Goal: Task Accomplishment & Management: Use online tool/utility

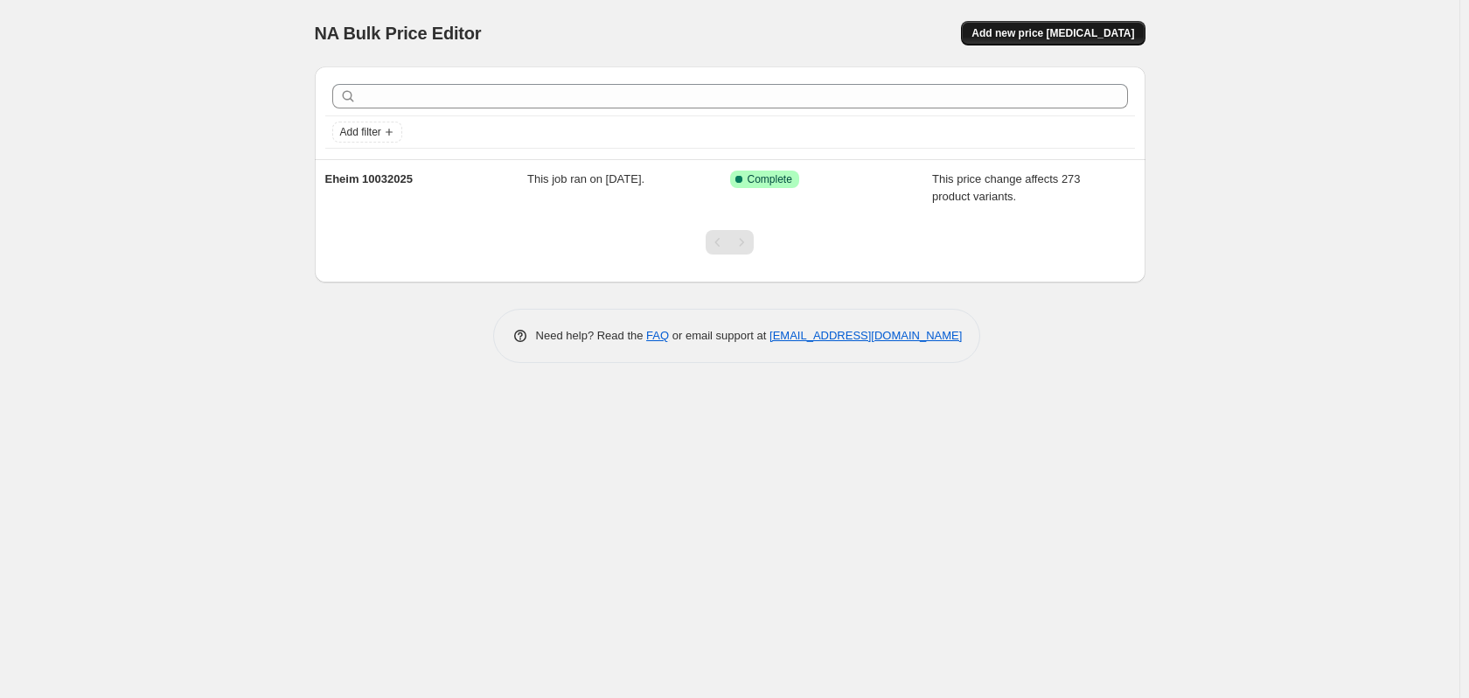
click at [1099, 40] on button "Add new price [MEDICAL_DATA]" at bounding box center [1053, 33] width 184 height 24
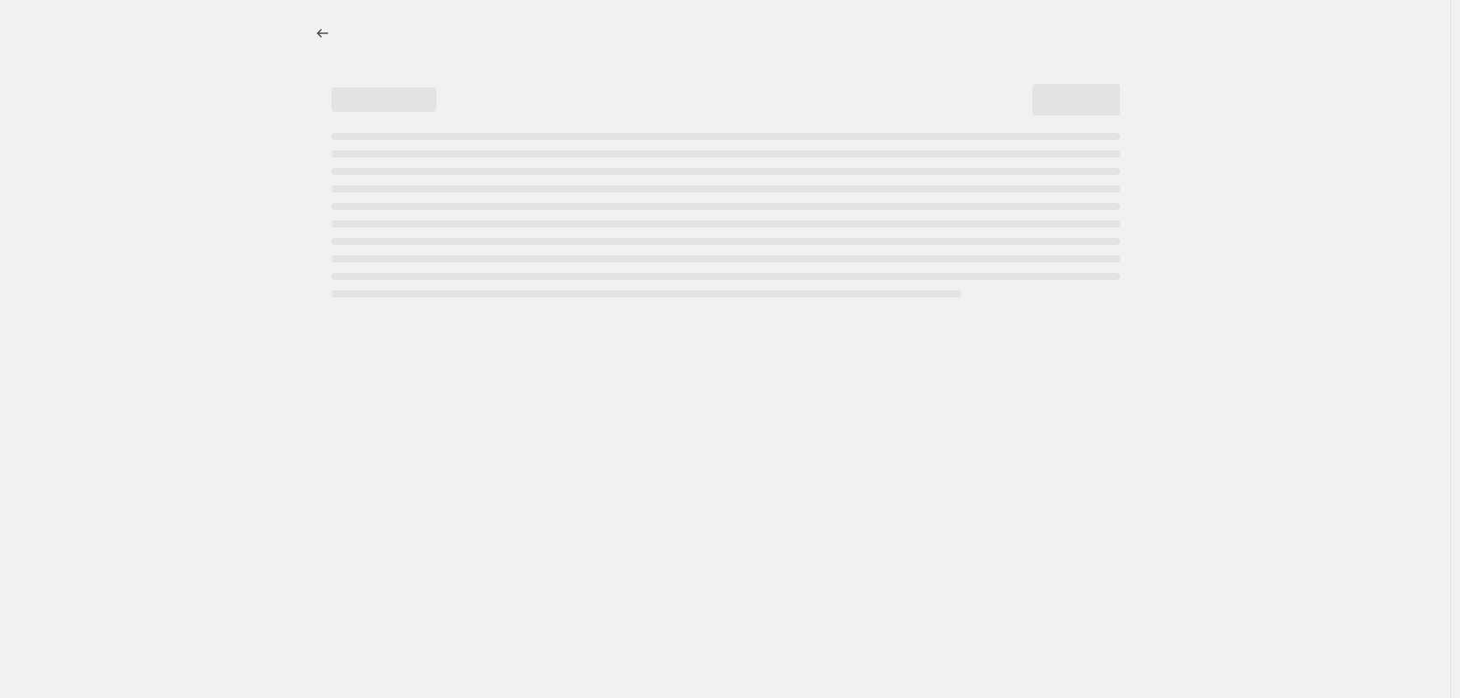
select select "percentage"
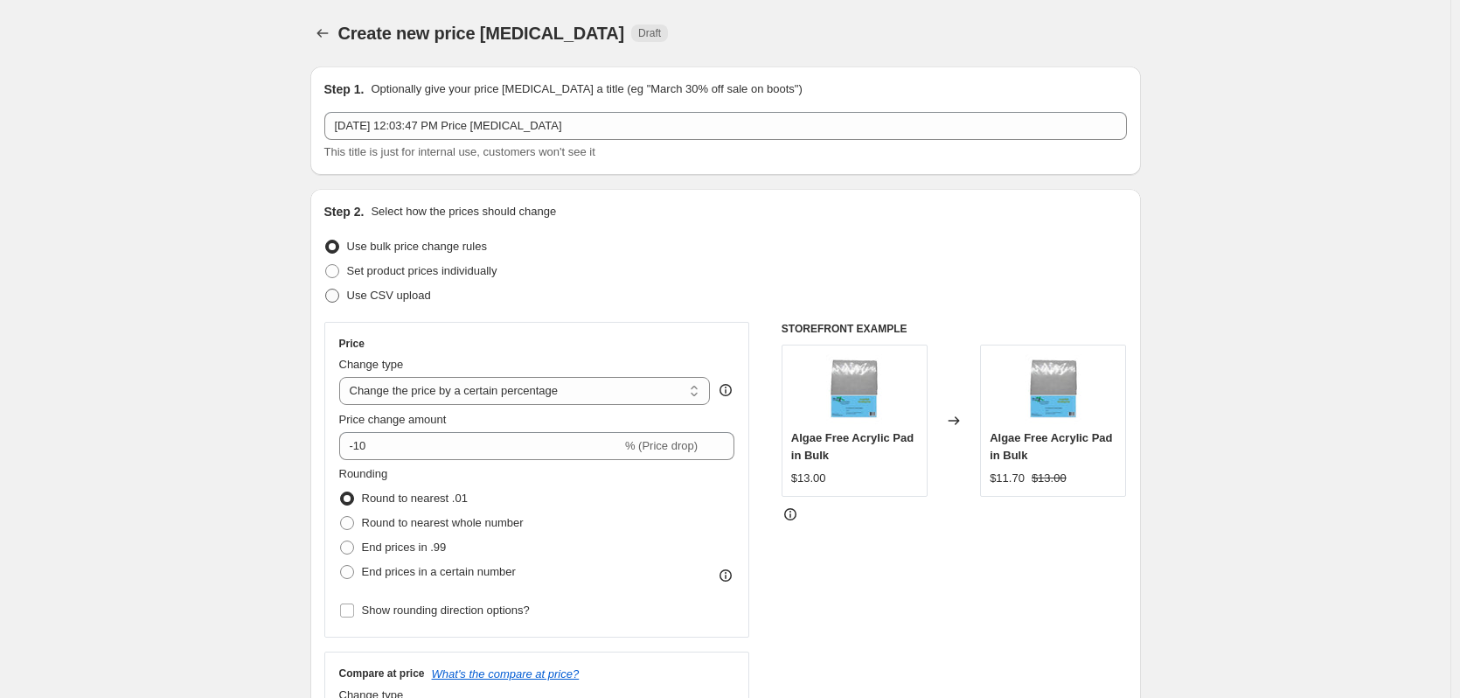
click at [395, 301] on span "Use CSV upload" at bounding box center [389, 294] width 84 height 13
click at [326, 289] on input "Use CSV upload" at bounding box center [325, 288] width 1 height 1
radio input "true"
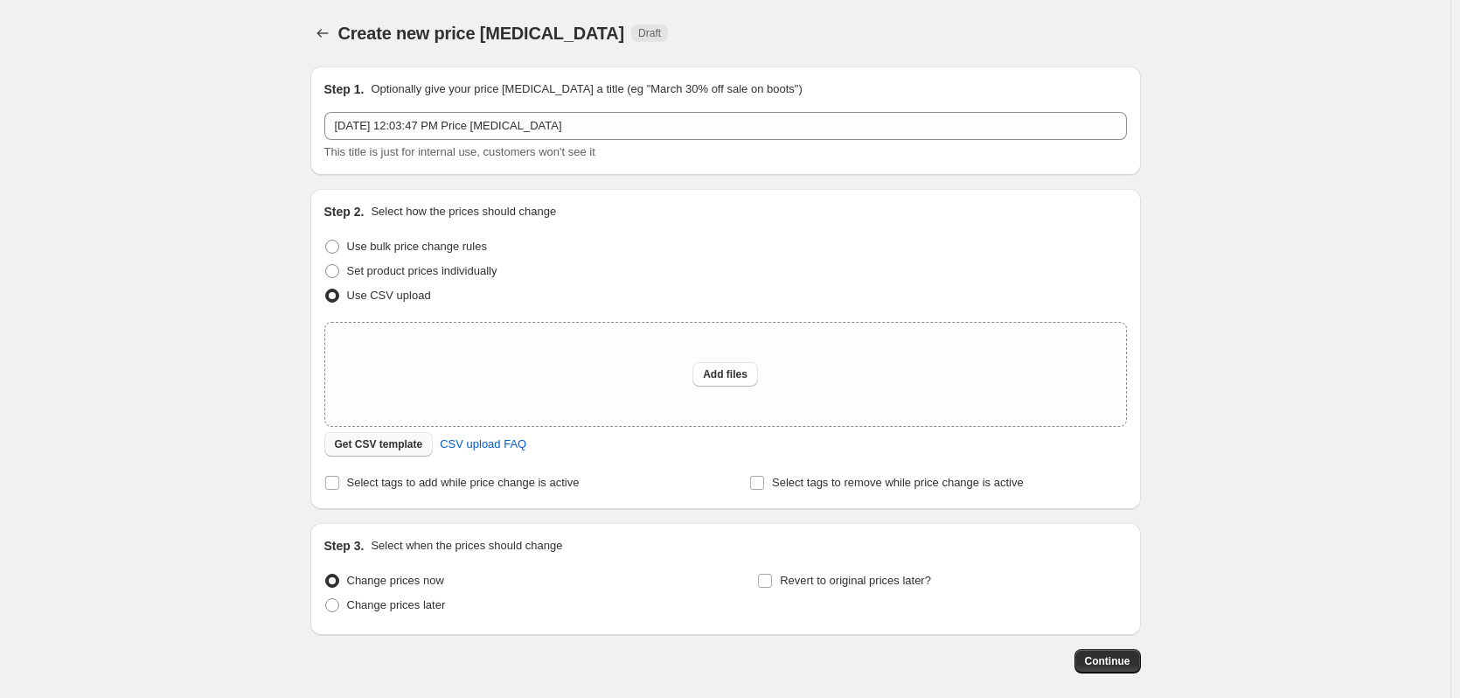
click at [398, 446] on span "Get CSV template" at bounding box center [379, 444] width 88 height 14
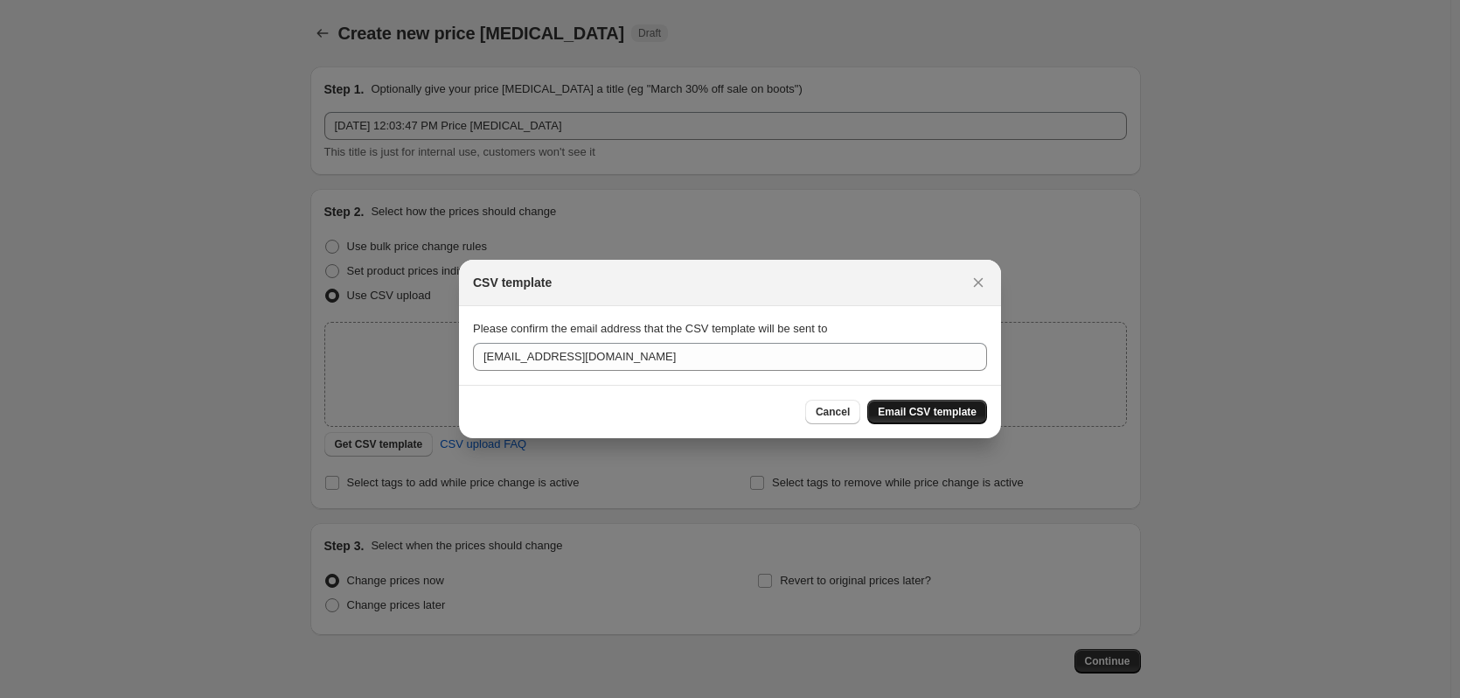
click at [904, 411] on span "Email CSV template" at bounding box center [927, 412] width 99 height 14
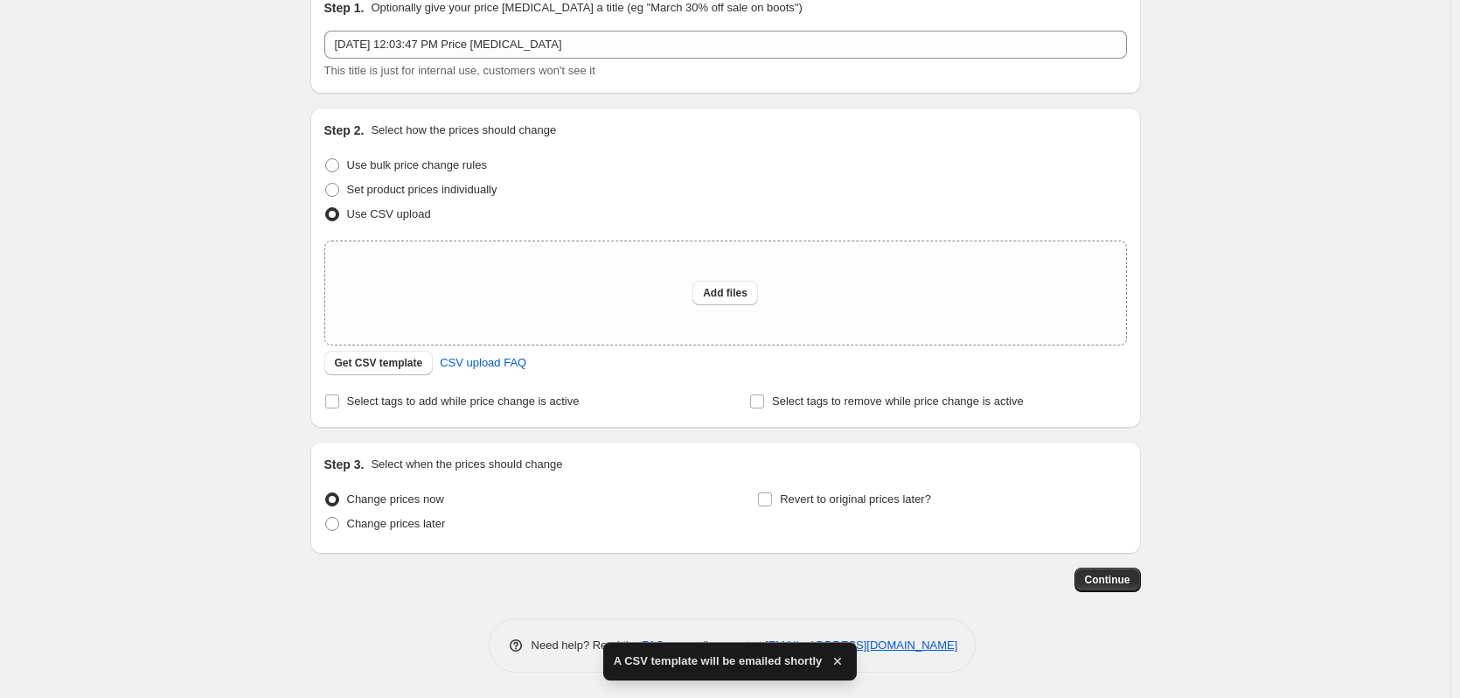
scroll to position [82, 0]
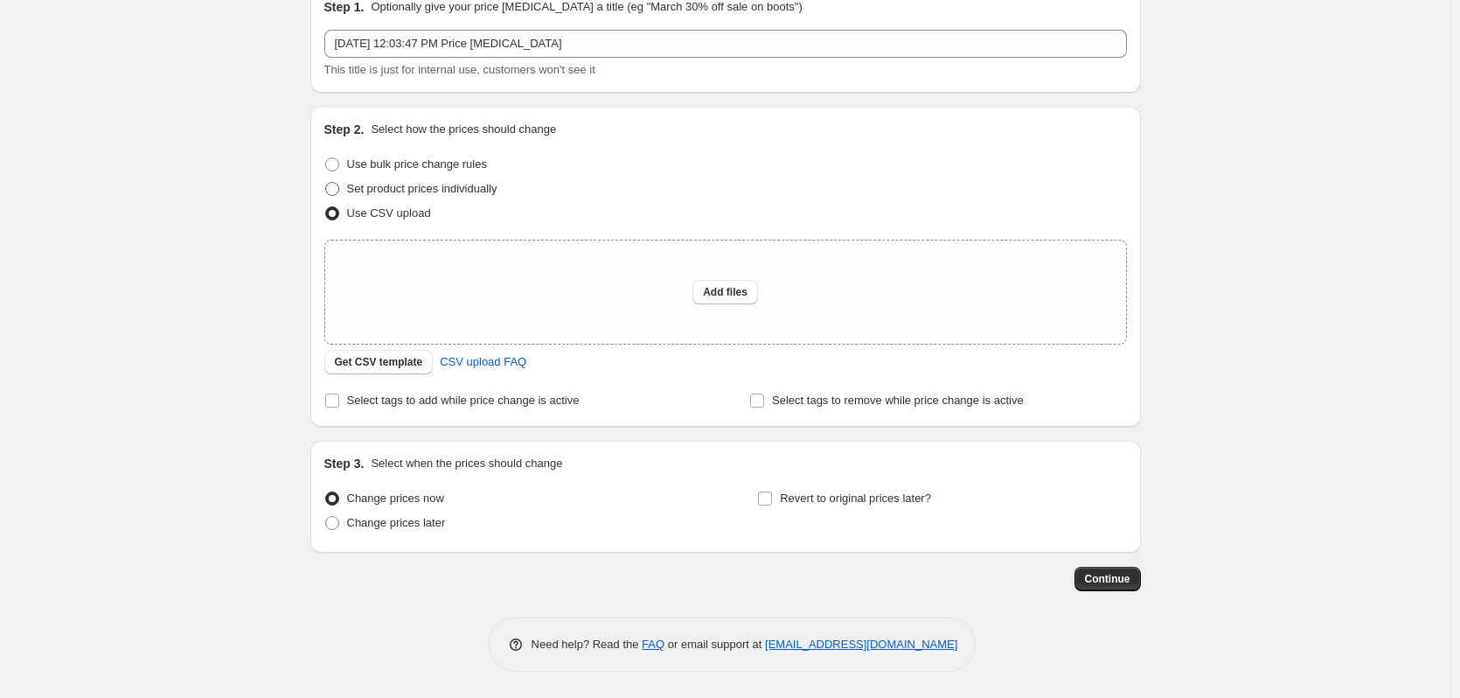
click at [497, 189] on span "Set product prices individually" at bounding box center [422, 188] width 150 height 13
click at [326, 183] on input "Set product prices individually" at bounding box center [325, 182] width 1 height 1
radio input "true"
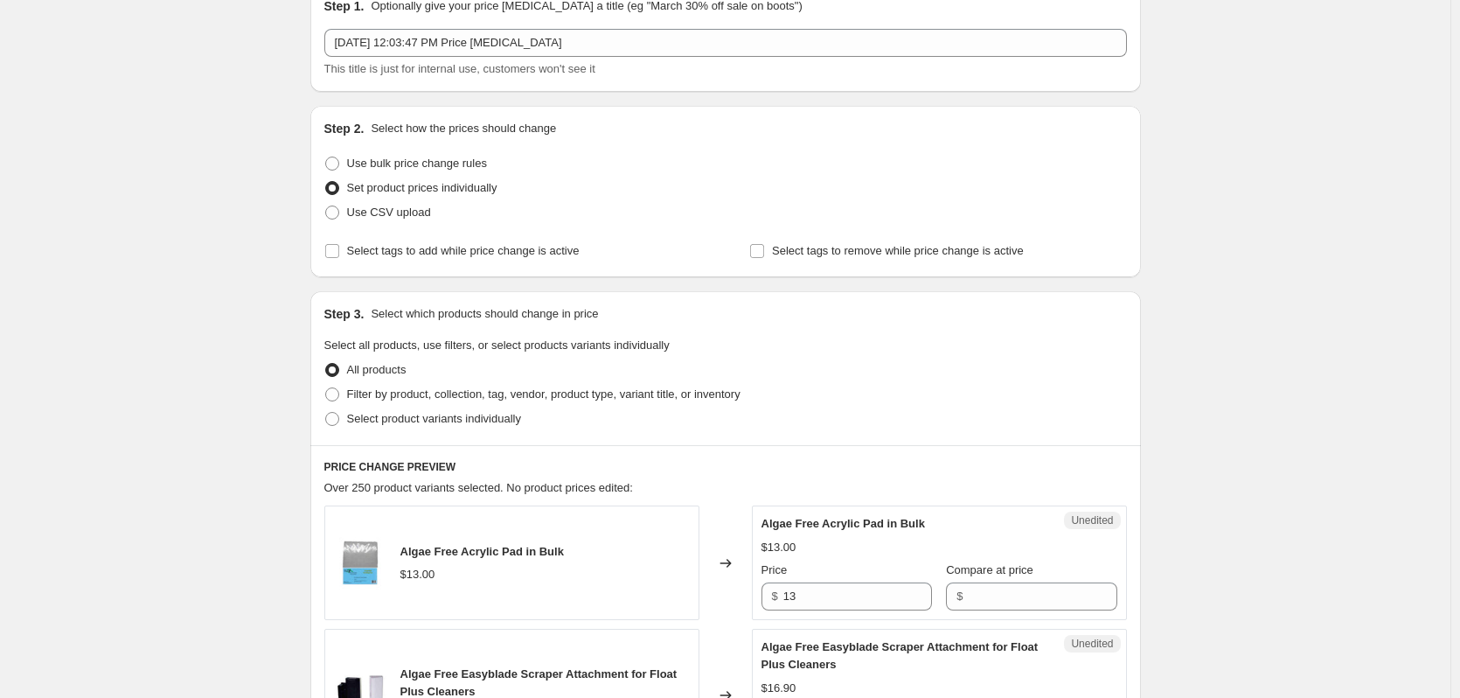
scroll to position [0, 0]
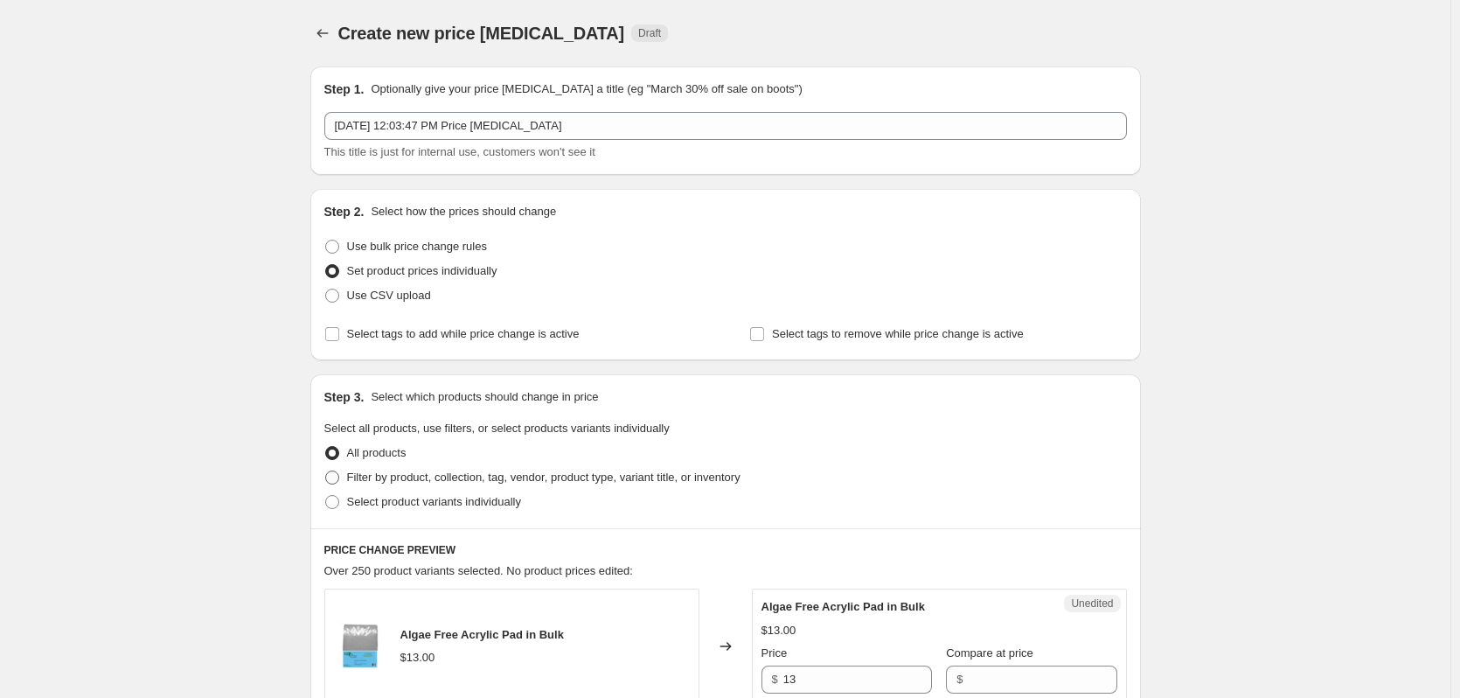
click at [530, 471] on span "Filter by product, collection, tag, vendor, product type, variant title, or inv…" at bounding box center [543, 476] width 393 height 13
click at [326, 471] on input "Filter by product, collection, tag, vendor, product type, variant title, or inv…" at bounding box center [325, 470] width 1 height 1
radio input "true"
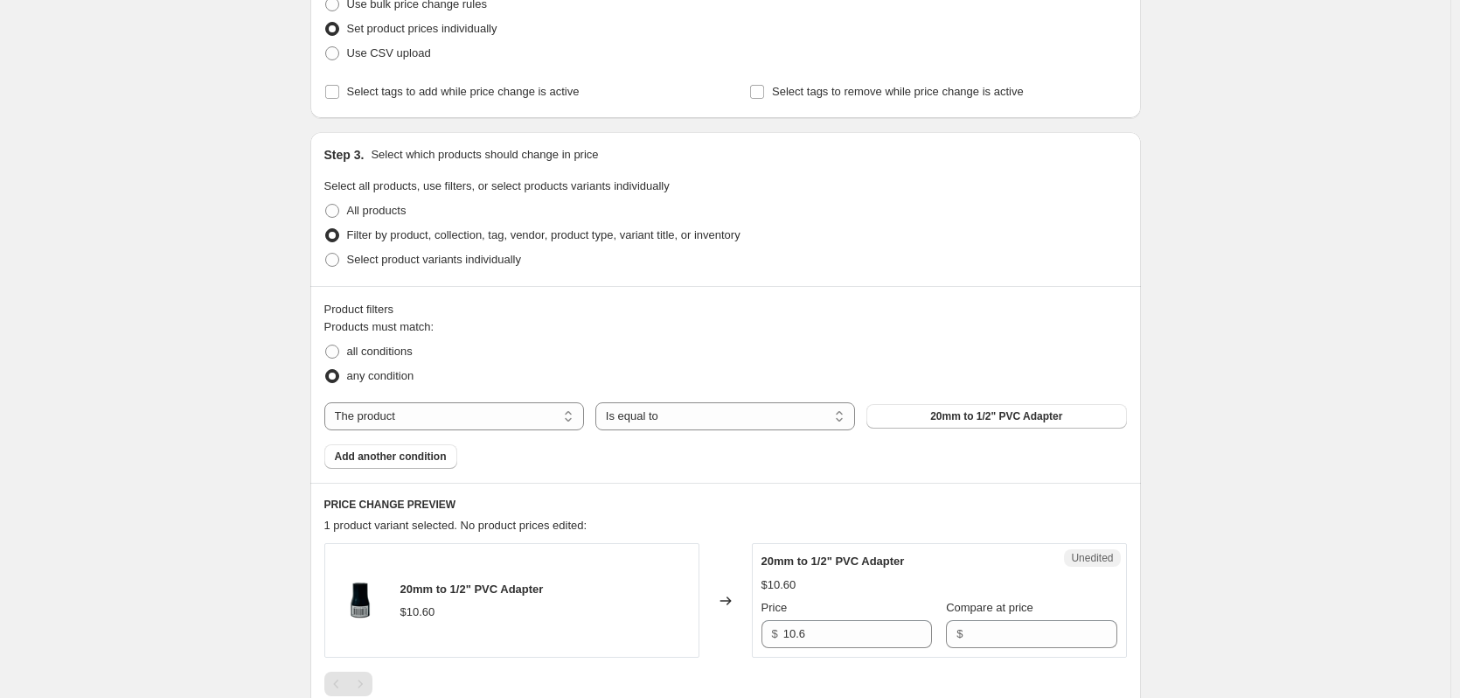
scroll to position [262, 0]
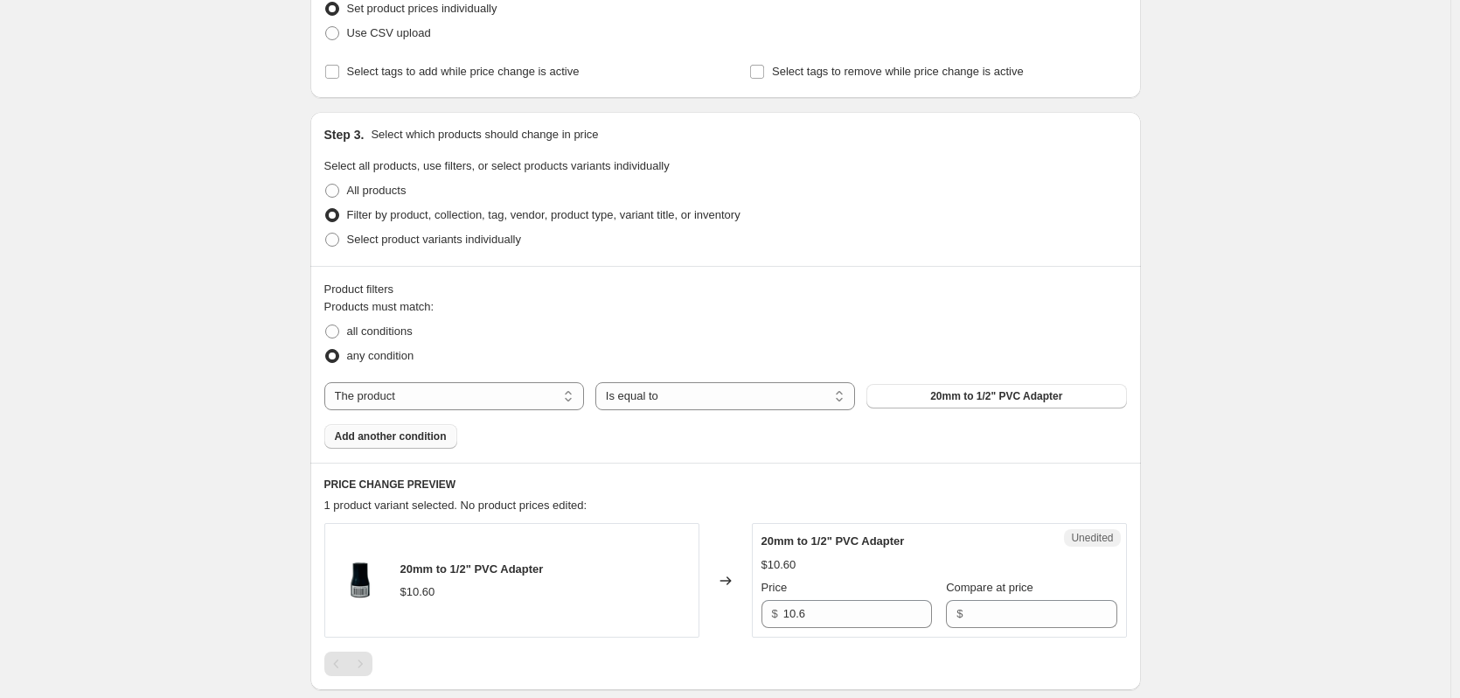
click at [430, 438] on span "Add another condition" at bounding box center [391, 436] width 112 height 14
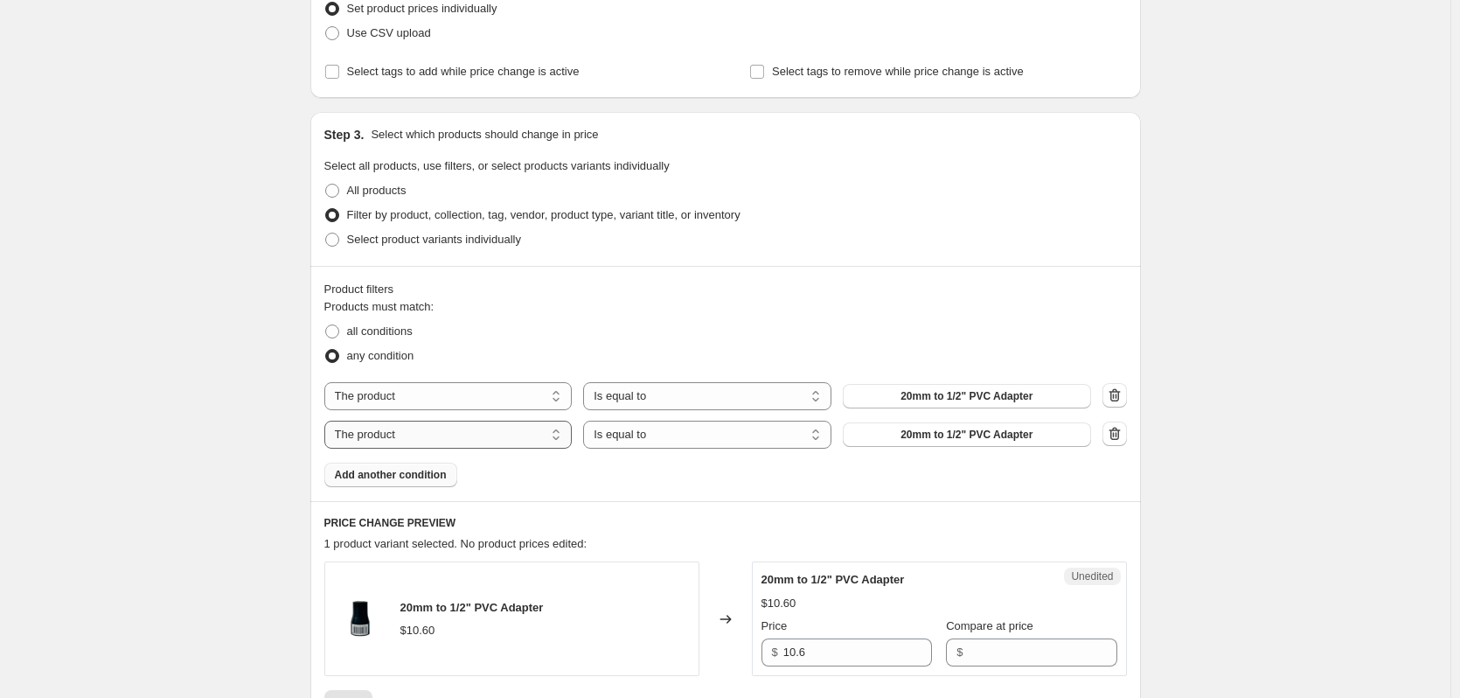
click at [456, 441] on select "The product The product's collection The product's tag The product's vendor The…" at bounding box center [448, 434] width 248 height 28
select select "tag"
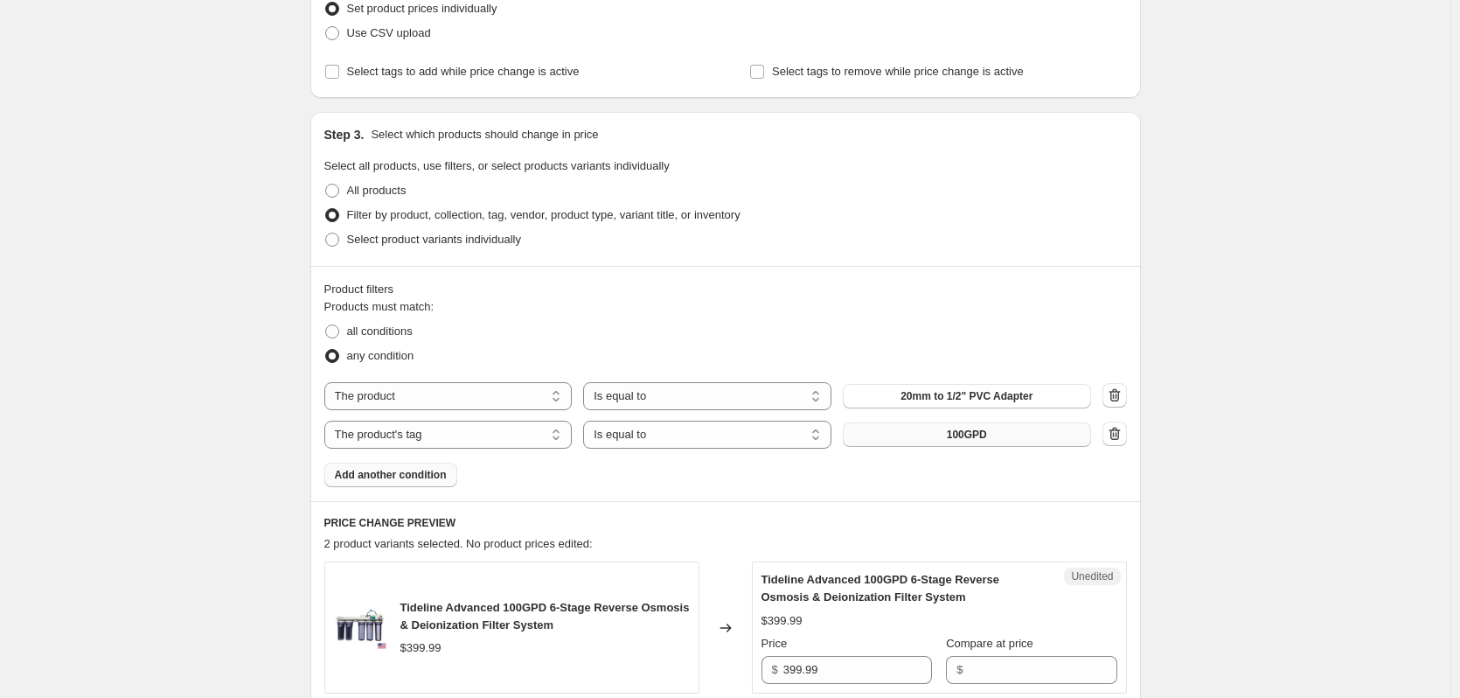
click at [928, 435] on button "100GPD" at bounding box center [967, 434] width 248 height 24
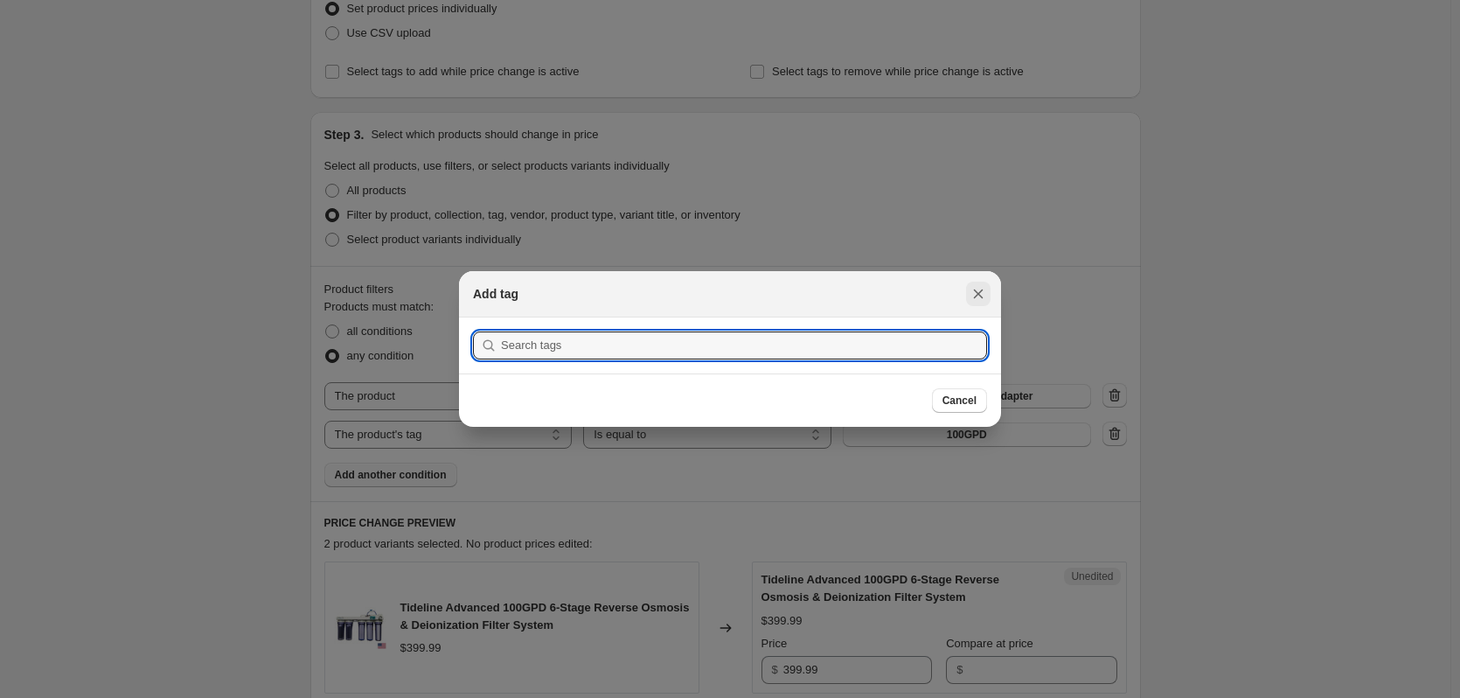
click at [979, 295] on icon "Close" at bounding box center [979, 294] width 10 height 10
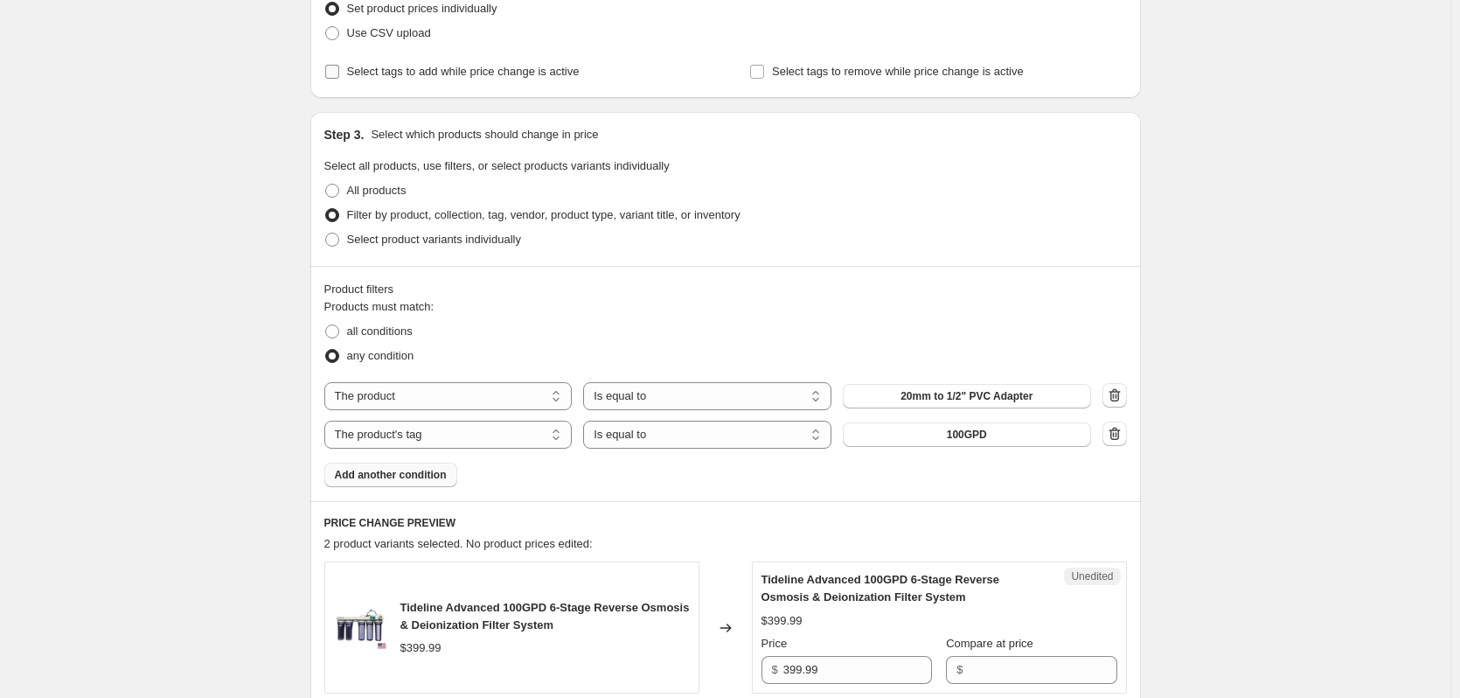
click at [358, 75] on span "Select tags to add while price change is active" at bounding box center [463, 71] width 233 height 13
click at [339, 75] on input "Select tags to add while price change is active" at bounding box center [332, 72] width 14 height 14
checkbox input "true"
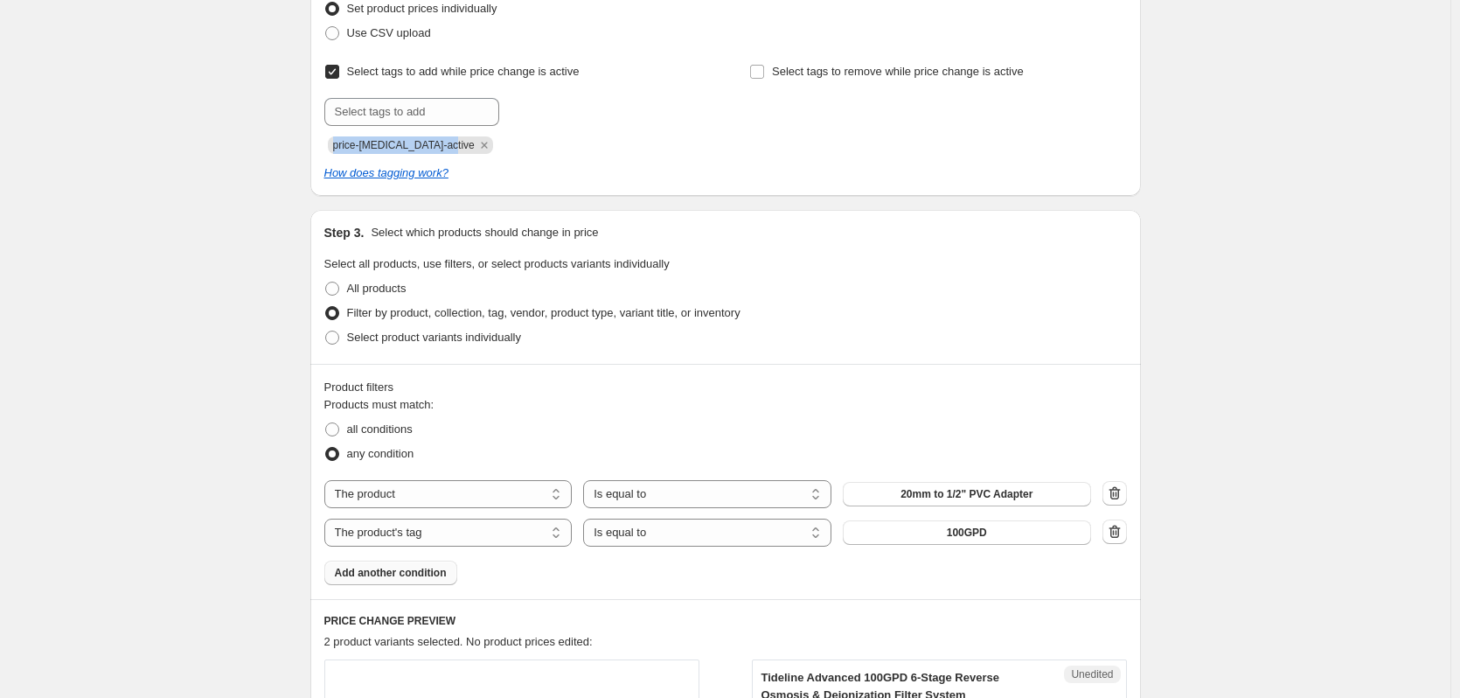
drag, startPoint x: 447, startPoint y: 147, endPoint x: 338, endPoint y: 149, distance: 108.4
click at [338, 149] on span "price-[MEDICAL_DATA]-active" at bounding box center [404, 145] width 142 height 12
copy span "price-[MEDICAL_DATA]-active"
click at [896, 533] on button "100GPD" at bounding box center [967, 532] width 248 height 24
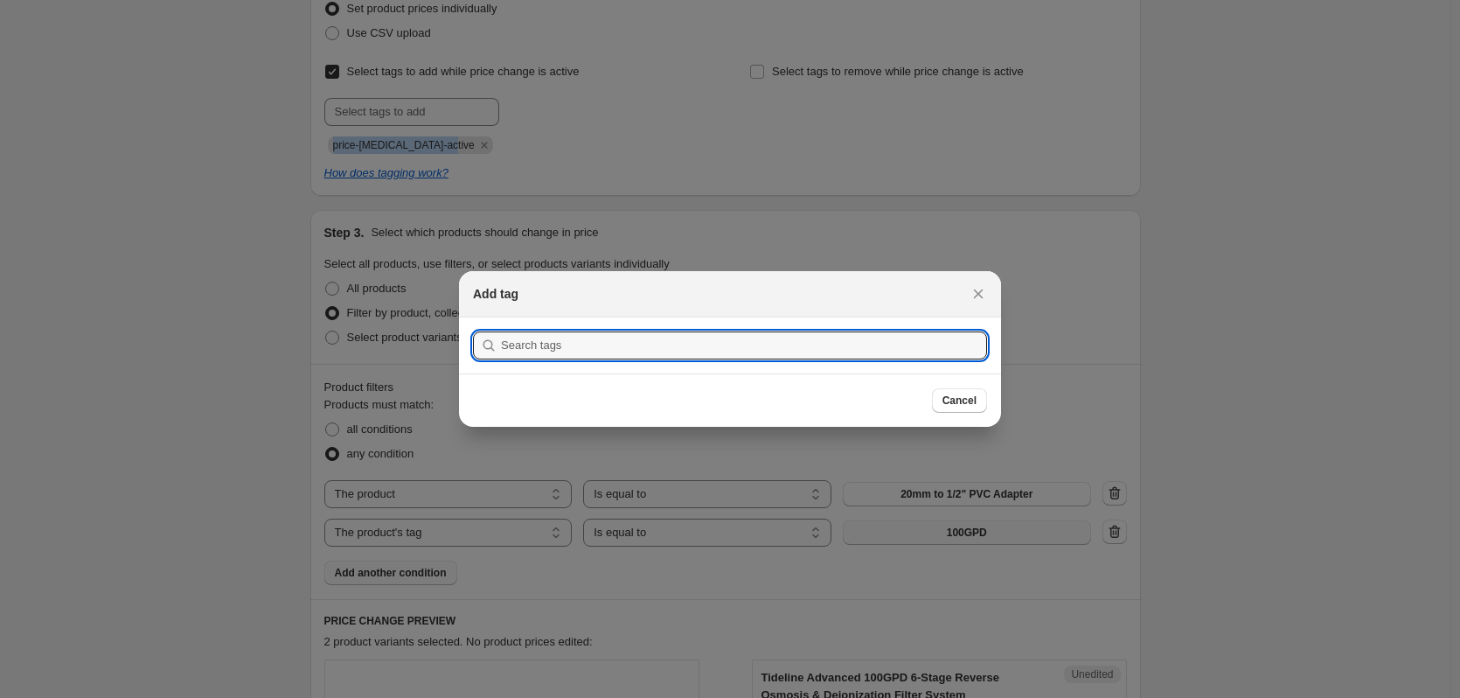
scroll to position [0, 0]
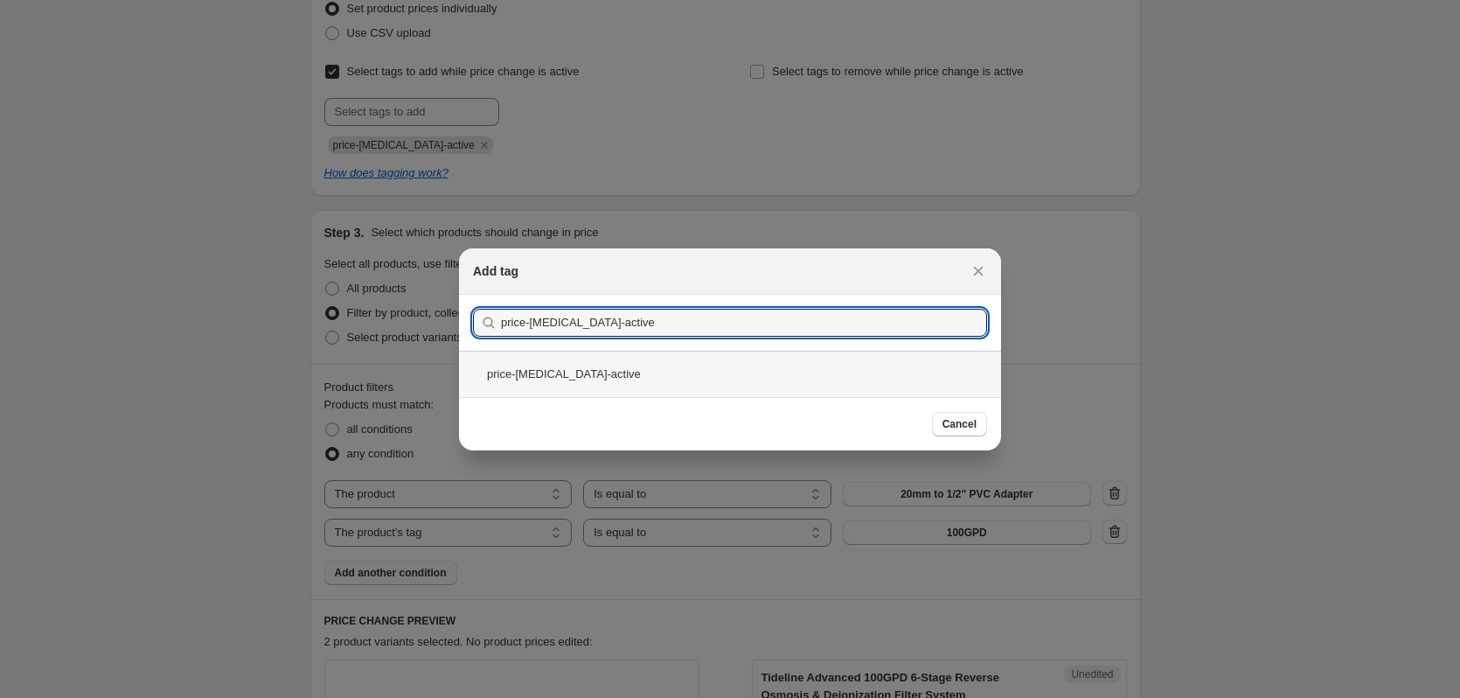
type input "price-[MEDICAL_DATA]-active"
click at [698, 381] on div "price-[MEDICAL_DATA]-active" at bounding box center [730, 374] width 542 height 46
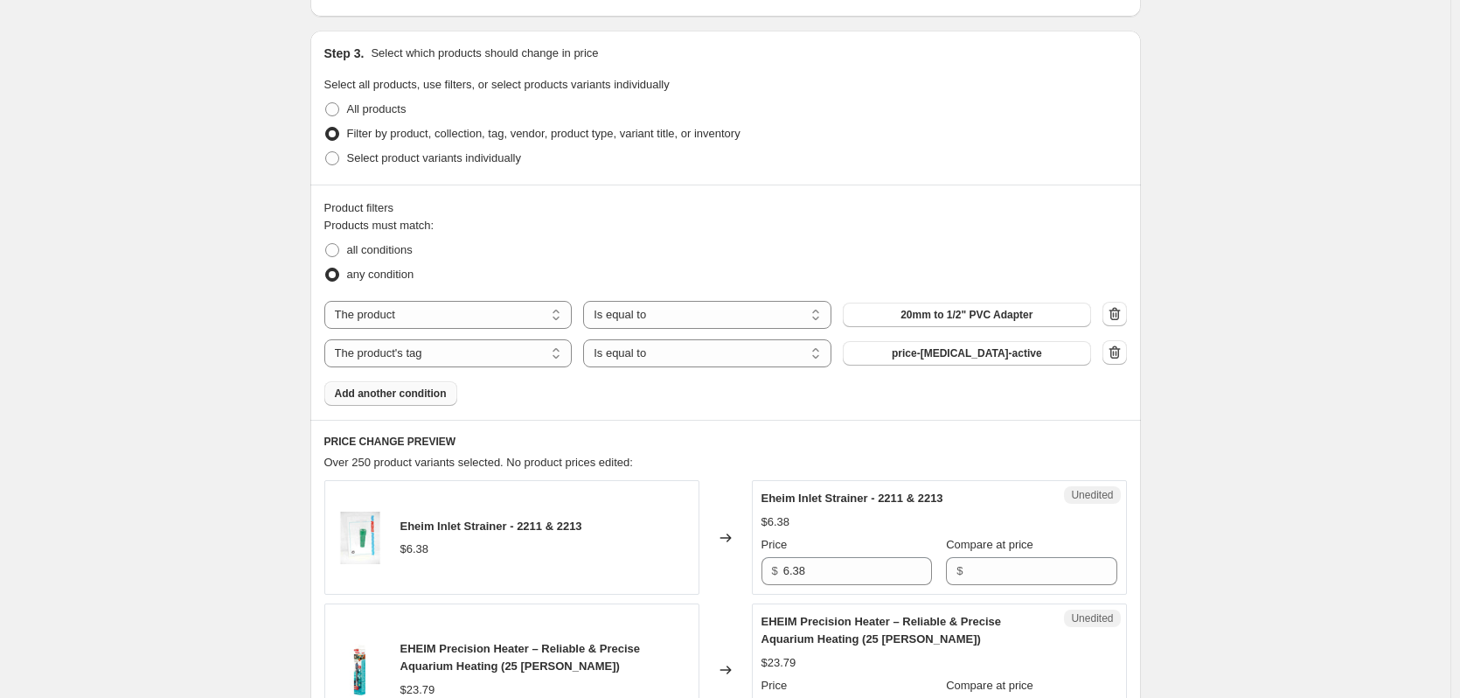
scroll to position [525, 0]
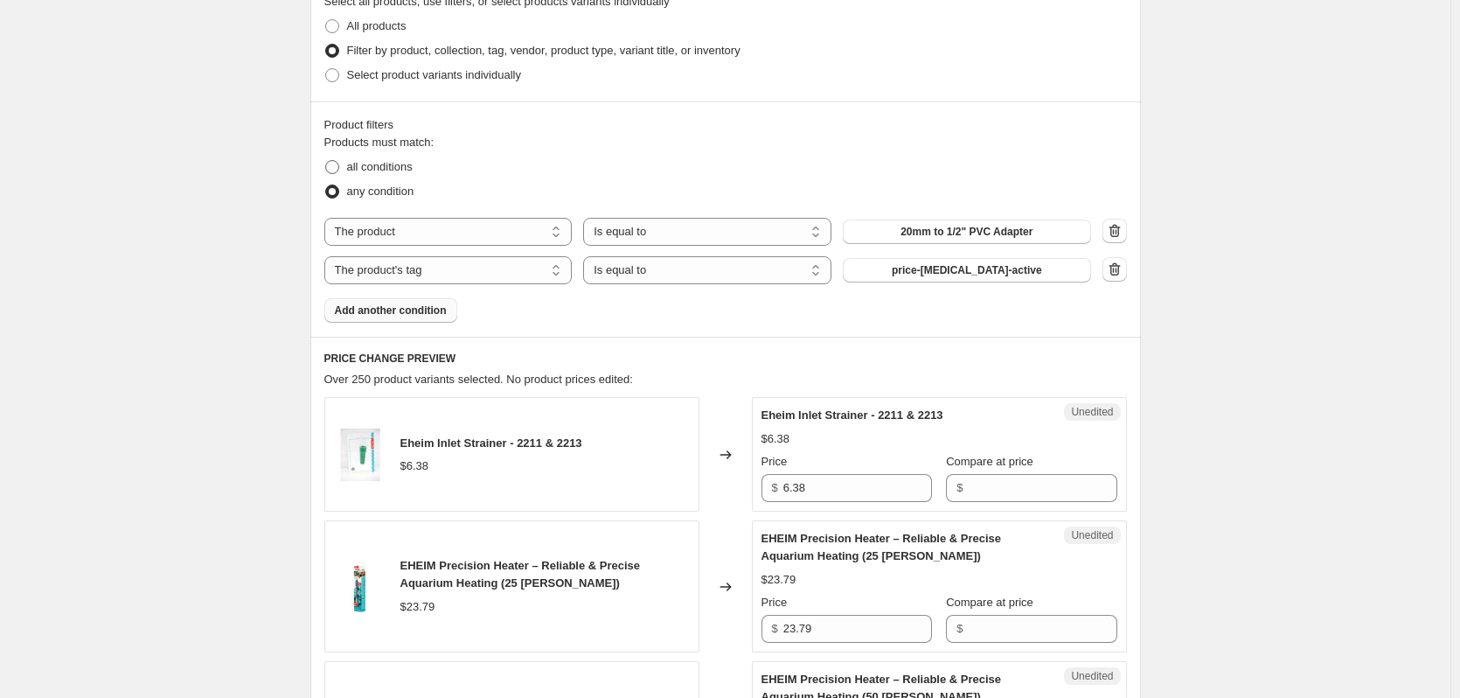
click at [339, 170] on span at bounding box center [332, 167] width 14 height 14
click at [326, 161] on input "all conditions" at bounding box center [325, 160] width 1 height 1
radio input "true"
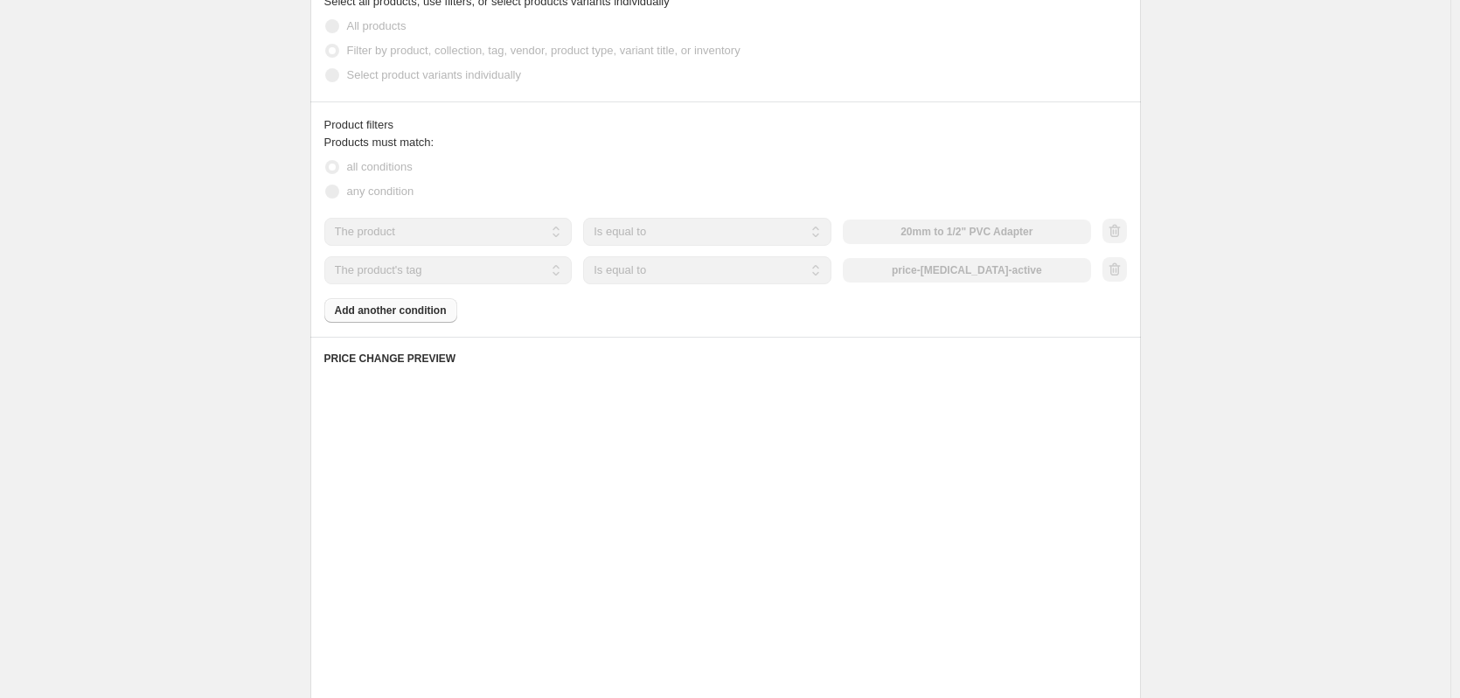
scroll to position [500, 0]
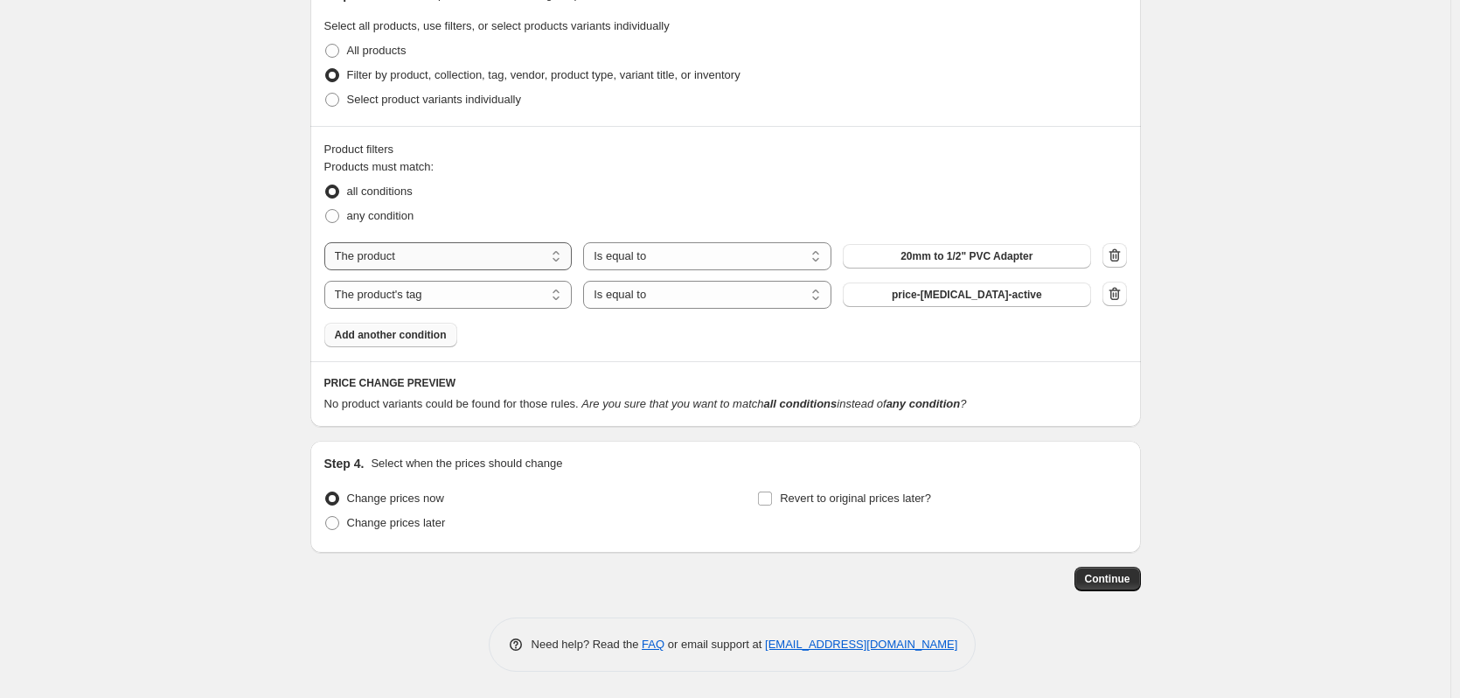
click at [446, 254] on select "The product The product's collection The product's tag The product's vendor The…" at bounding box center [448, 256] width 248 height 28
select select "vendor"
click at [664, 253] on select "Is equal to Is not equal to" at bounding box center [707, 256] width 248 height 28
click at [942, 247] on button "ACANA" at bounding box center [967, 256] width 248 height 24
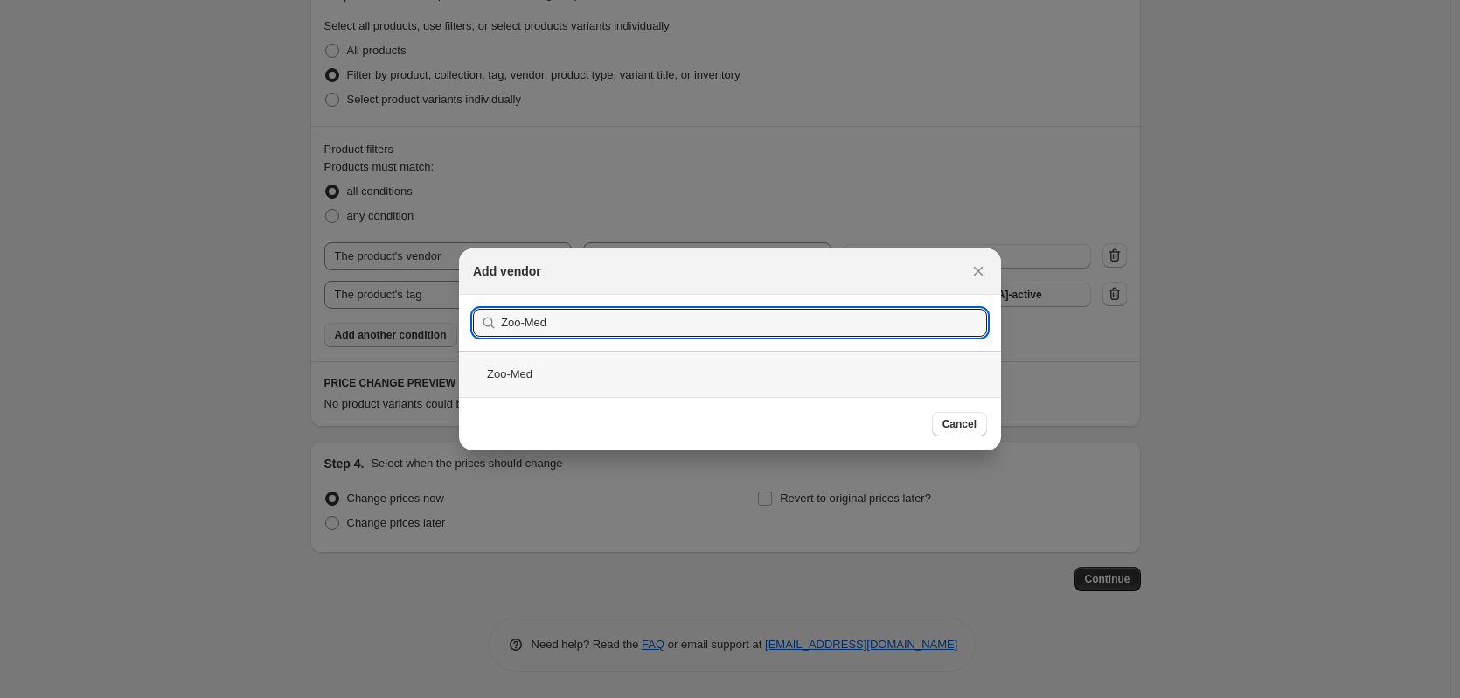
type input "Zoo-Med"
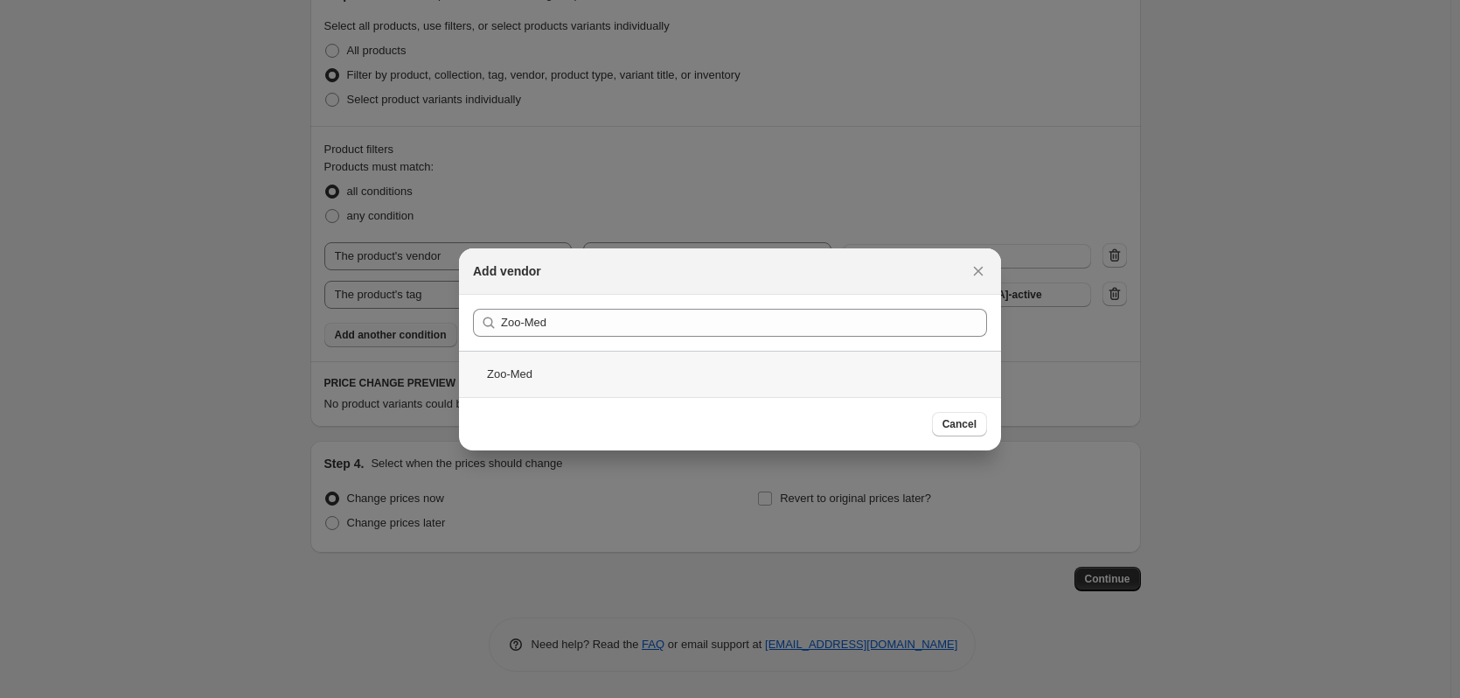
click at [712, 378] on div "Zoo-Med" at bounding box center [730, 374] width 542 height 46
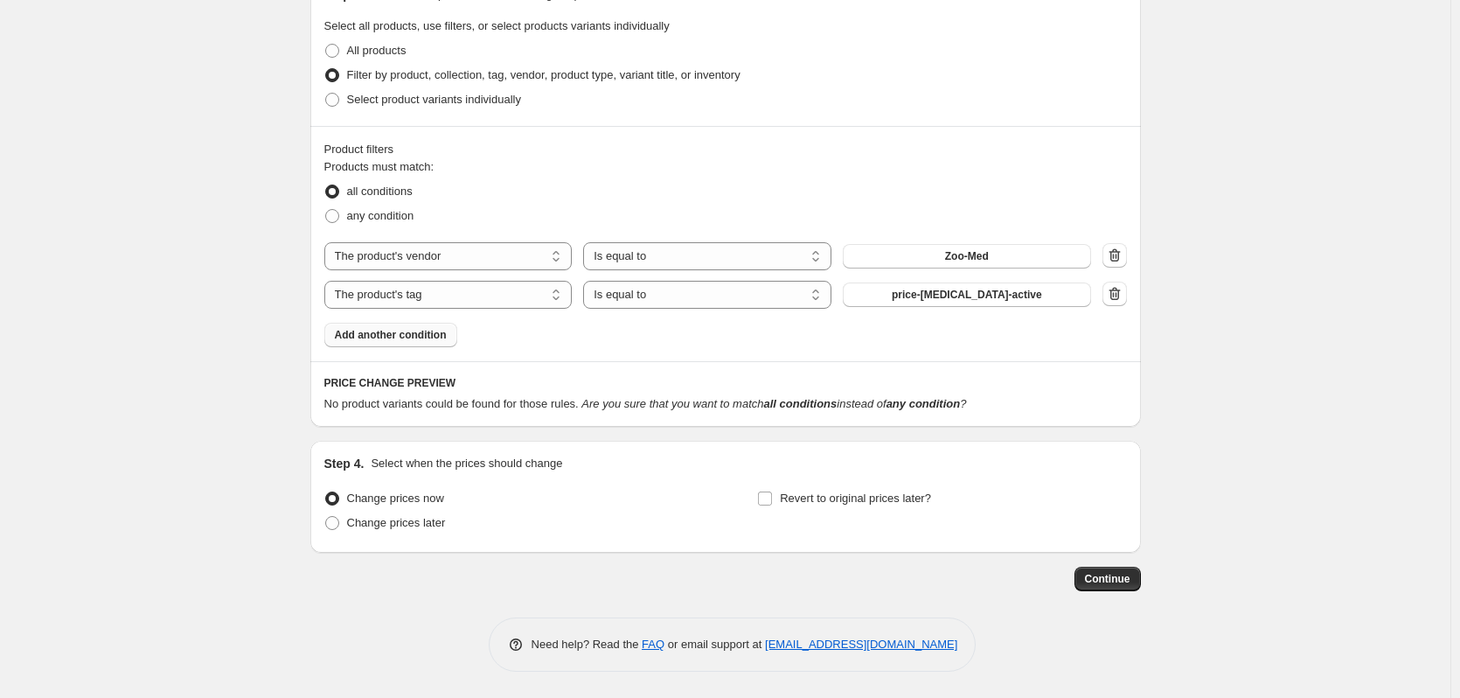
click at [239, 386] on div "Create new price [MEDICAL_DATA]. This page is ready Create new price [MEDICAL_D…" at bounding box center [725, 99] width 1450 height 1198
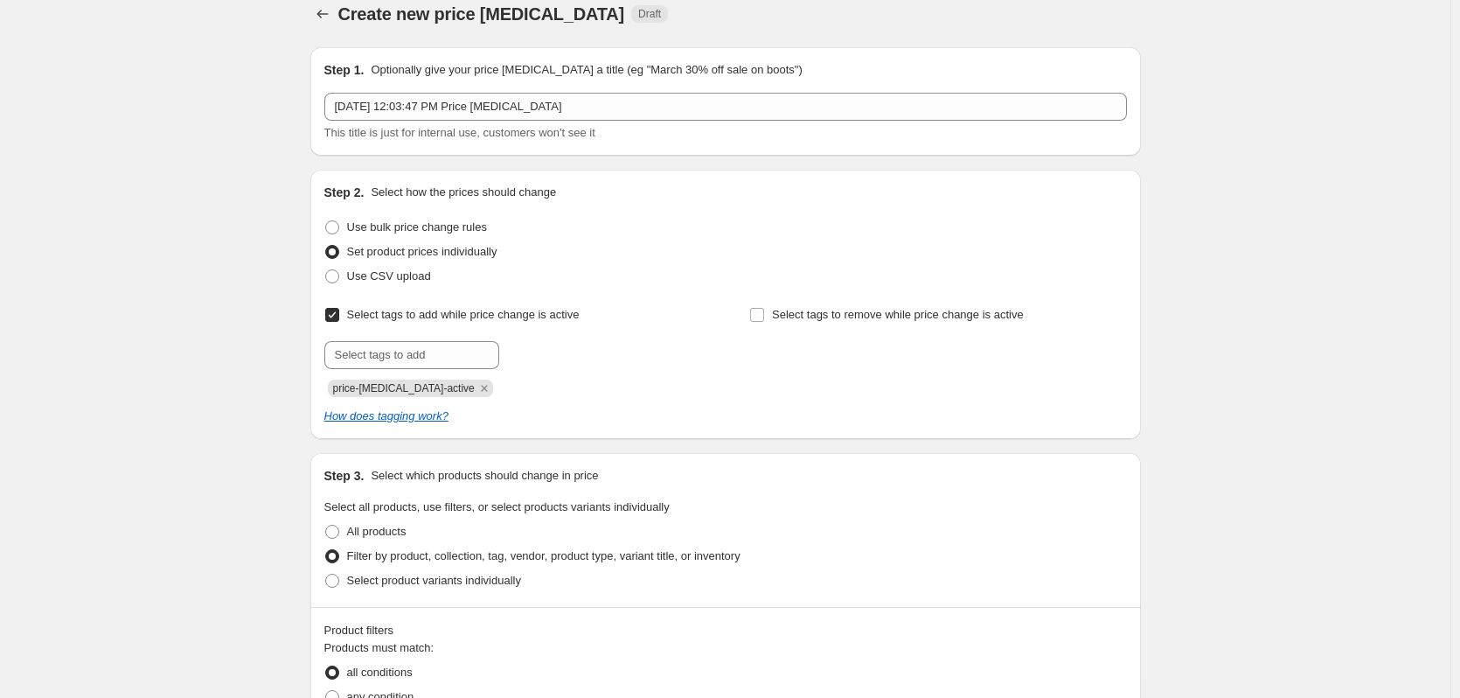
scroll to position [0, 0]
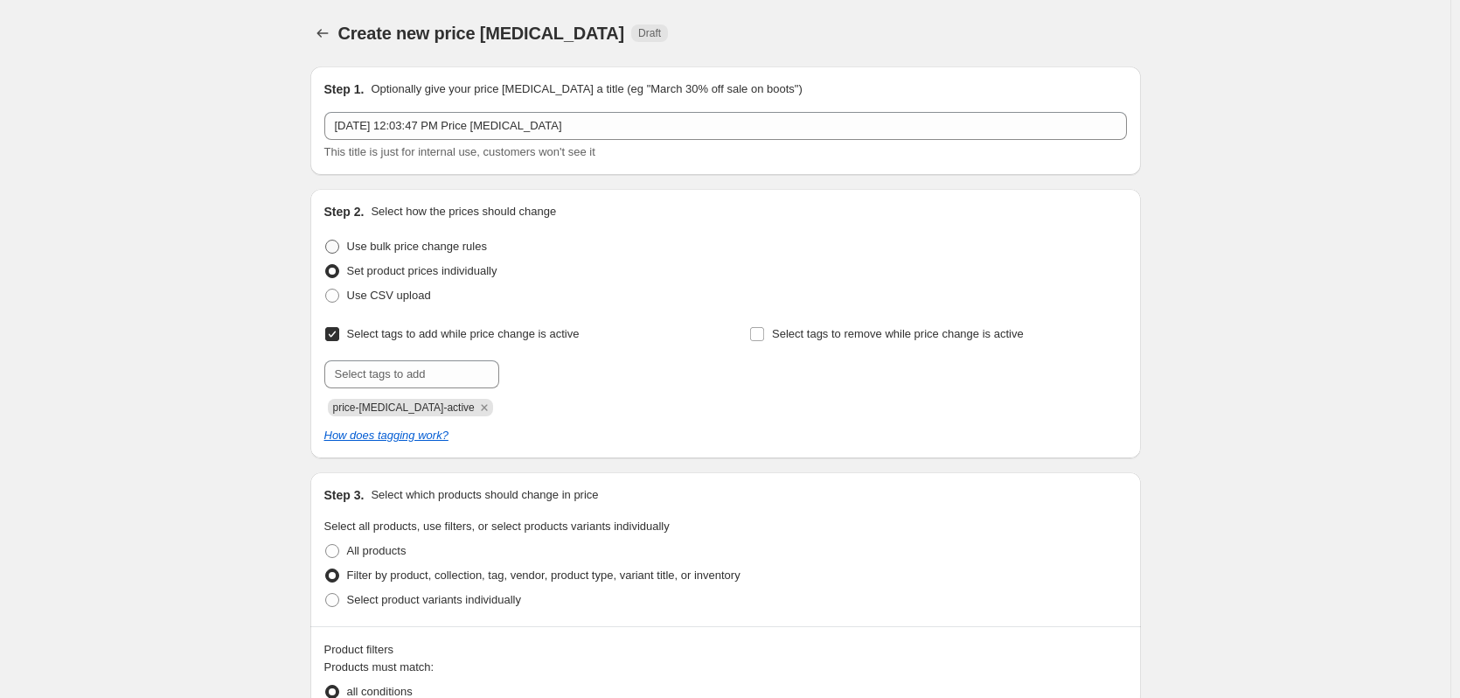
click at [434, 253] on span "Use bulk price change rules" at bounding box center [417, 246] width 140 height 13
click at [326, 240] on input "Use bulk price change rules" at bounding box center [325, 240] width 1 height 1
radio input "true"
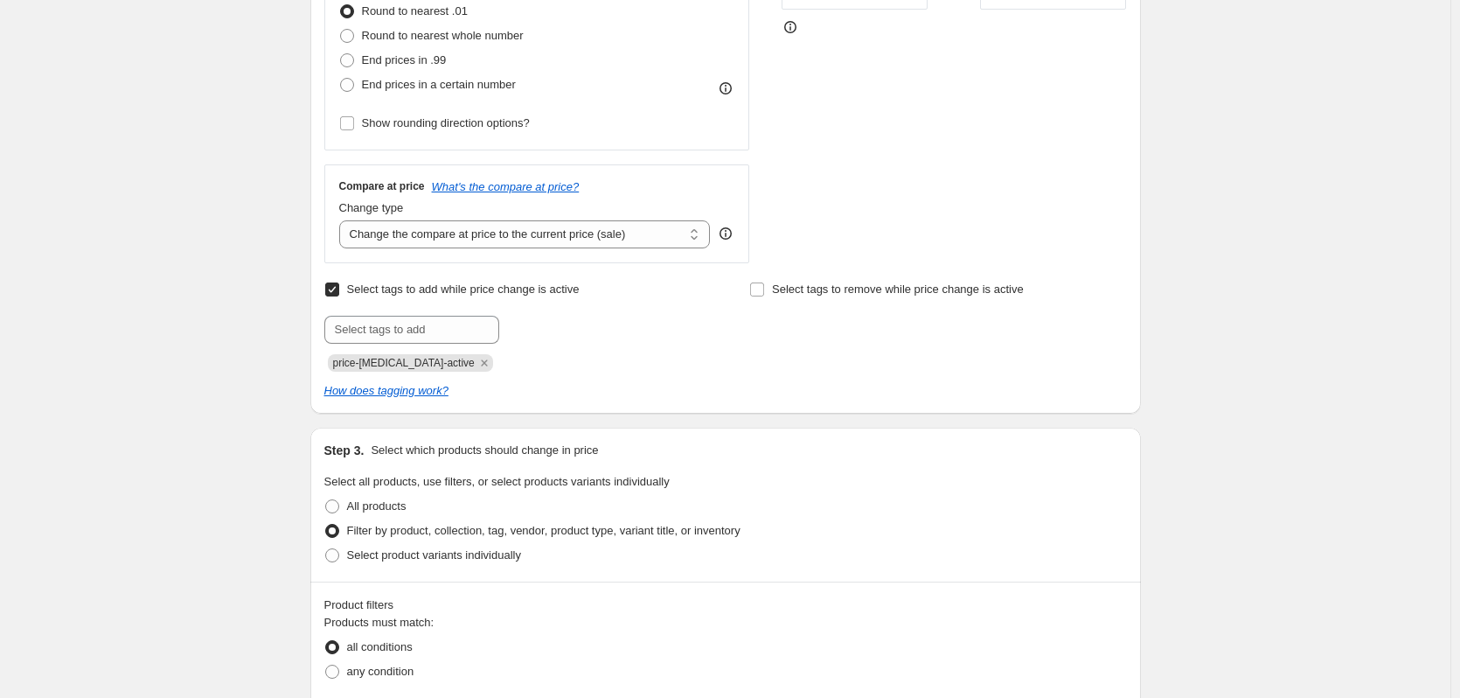
scroll to position [175, 0]
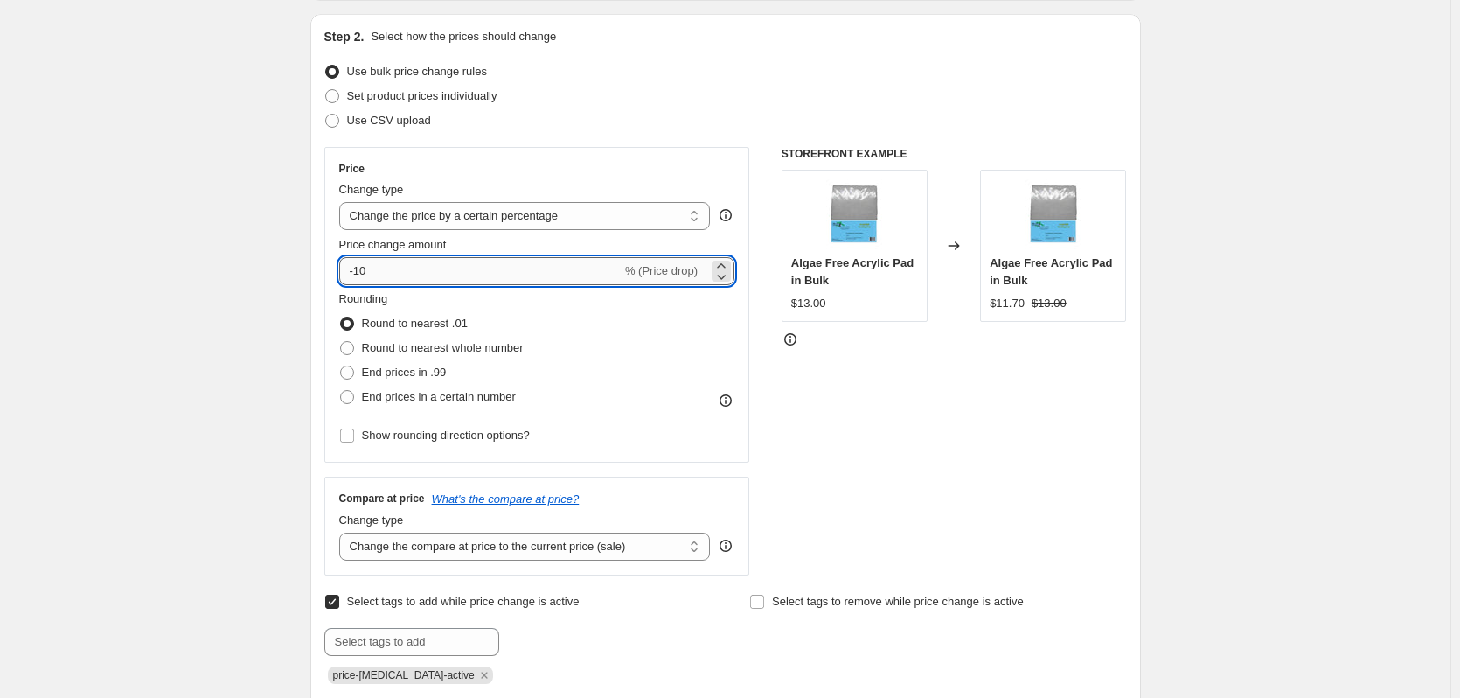
click at [461, 273] on input "-10" at bounding box center [480, 271] width 282 height 28
click at [485, 212] on select "Change the price to a certain amount Change the price by a certain amount Chang…" at bounding box center [525, 216] width 372 height 28
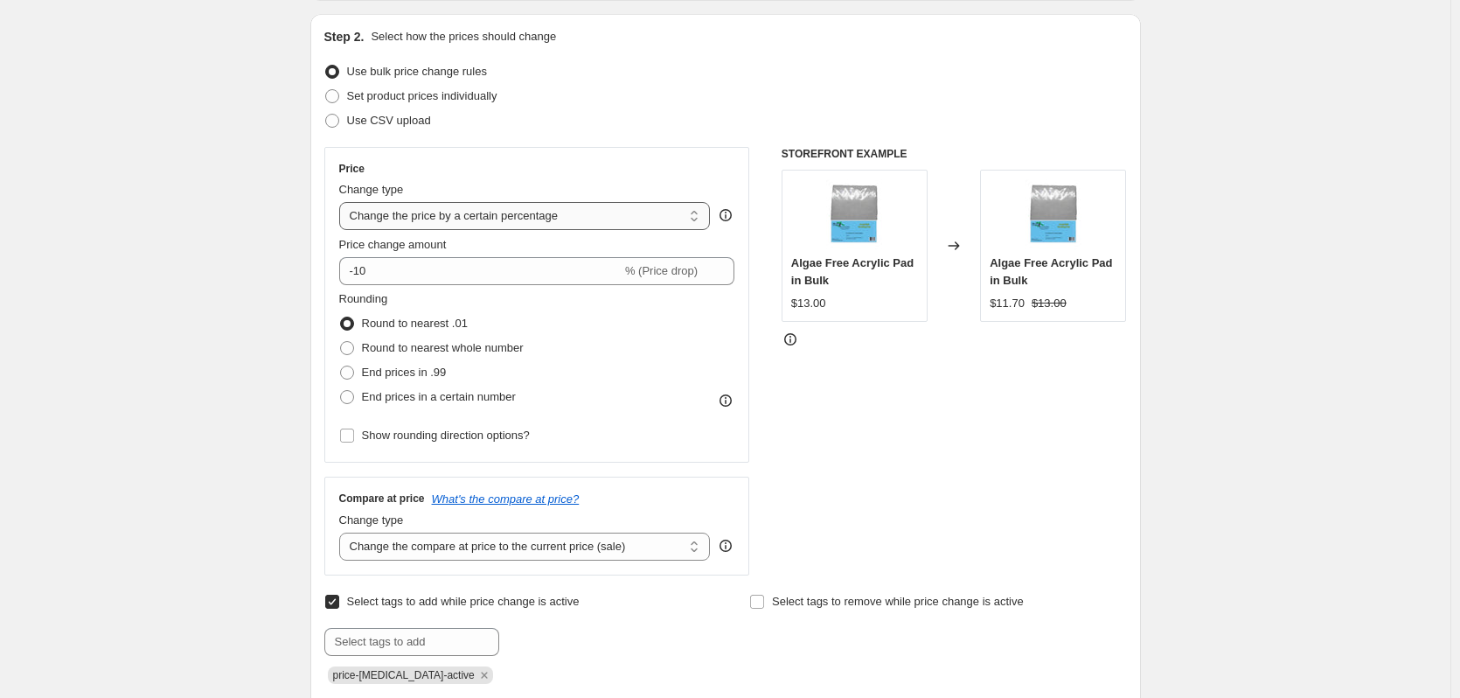
select select "pc"
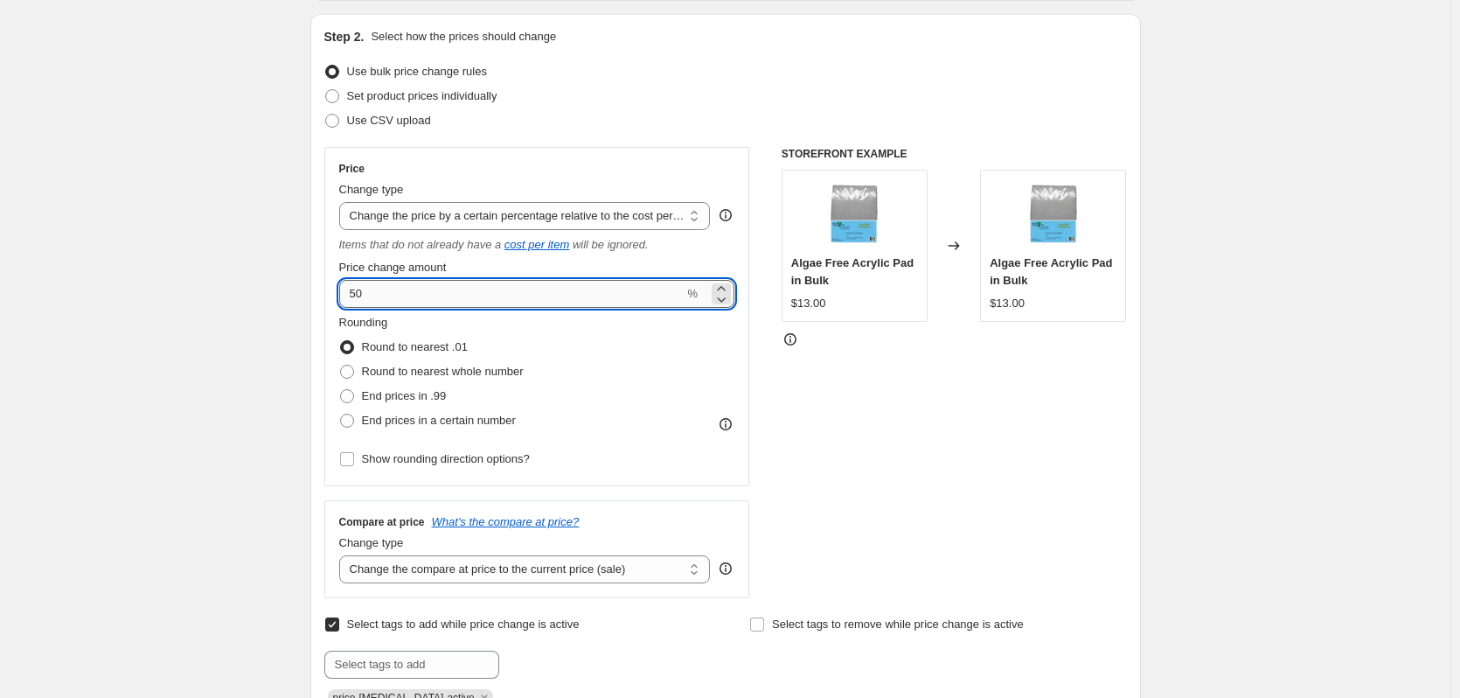
click at [483, 292] on input "50" at bounding box center [511, 294] width 345 height 28
click at [215, 337] on div "Create new price [MEDICAL_DATA]. This page is ready Create new price [MEDICAL_D…" at bounding box center [725, 656] width 1450 height 1663
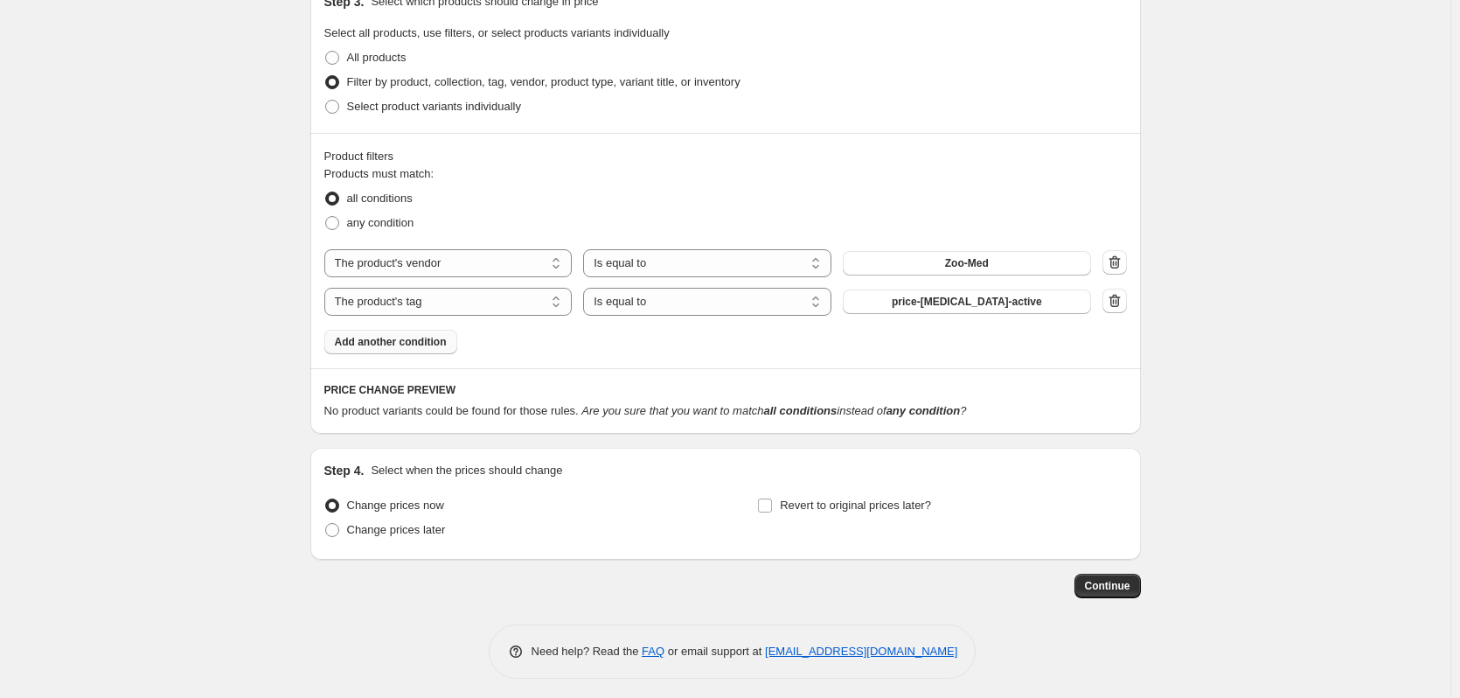
scroll to position [962, 0]
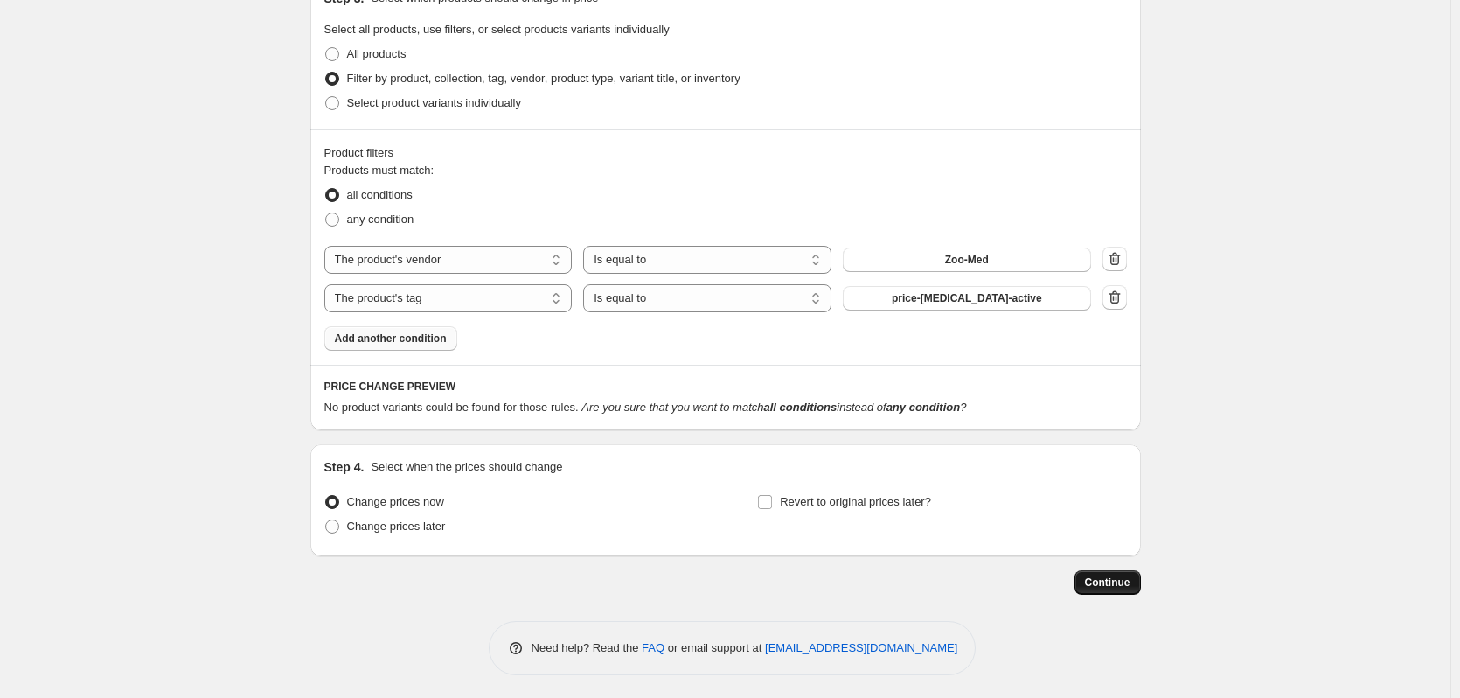
click at [1116, 584] on span "Continue" at bounding box center [1107, 582] width 45 height 14
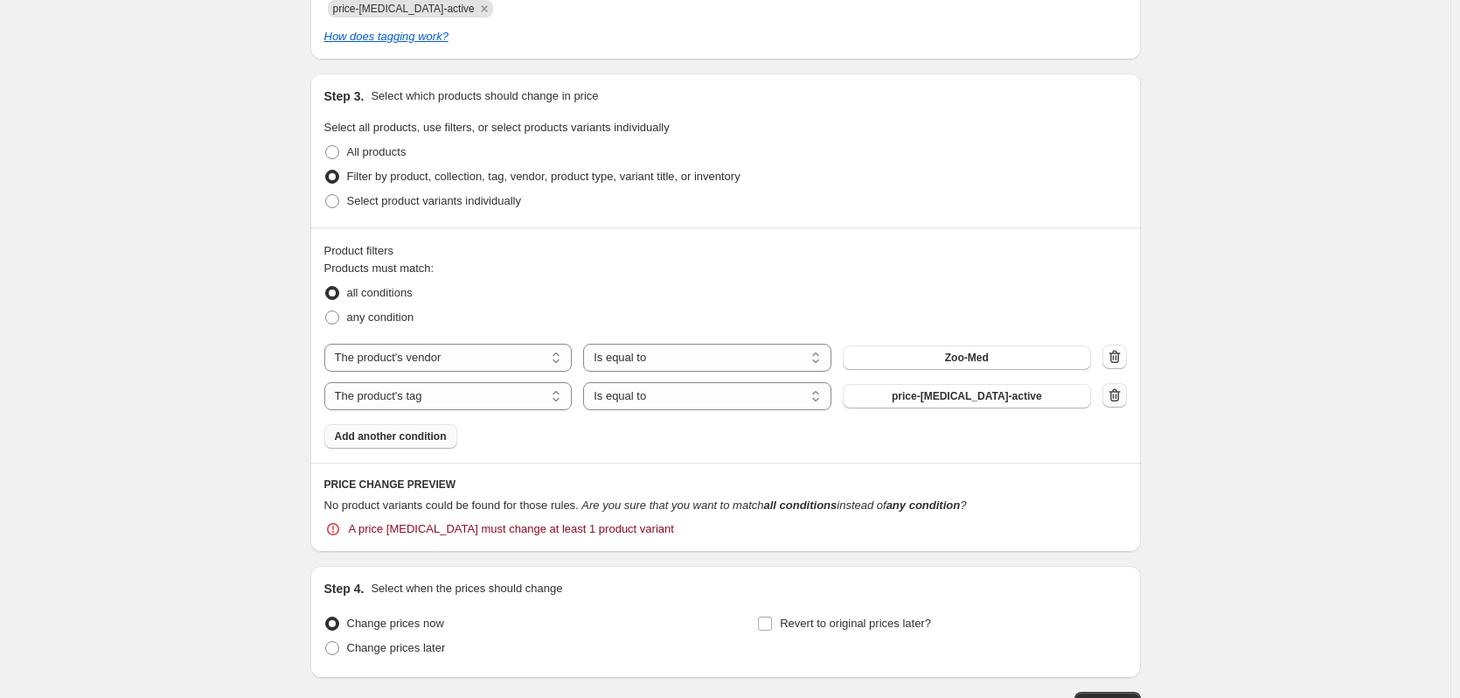
click at [1116, 400] on icon "button" at bounding box center [1114, 394] width 11 height 13
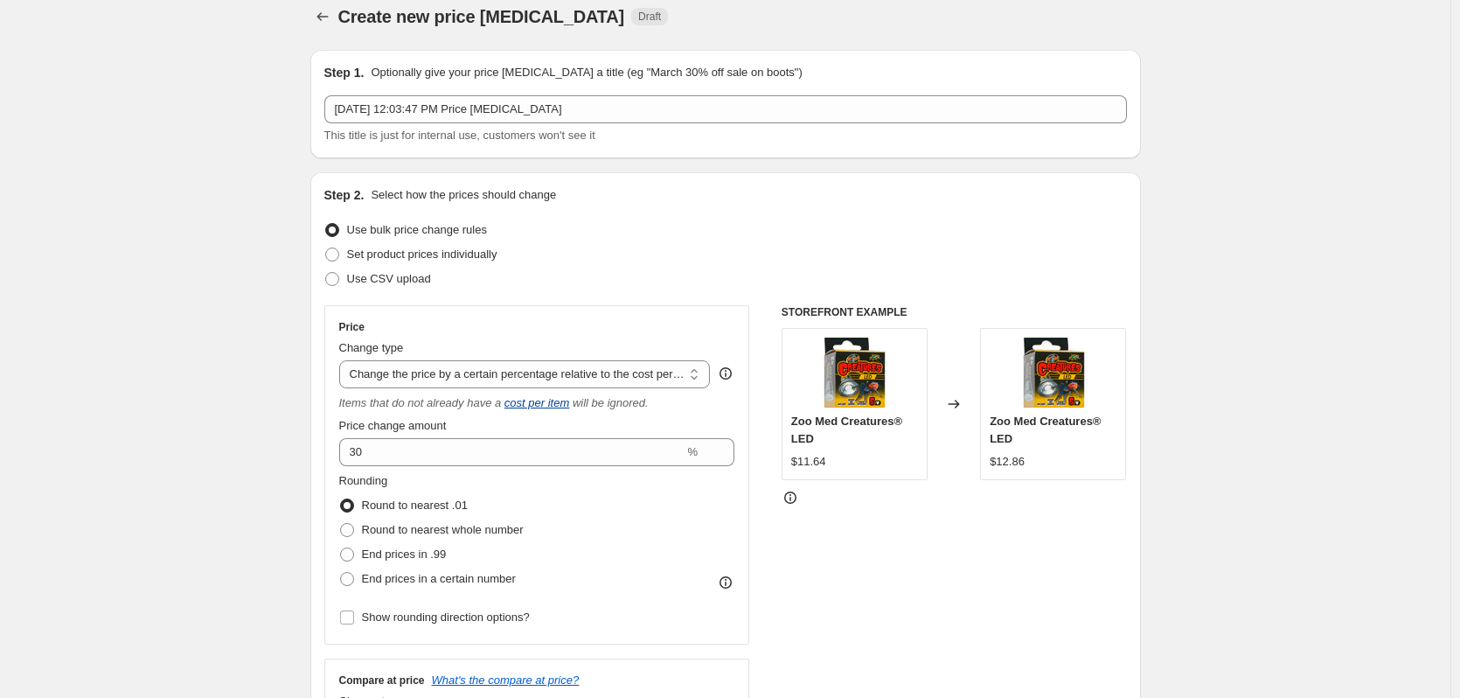
scroll to position [0, 0]
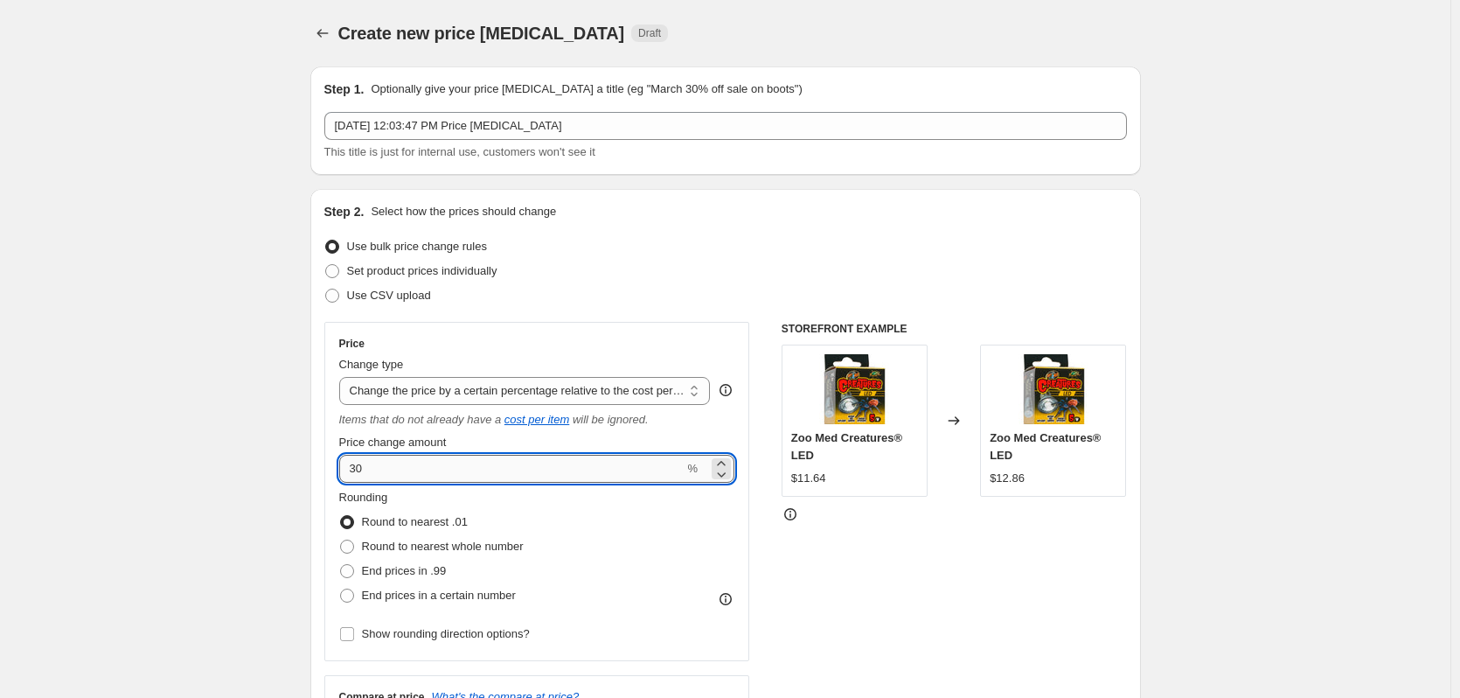
click at [508, 469] on input "30" at bounding box center [511, 469] width 345 height 28
click at [508, 468] on input "30" at bounding box center [511, 469] width 345 height 28
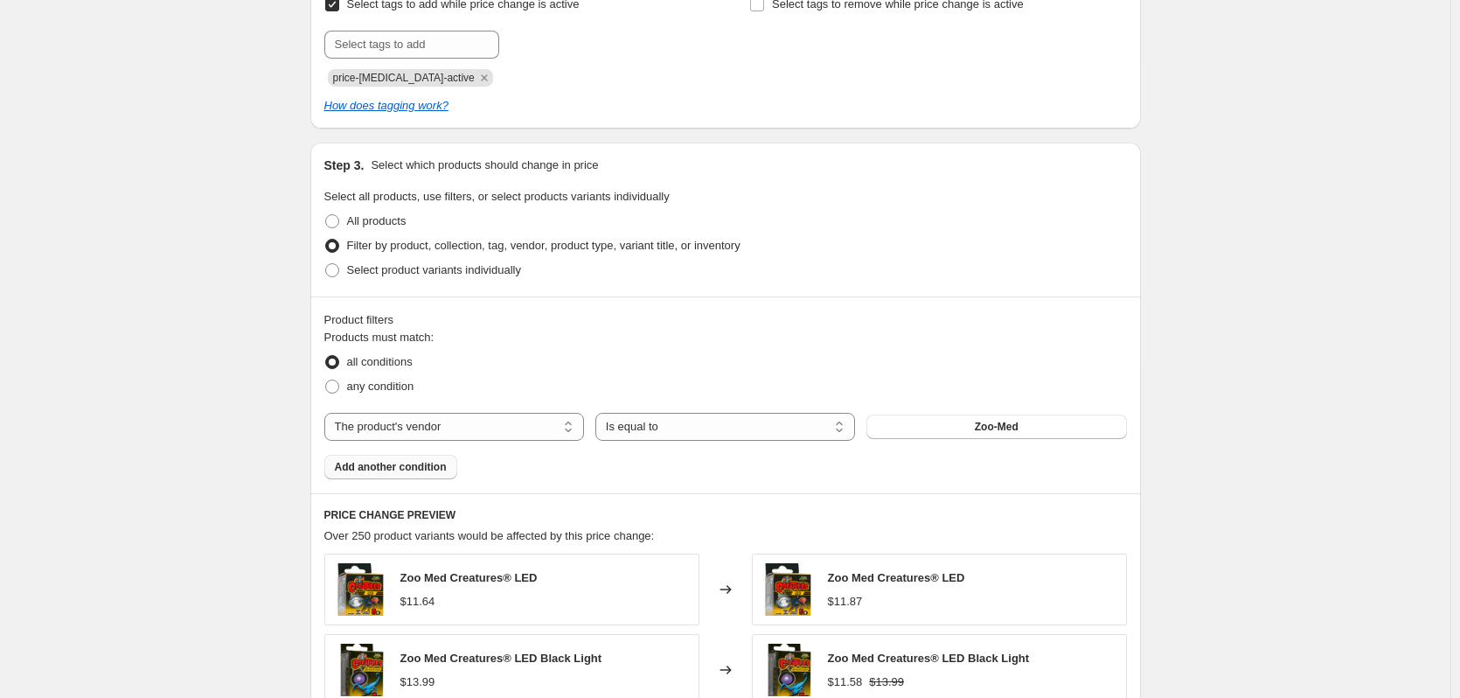
scroll to position [1136, 0]
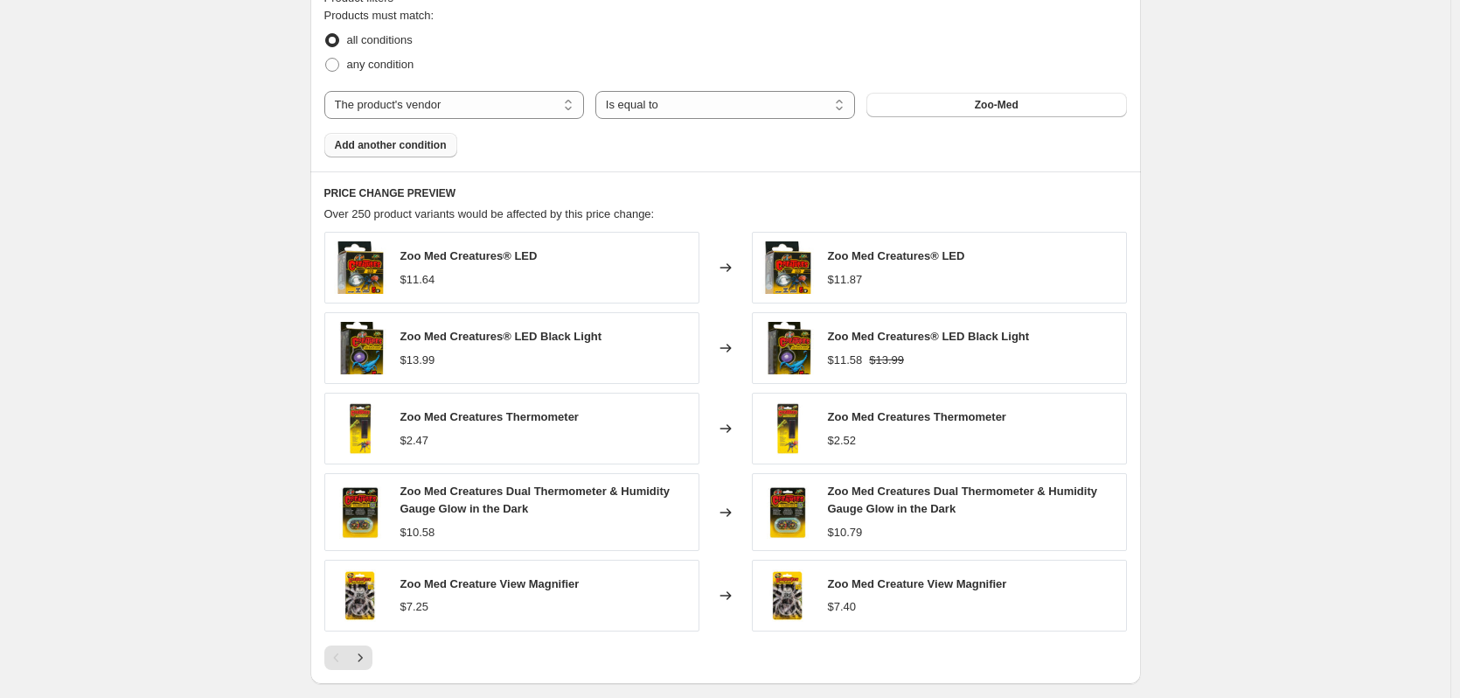
scroll to position [1374, 0]
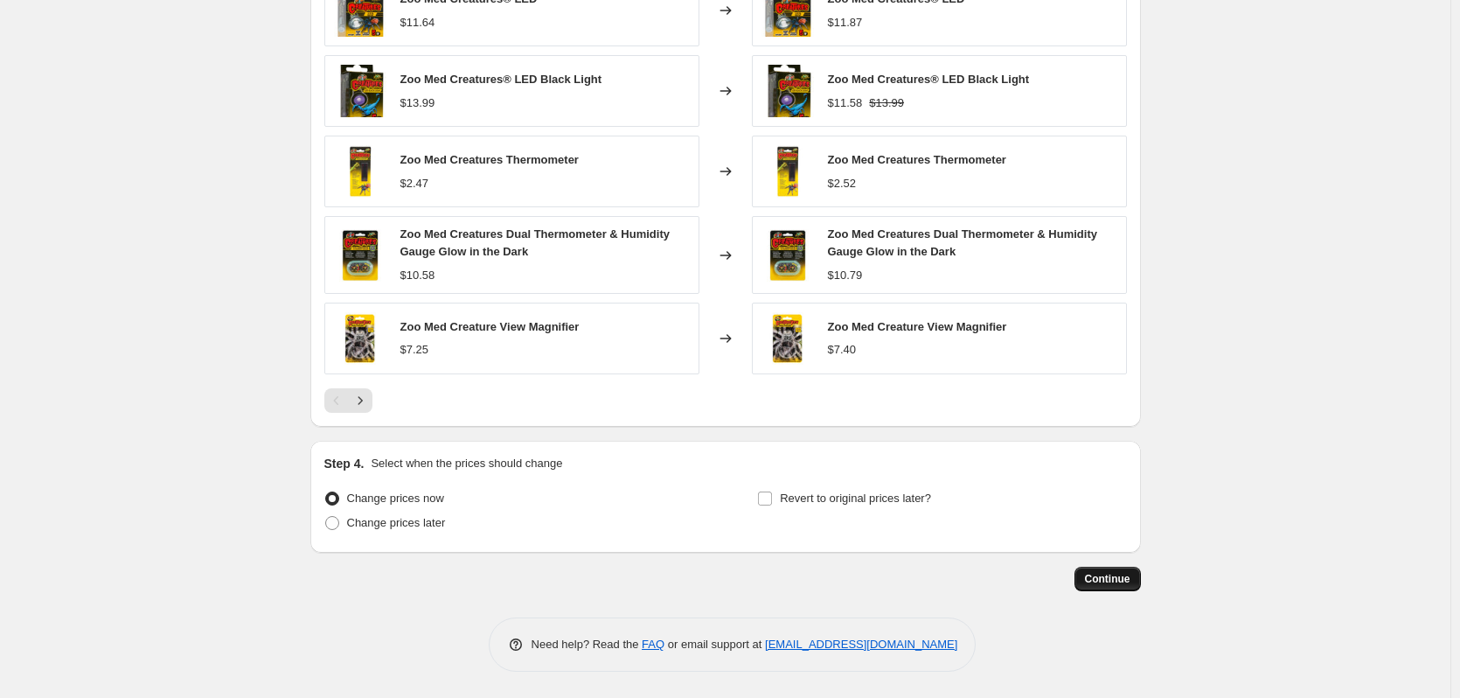
click at [1123, 579] on span "Continue" at bounding box center [1107, 579] width 45 height 14
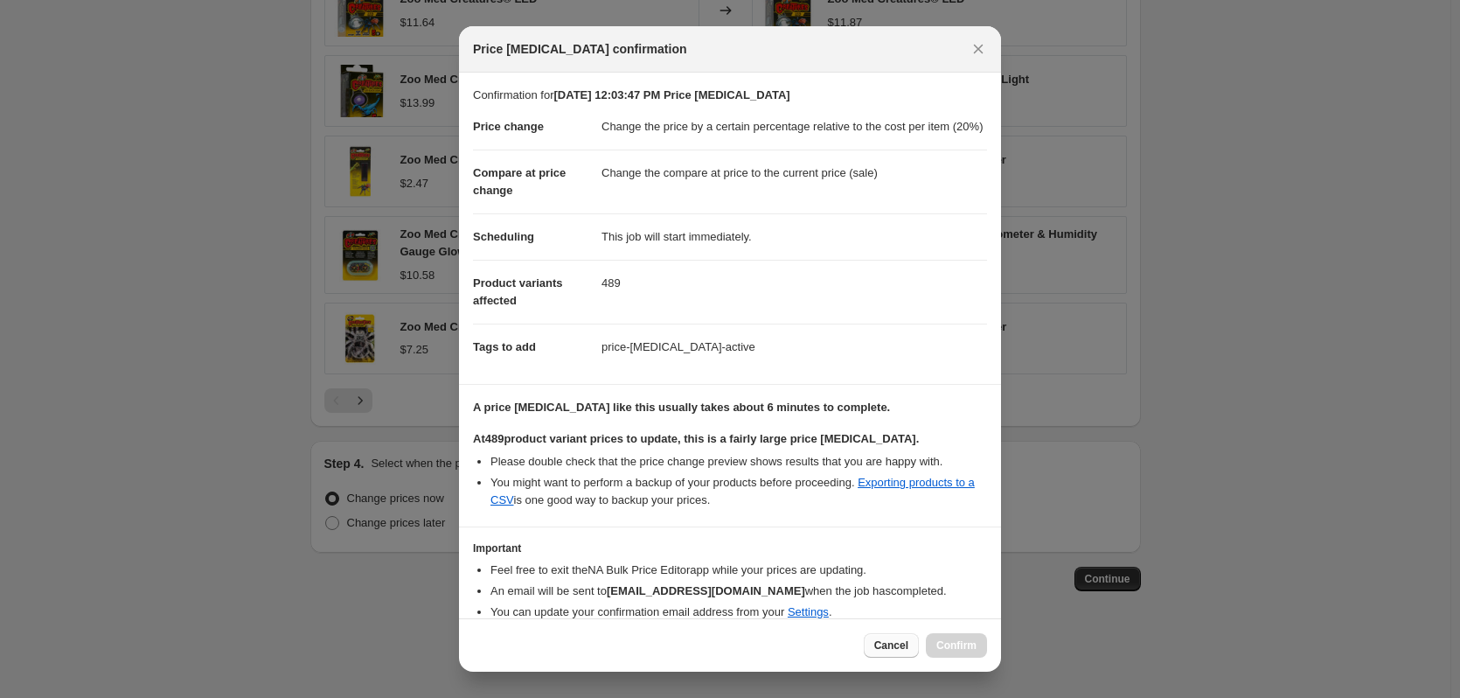
click at [901, 647] on span "Cancel" at bounding box center [891, 645] width 34 height 14
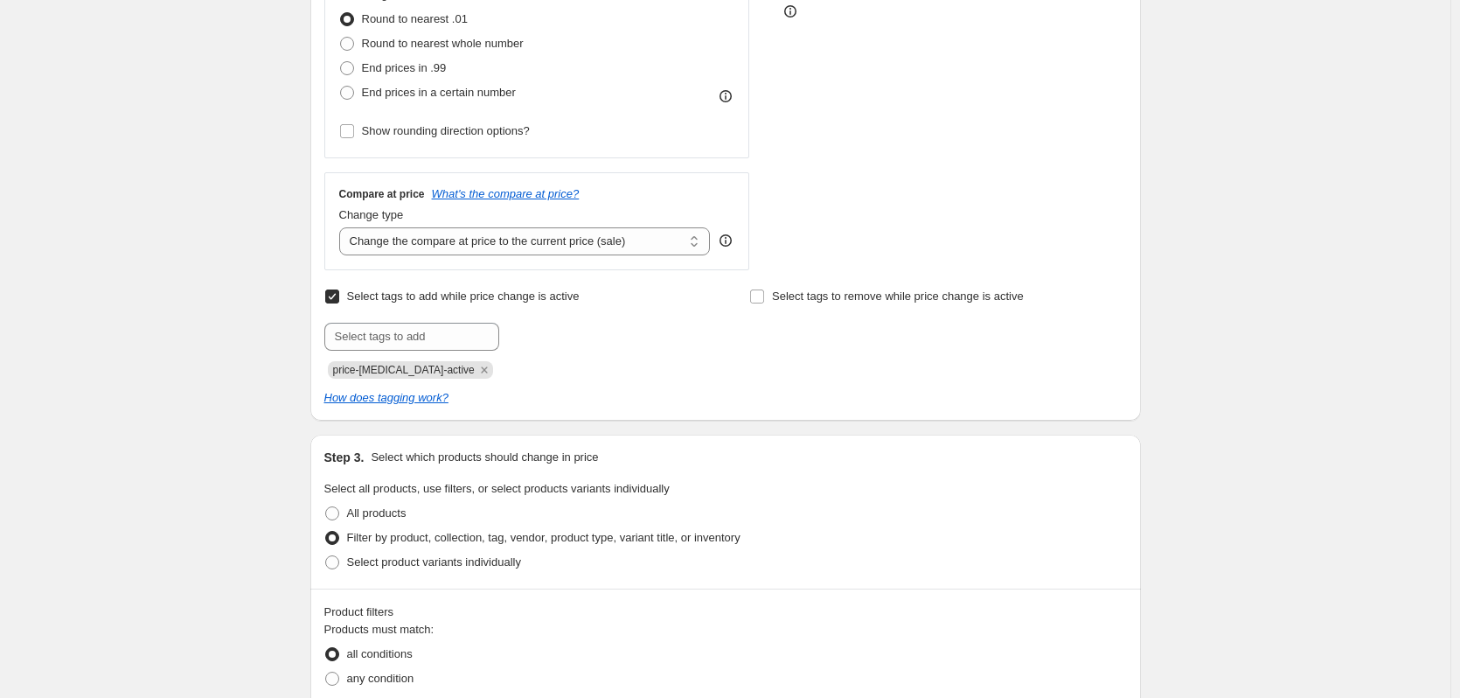
scroll to position [413, 0]
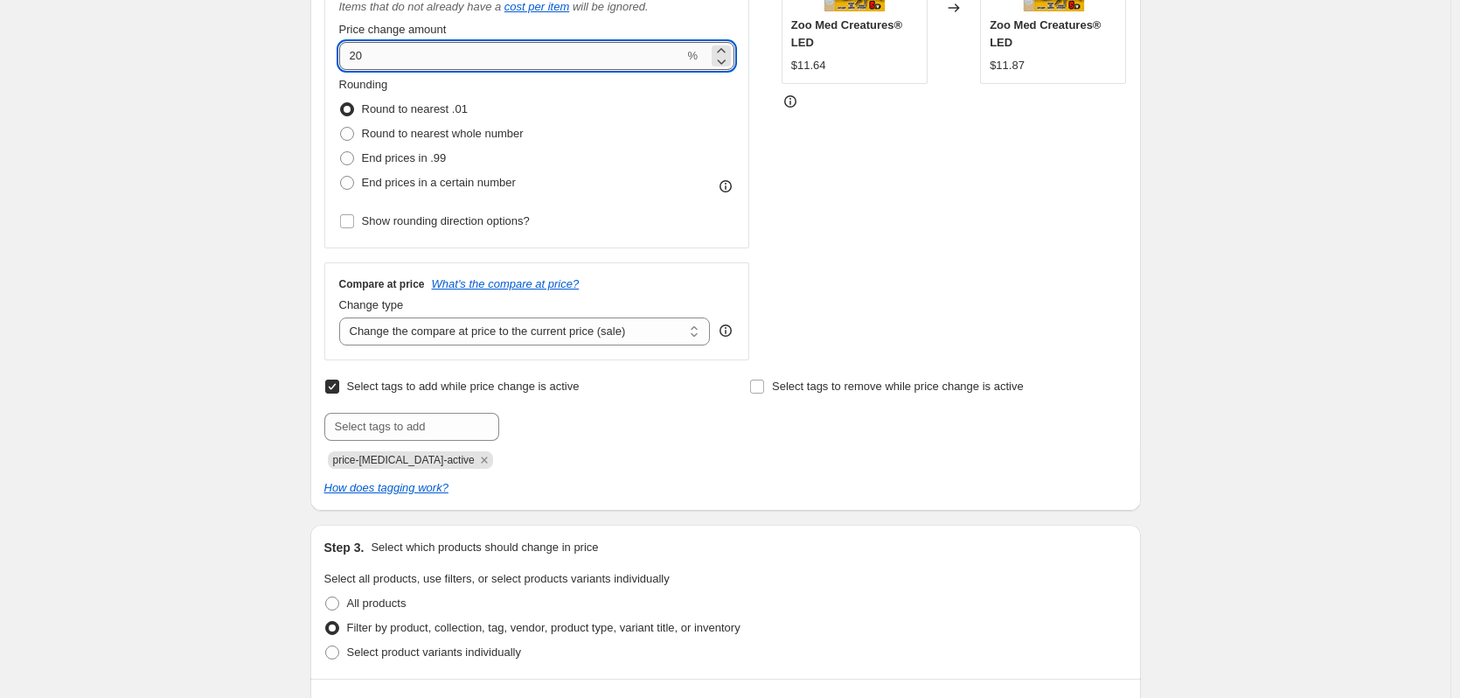
click at [468, 59] on input "20" at bounding box center [511, 56] width 345 height 28
type input "30"
click at [247, 206] on div "Create new price [MEDICAL_DATA]. This page is ready Create new price [MEDICAL_D…" at bounding box center [725, 622] width 1450 height 2071
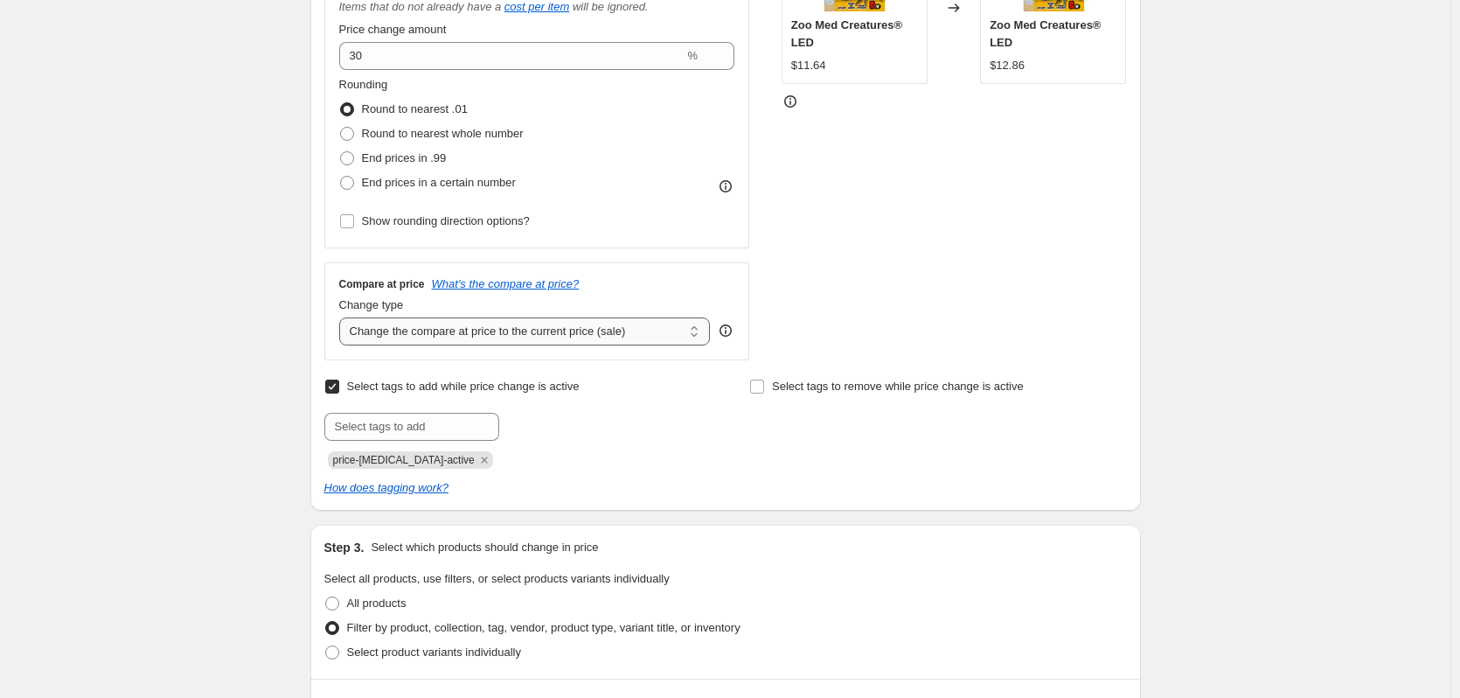
click at [562, 333] on select "Change the compare at price to the current price (sale) Change the compare at p…" at bounding box center [525, 331] width 372 height 28
click at [343, 317] on select "Change the compare at price to the current price (sale) Change the compare at p…" at bounding box center [525, 331] width 372 height 28
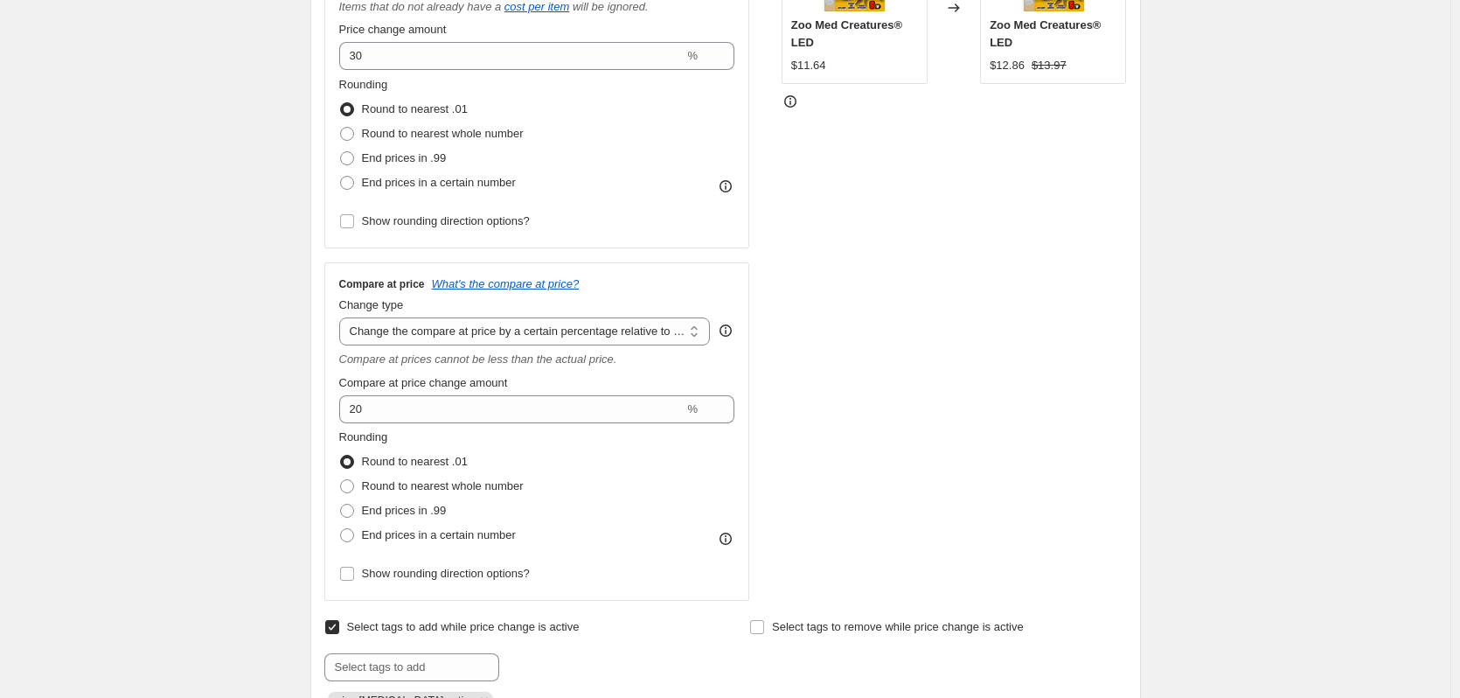
click at [445, 338] on select "Change the compare at price to the current price (sale) Change the compare at p…" at bounding box center [525, 331] width 372 height 28
select select "remove"
click at [343, 317] on select "Change the compare at price to the current price (sale) Change the compare at p…" at bounding box center [525, 331] width 372 height 28
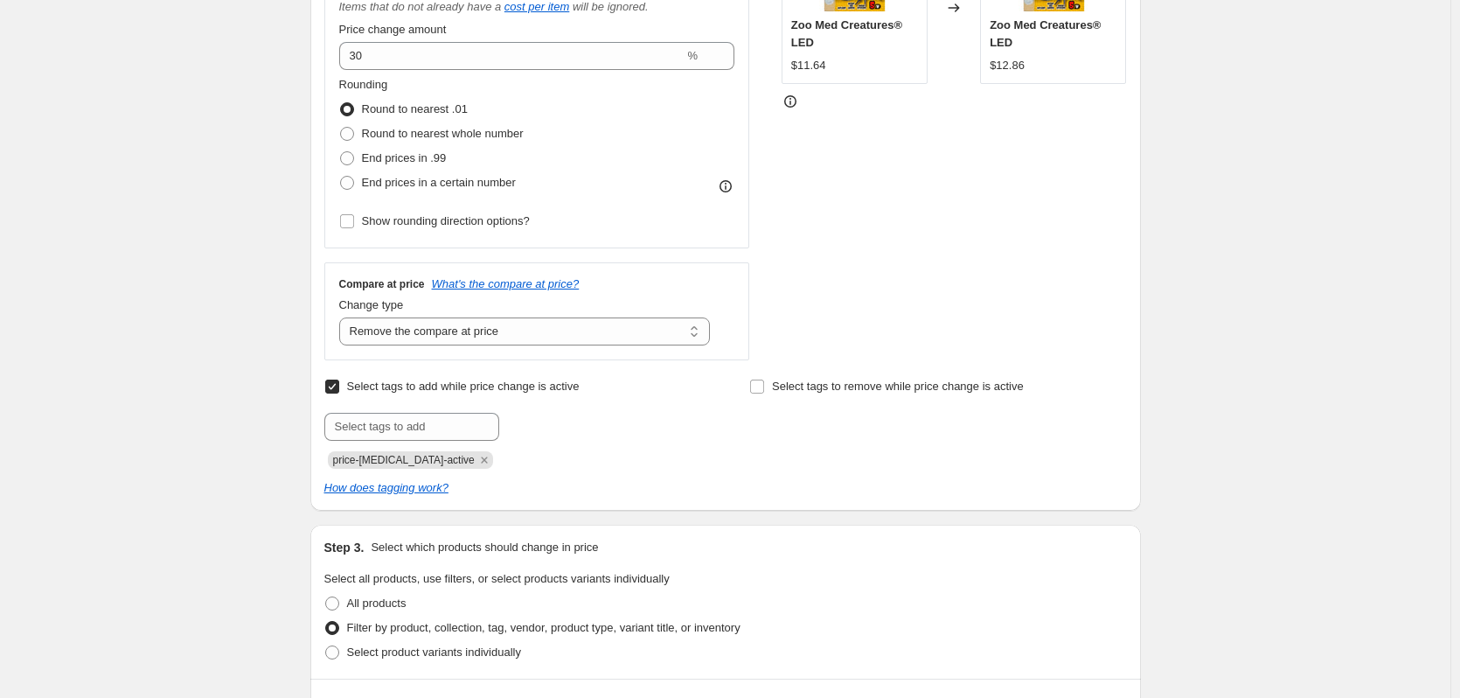
click at [260, 357] on div "Create new price [MEDICAL_DATA]. This page is ready Create new price [MEDICAL_D…" at bounding box center [725, 622] width 1450 height 2071
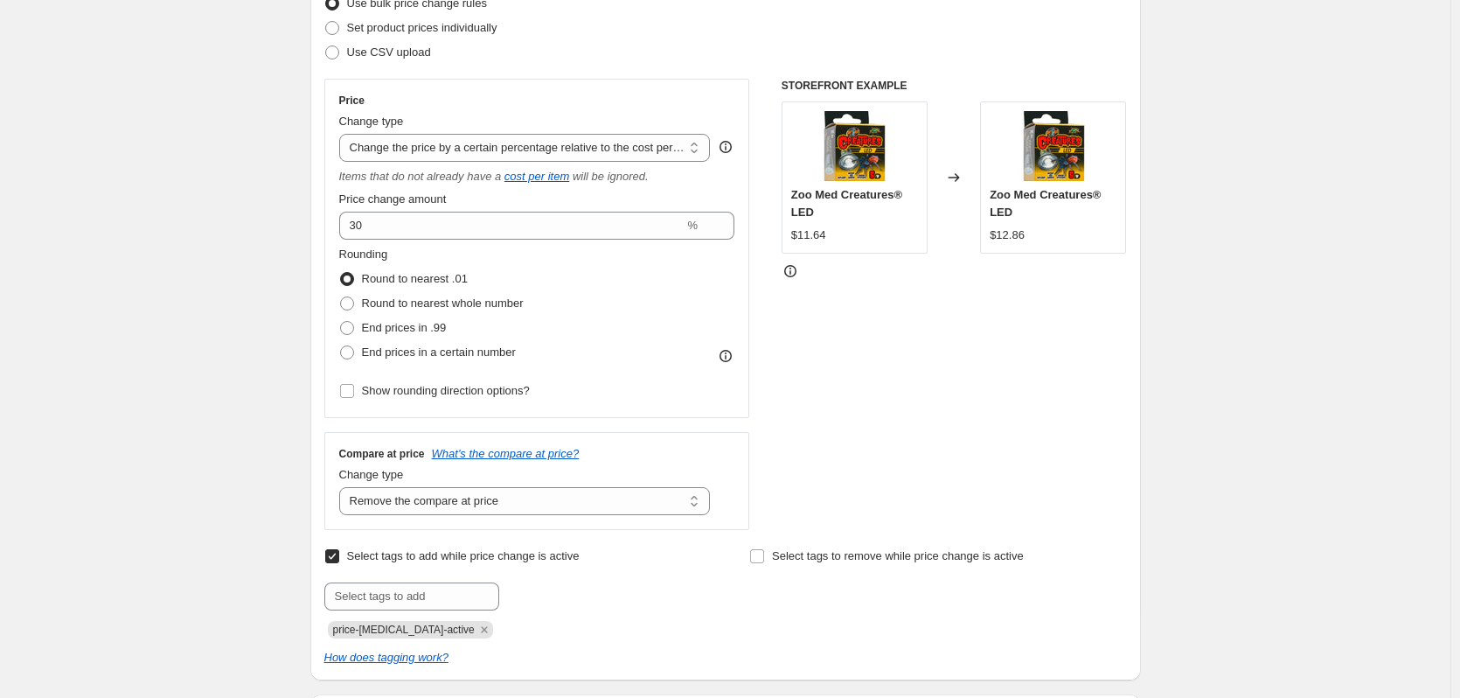
scroll to position [238, 0]
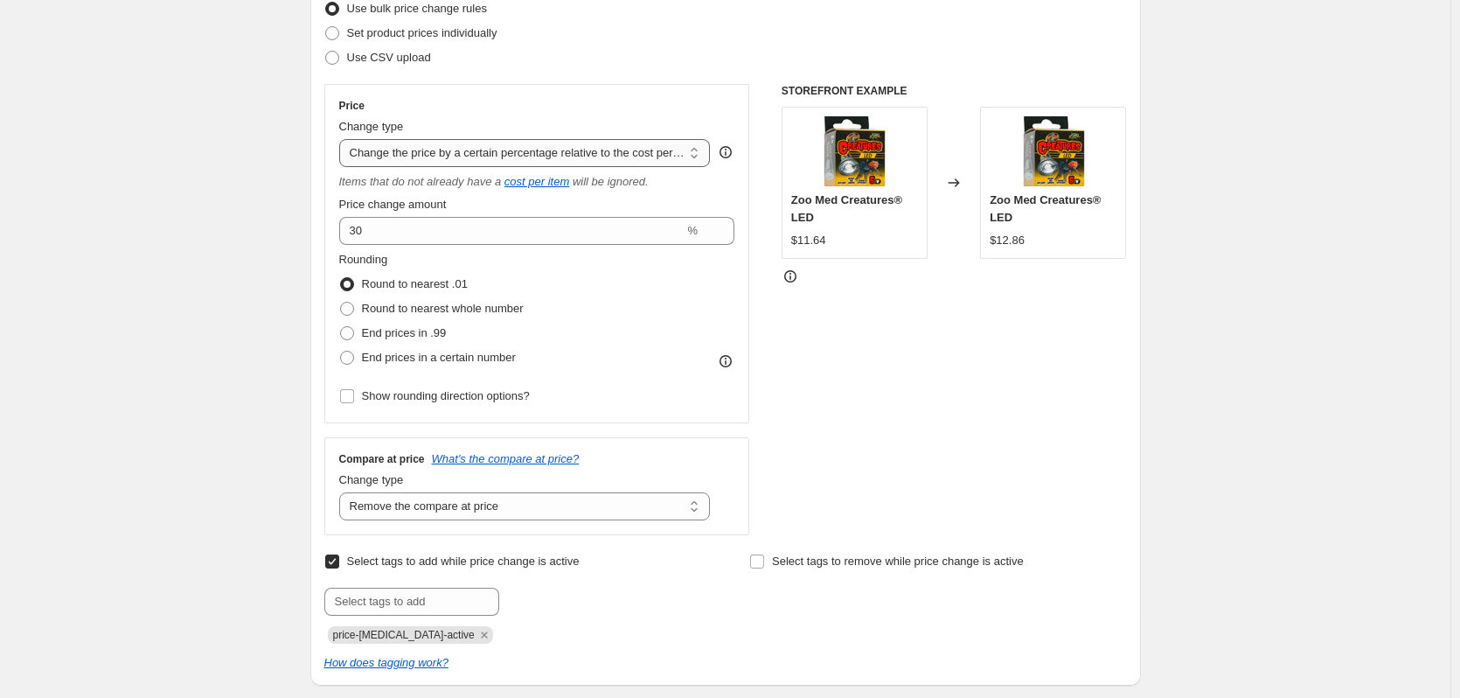
click at [477, 156] on select "Change the price to a certain amount Change the price by a certain amount Chang…" at bounding box center [525, 153] width 372 height 28
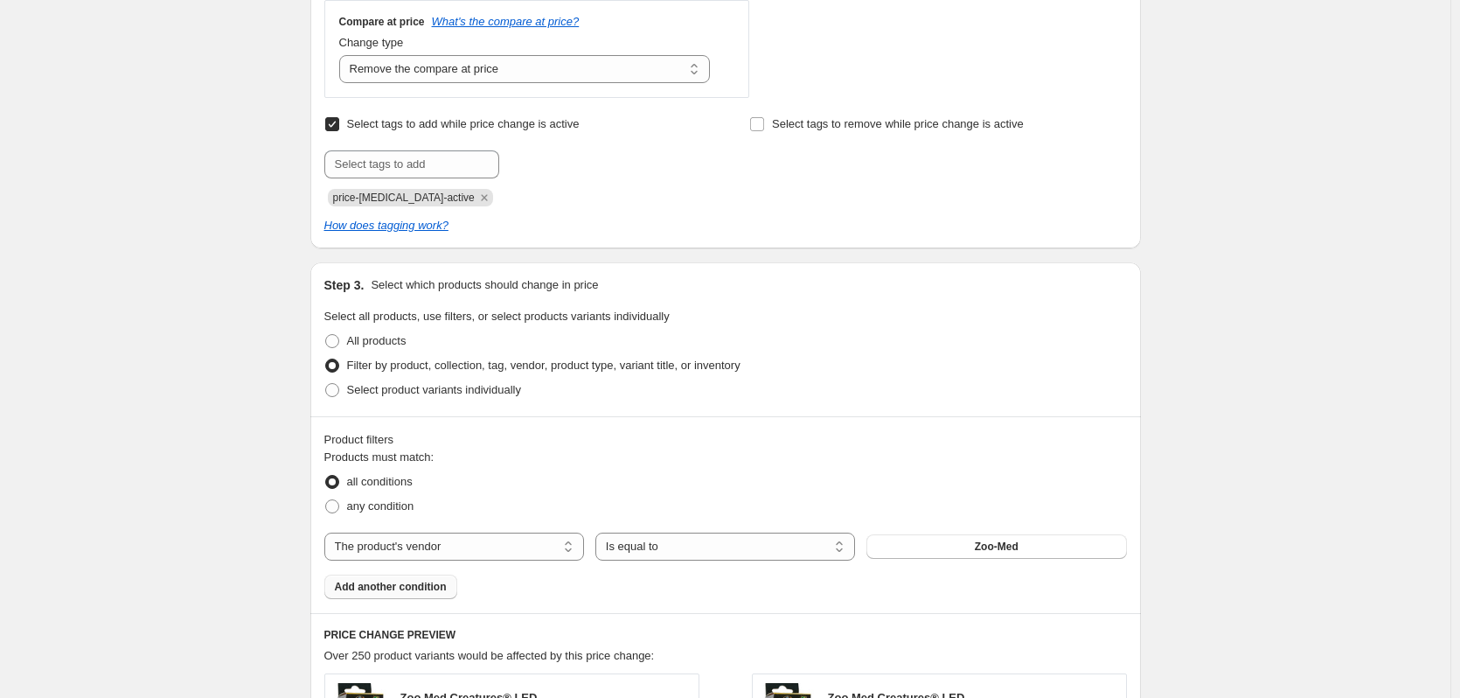
scroll to position [325, 0]
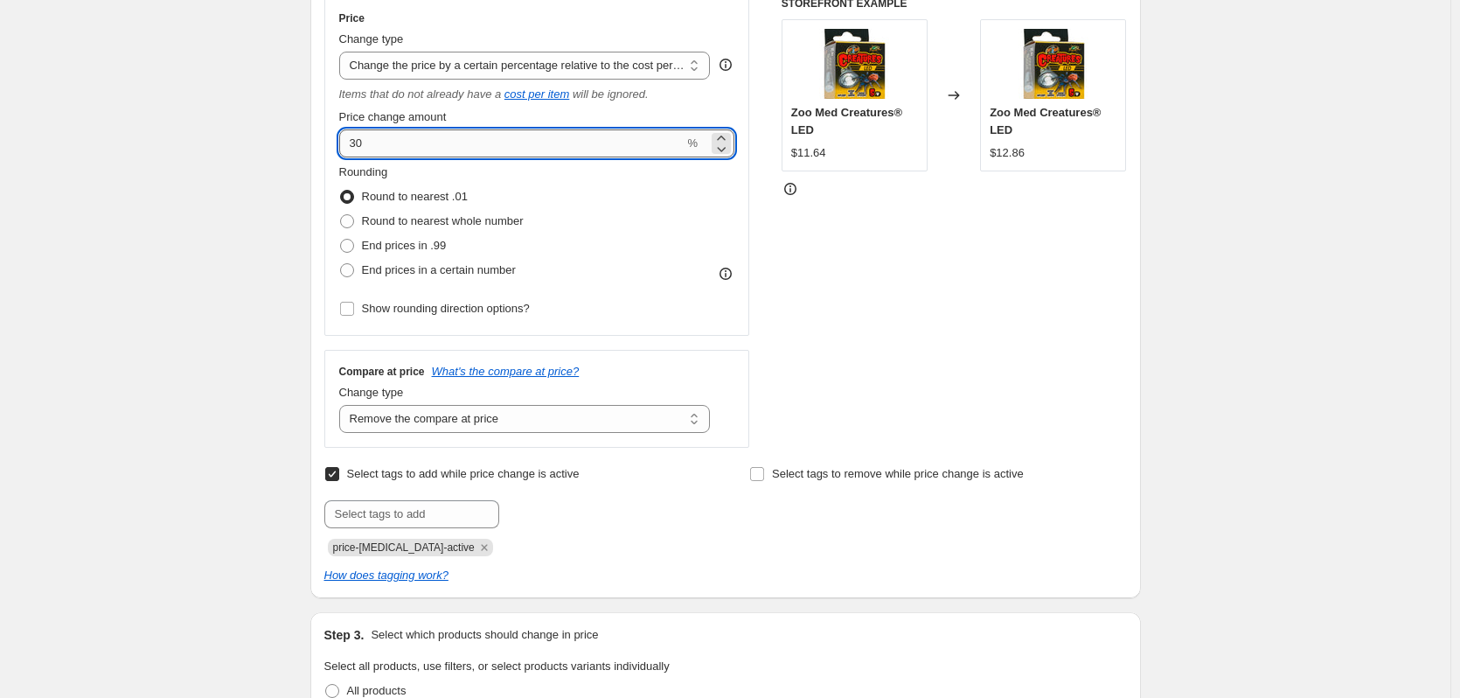
click at [446, 138] on input "30" at bounding box center [511, 143] width 345 height 28
click at [445, 138] on input "30" at bounding box center [511, 143] width 345 height 28
click at [286, 196] on div "Create new price [MEDICAL_DATA]. This page is ready Create new price [MEDICAL_D…" at bounding box center [725, 710] width 1450 height 2071
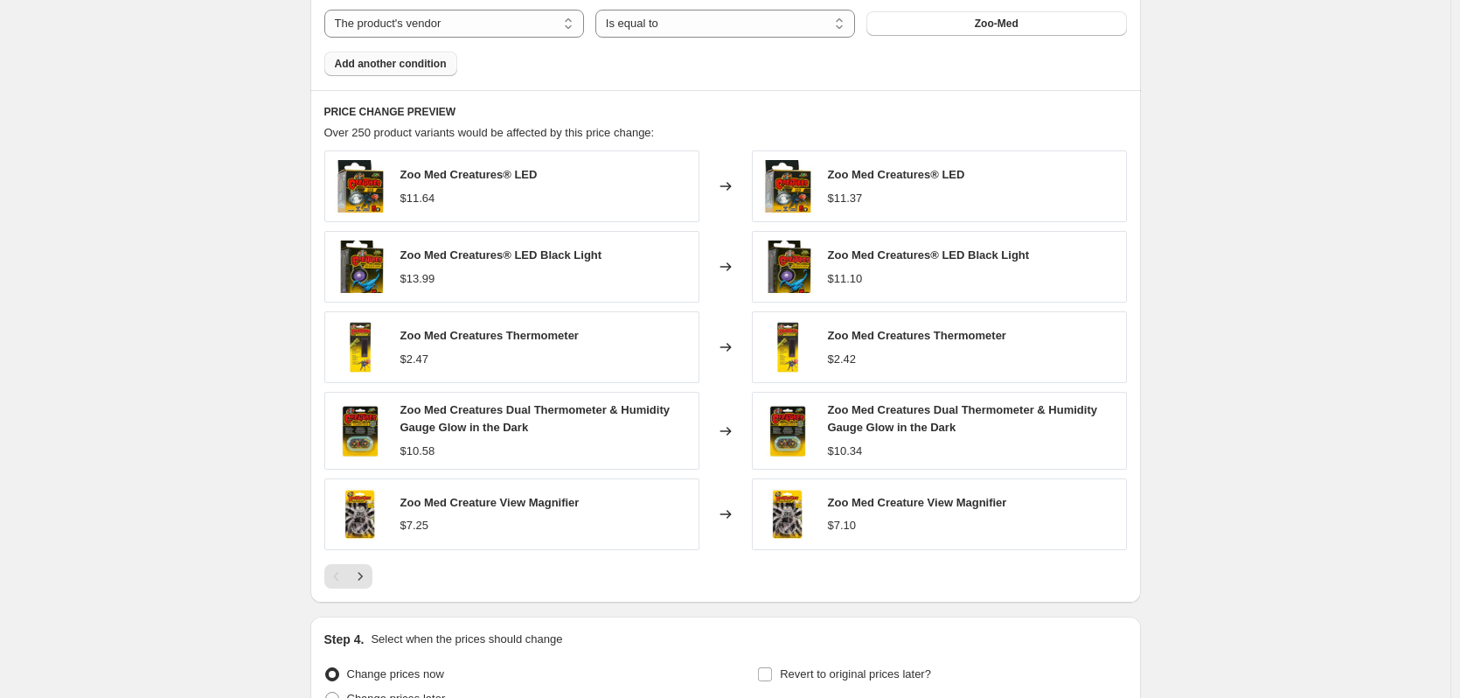
scroll to position [1199, 0]
click at [362, 576] on icon "Next" at bounding box center [360, 574] width 4 height 8
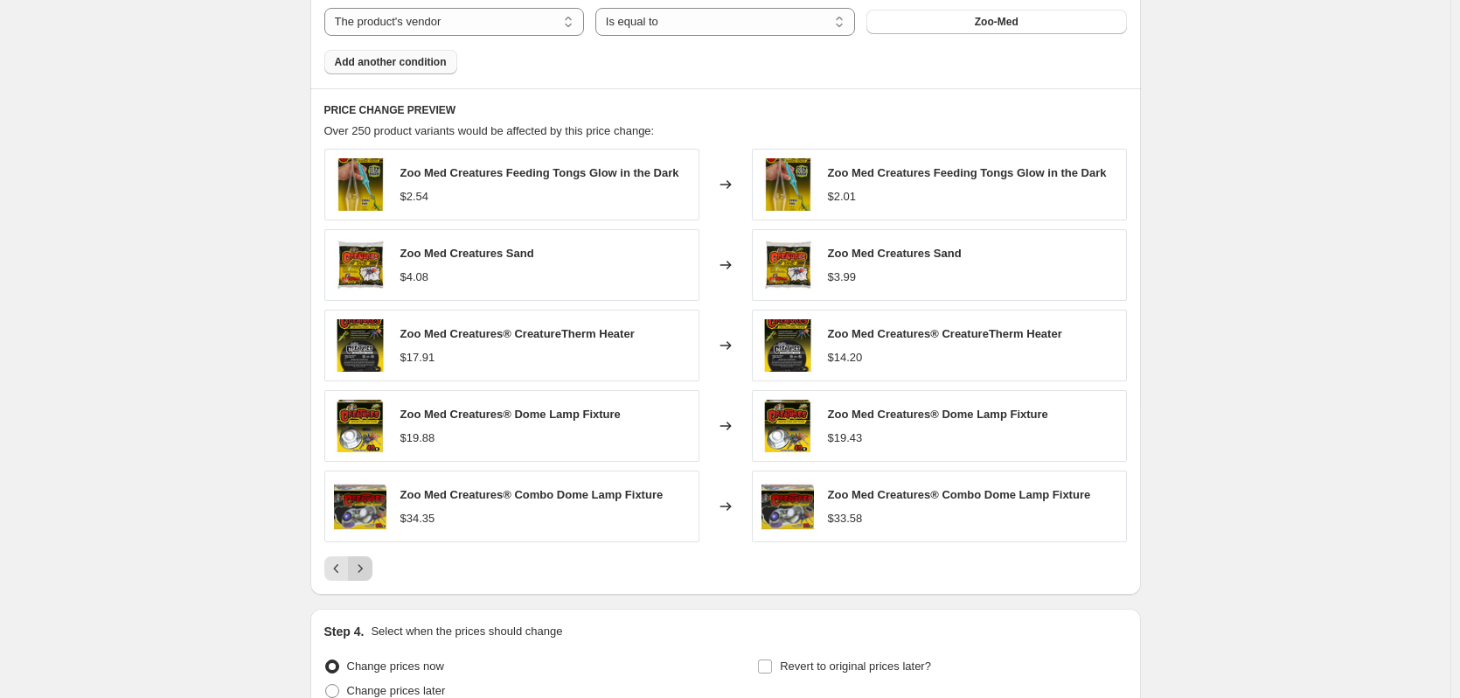
click at [365, 576] on icon "Next" at bounding box center [359, 568] width 17 height 17
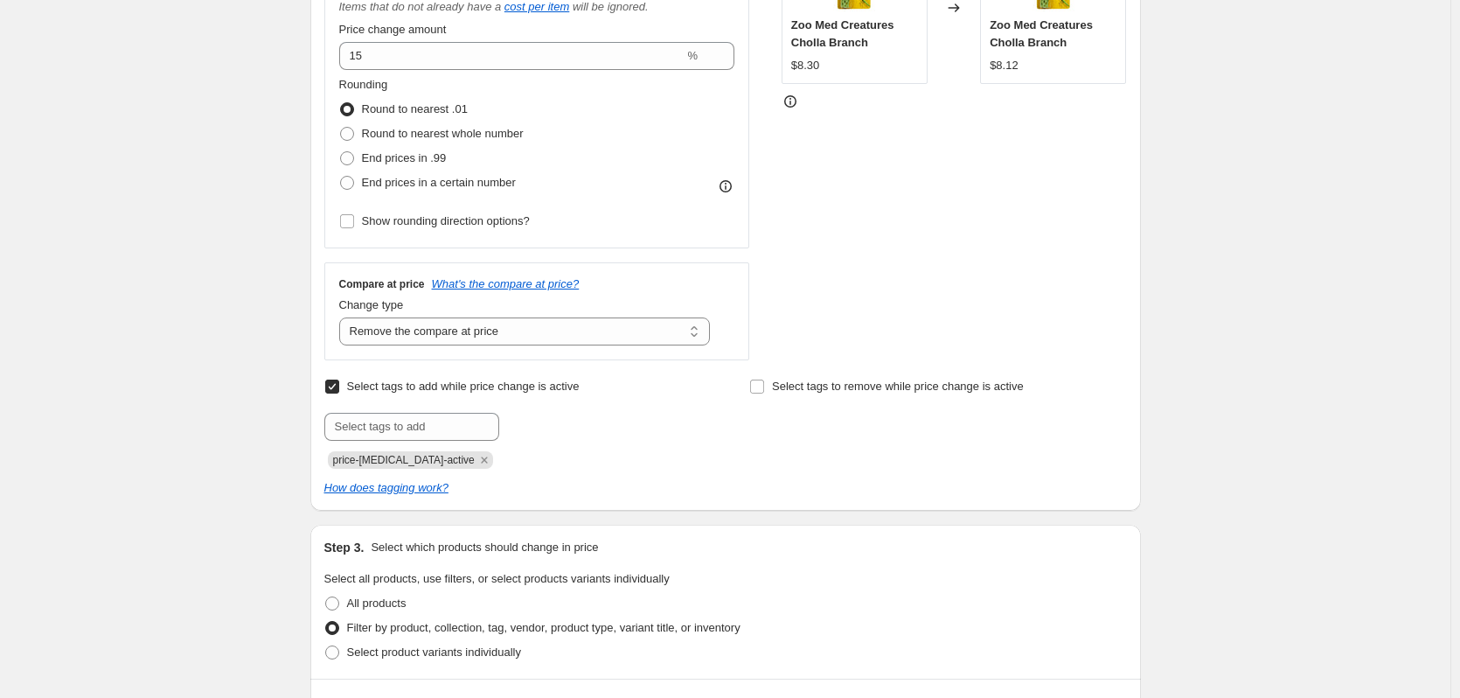
scroll to position [238, 0]
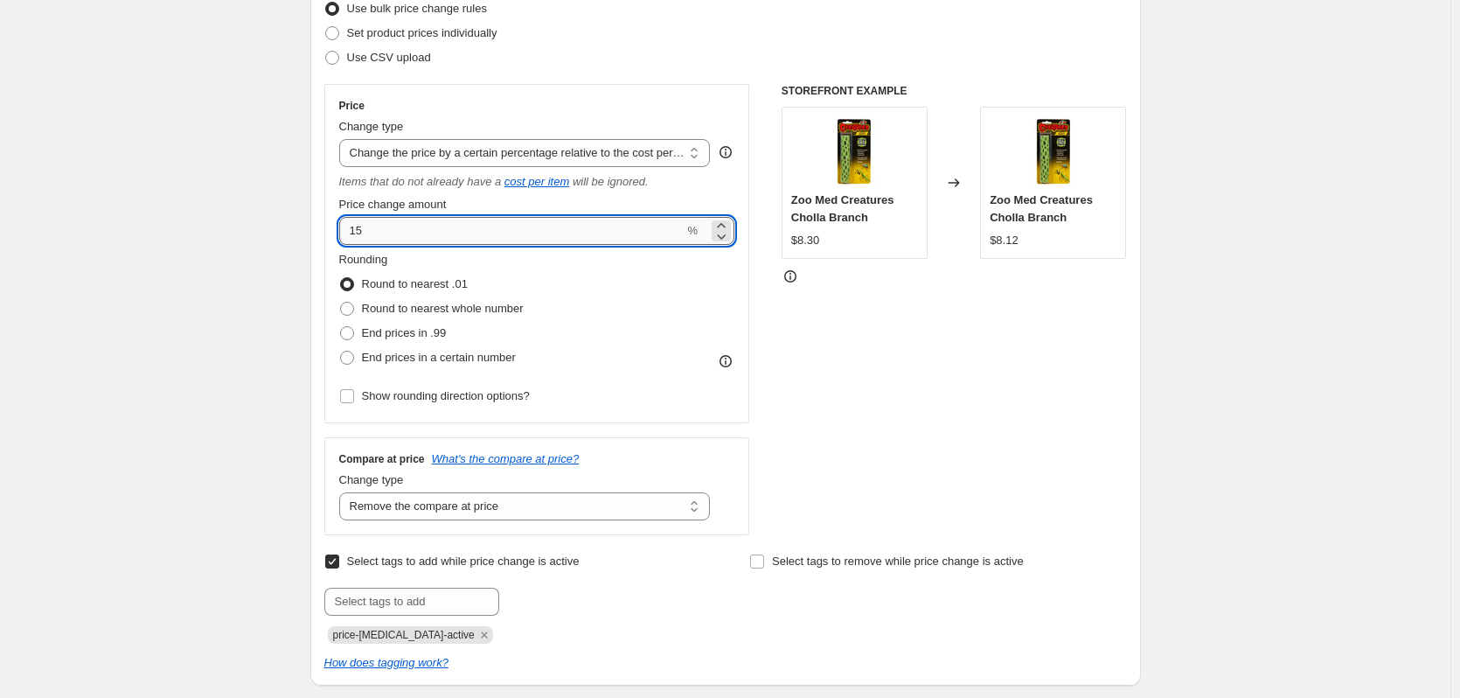
click at [414, 226] on input "15" at bounding box center [511, 231] width 345 height 28
click at [413, 226] on input "15" at bounding box center [511, 231] width 345 height 28
click at [435, 233] on input "20" at bounding box center [511, 231] width 345 height 28
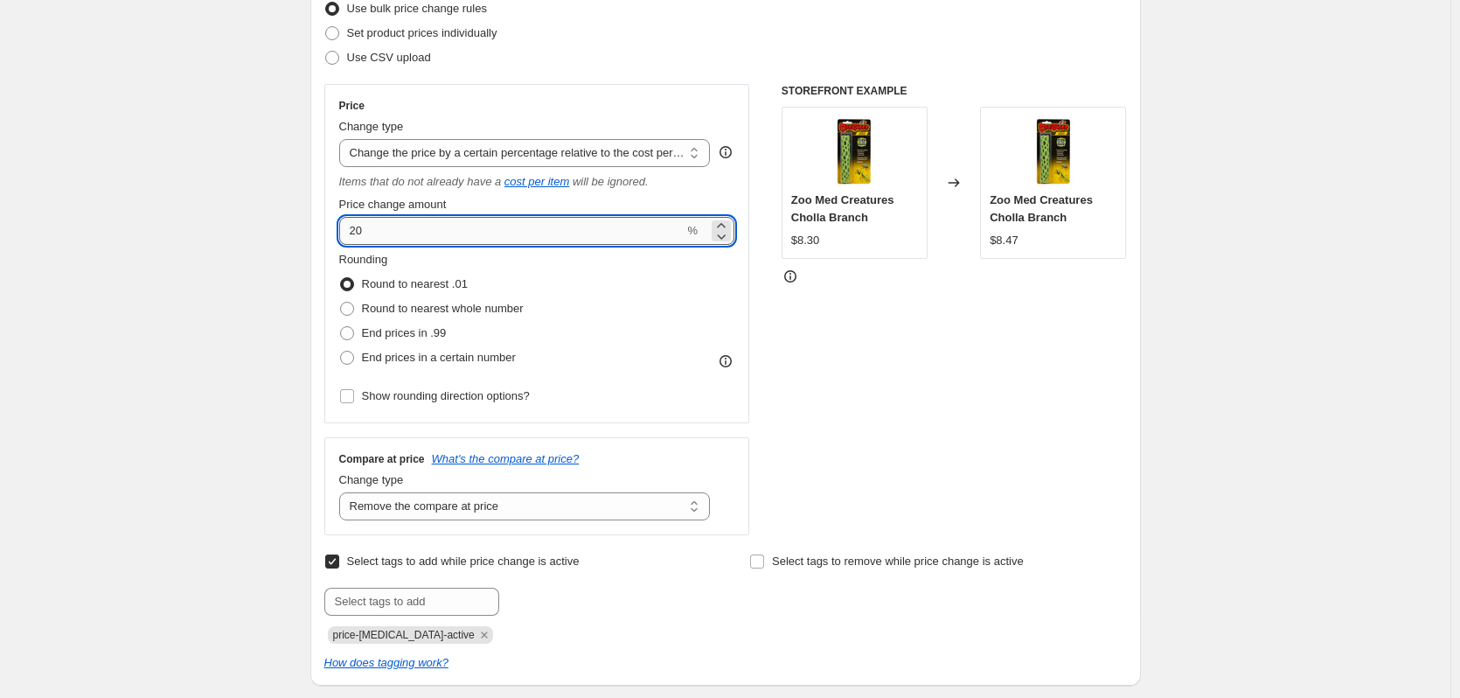
click at [435, 233] on input "20" at bounding box center [511, 231] width 345 height 28
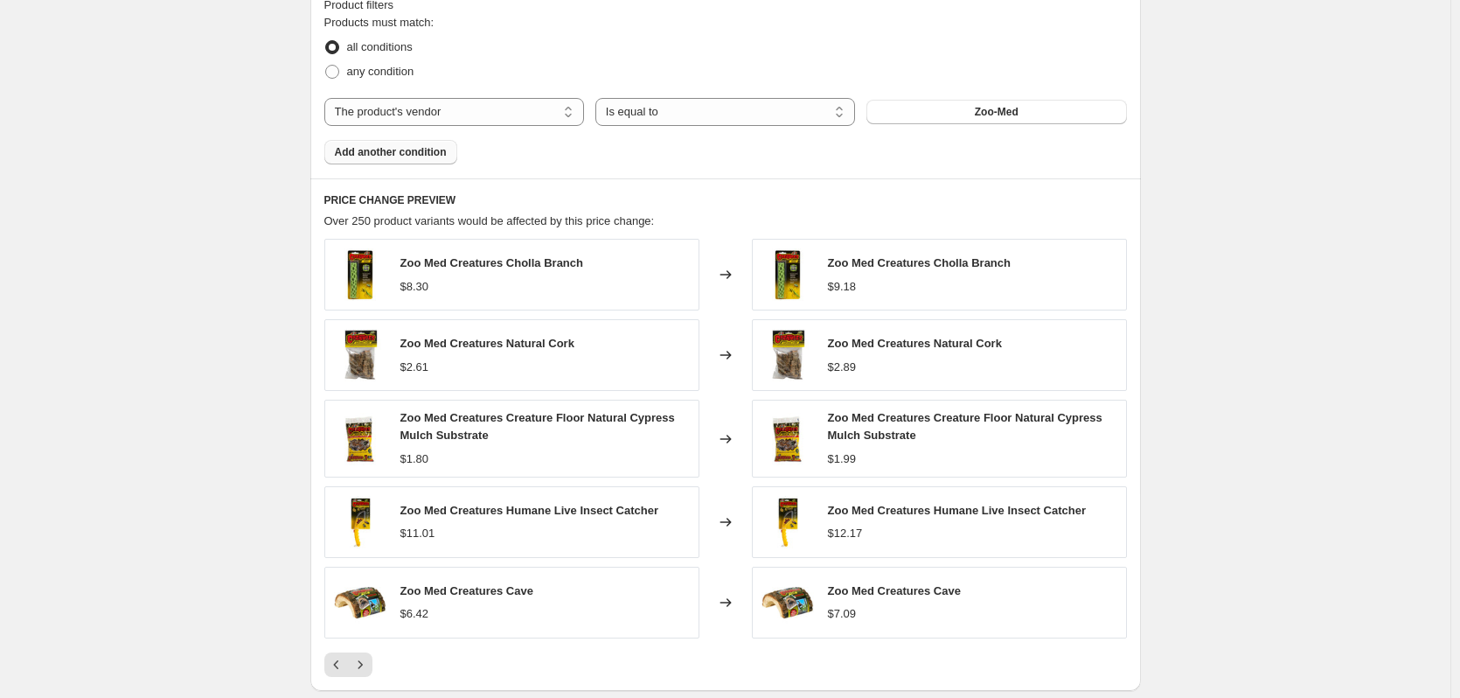
scroll to position [1112, 0]
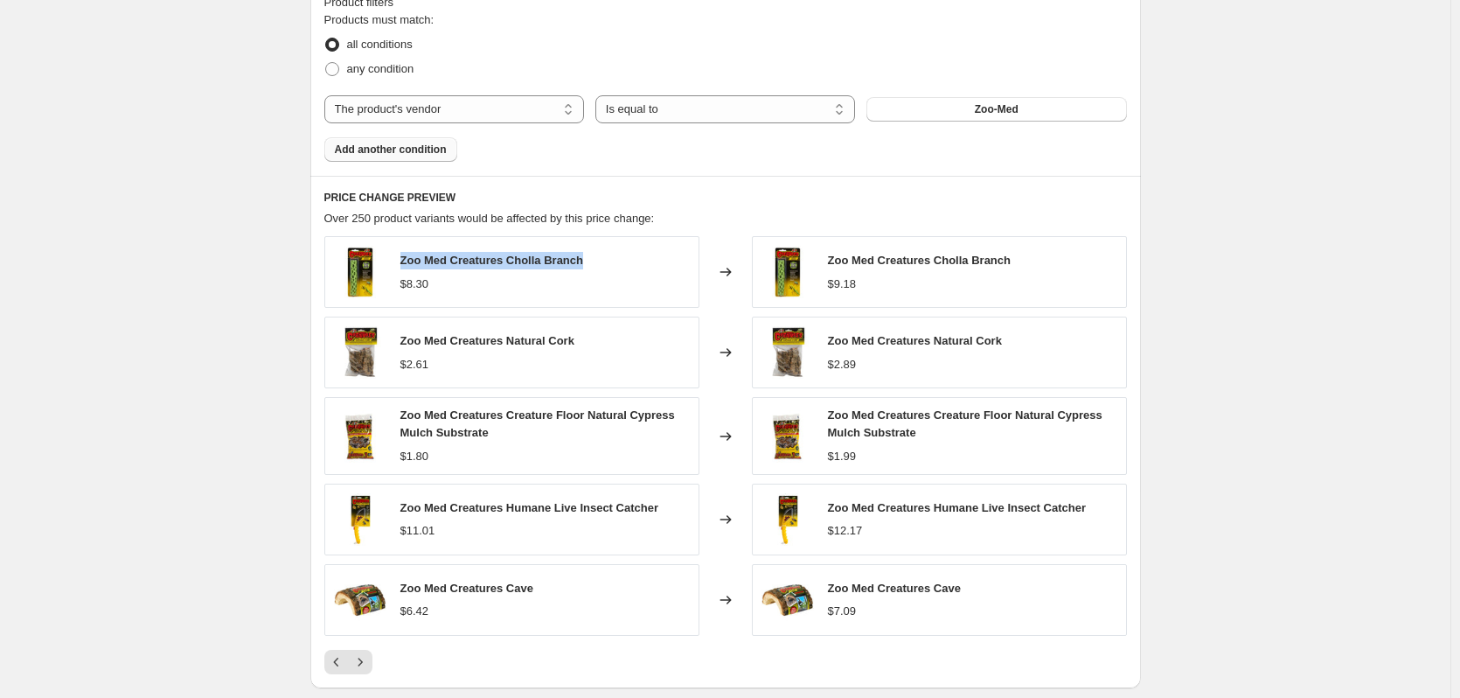
drag, startPoint x: 595, startPoint y: 261, endPoint x: 407, endPoint y: 268, distance: 189.0
click at [407, 268] on div "Zoo Med Creatures Cholla Branch $8.30" at bounding box center [511, 272] width 375 height 72
copy span "Zoo Med Creatures Cholla Branch"
drag, startPoint x: 1273, startPoint y: 358, endPoint x: 1282, endPoint y: 349, distance: 13.6
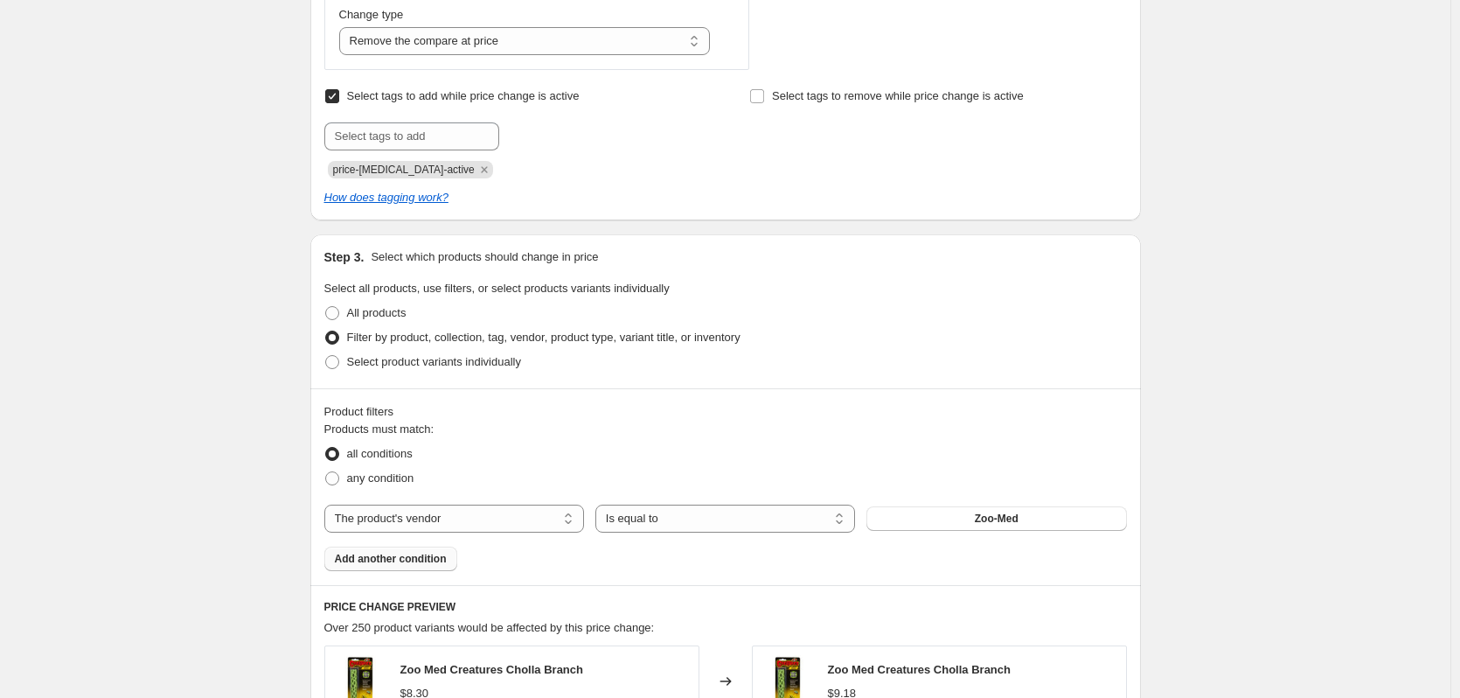
scroll to position [413, 0]
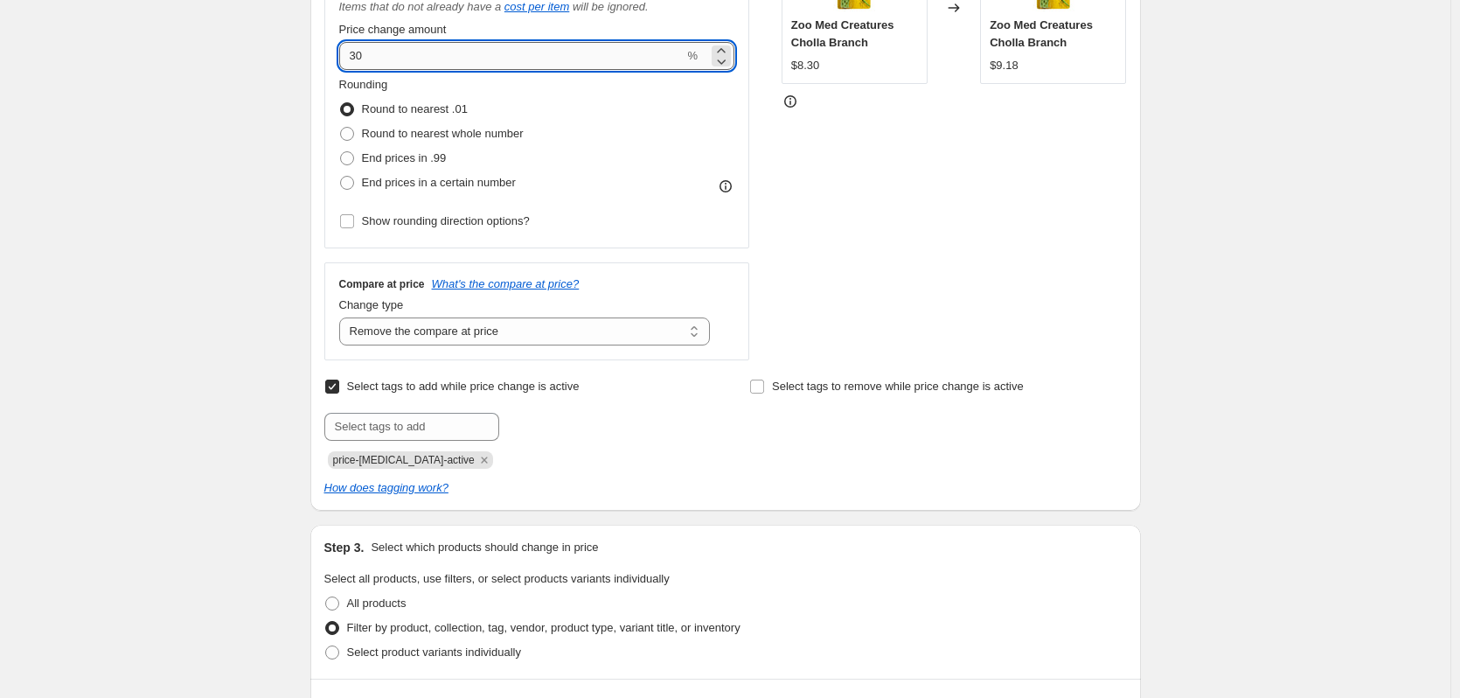
click at [377, 61] on input "30" at bounding box center [511, 56] width 345 height 28
click at [377, 60] on input "30" at bounding box center [511, 56] width 345 height 28
click at [219, 157] on div "Create new price [MEDICAL_DATA]. This page is ready Create new price [MEDICAL_D…" at bounding box center [725, 622] width 1450 height 2071
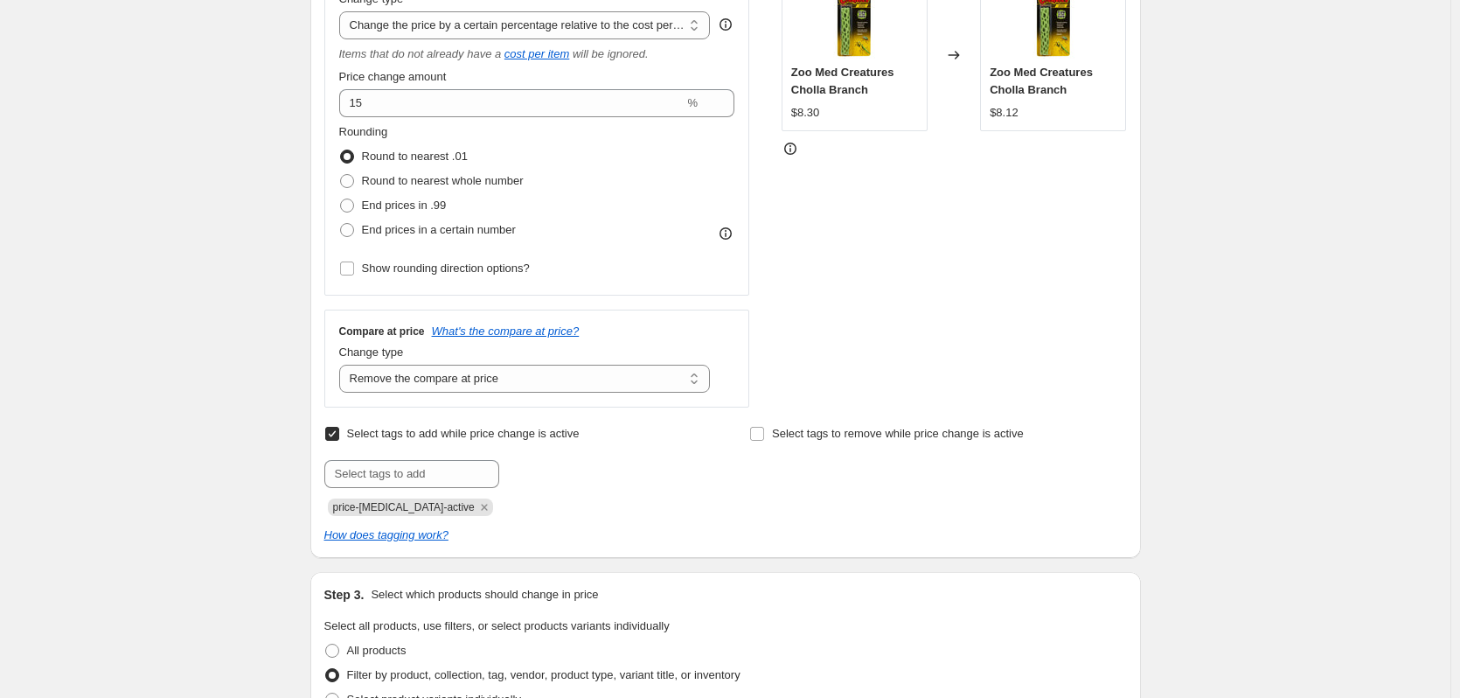
scroll to position [325, 0]
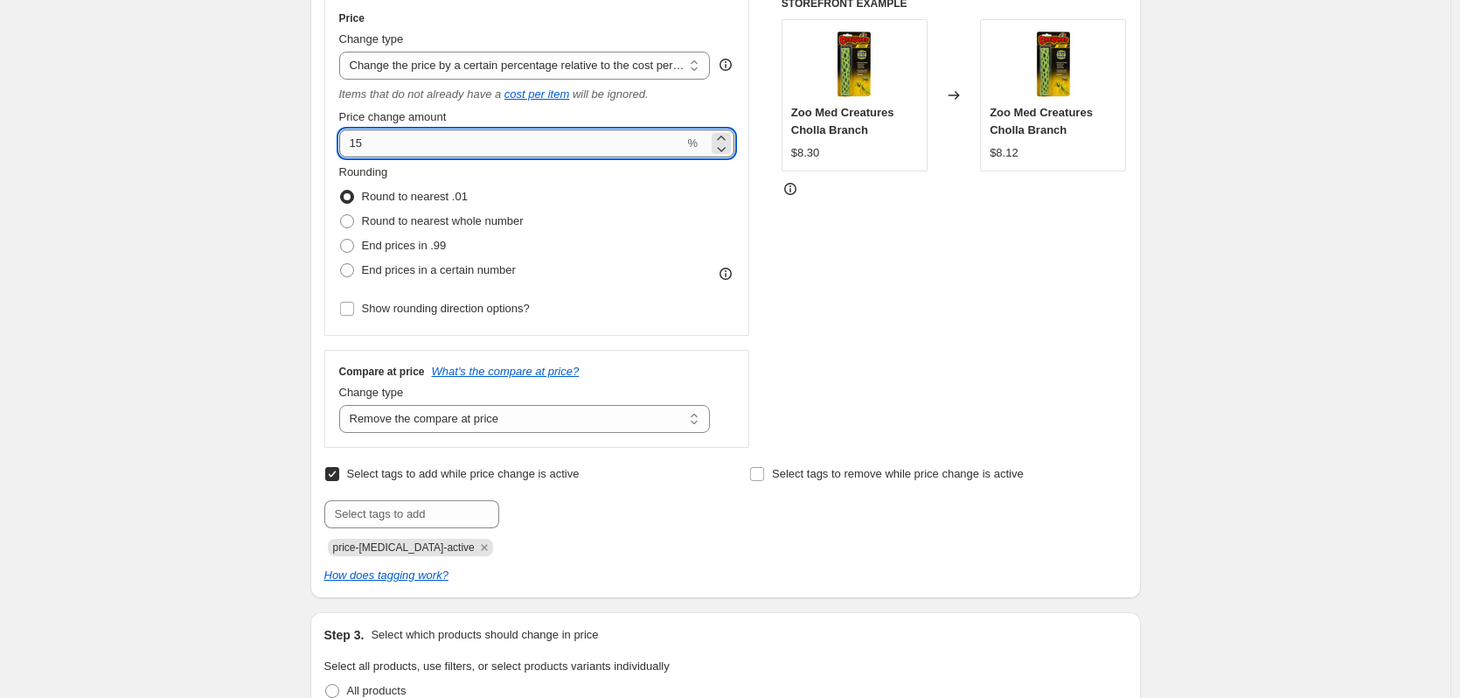
click at [433, 145] on input "15" at bounding box center [511, 143] width 345 height 28
click at [217, 346] on div "Create new price [MEDICAL_DATA]. This page is ready Create new price [MEDICAL_D…" at bounding box center [725, 710] width 1450 height 2071
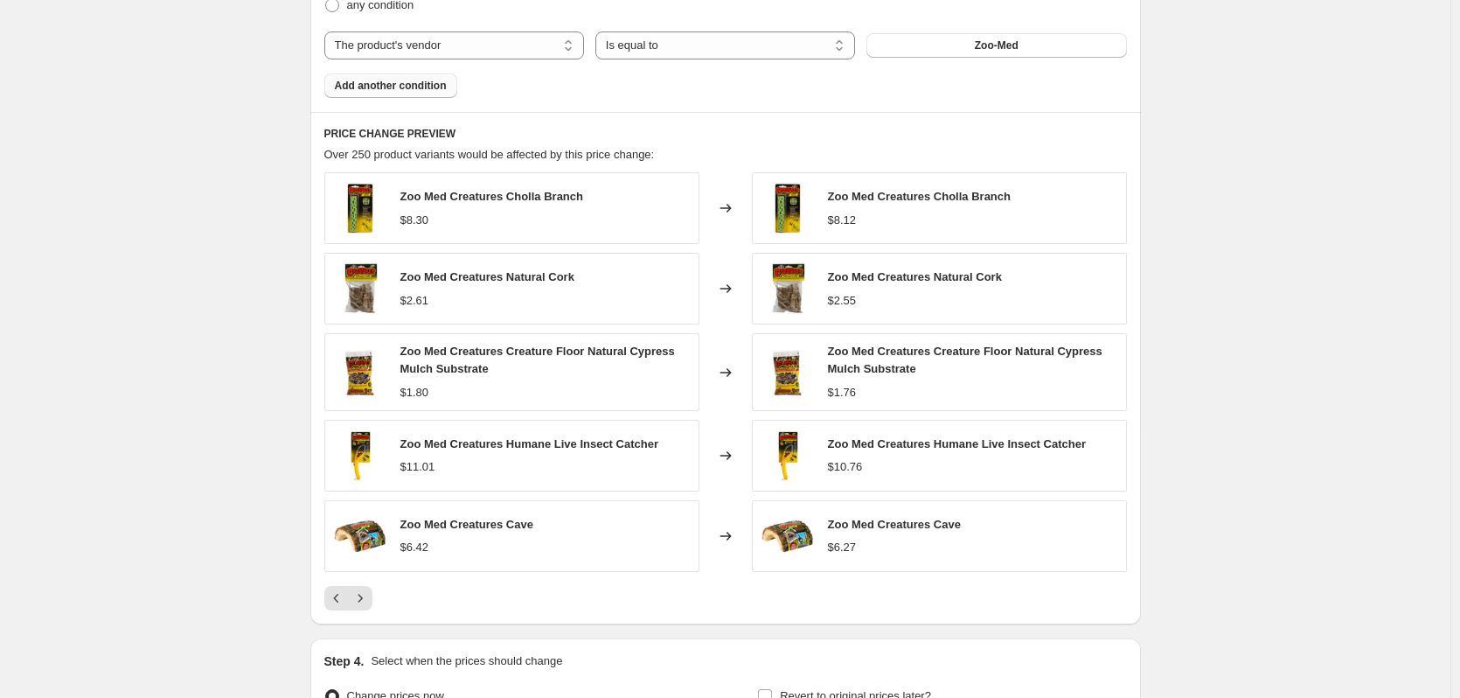
scroll to position [1199, 0]
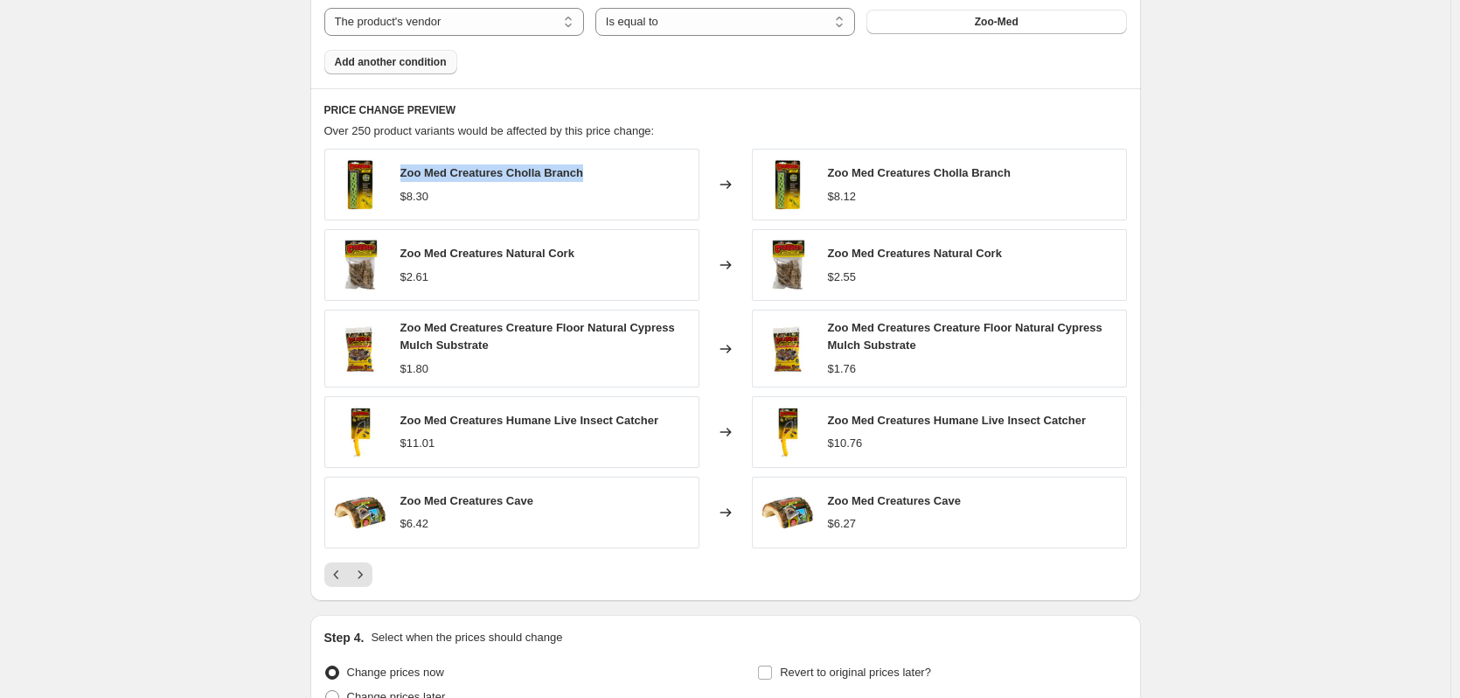
drag, startPoint x: 597, startPoint y: 174, endPoint x: 401, endPoint y: 173, distance: 195.8
click at [401, 173] on div "Zoo Med Creatures Cholla Branch $8.30" at bounding box center [511, 185] width 375 height 72
click at [364, 580] on icon "Next" at bounding box center [359, 574] width 17 height 17
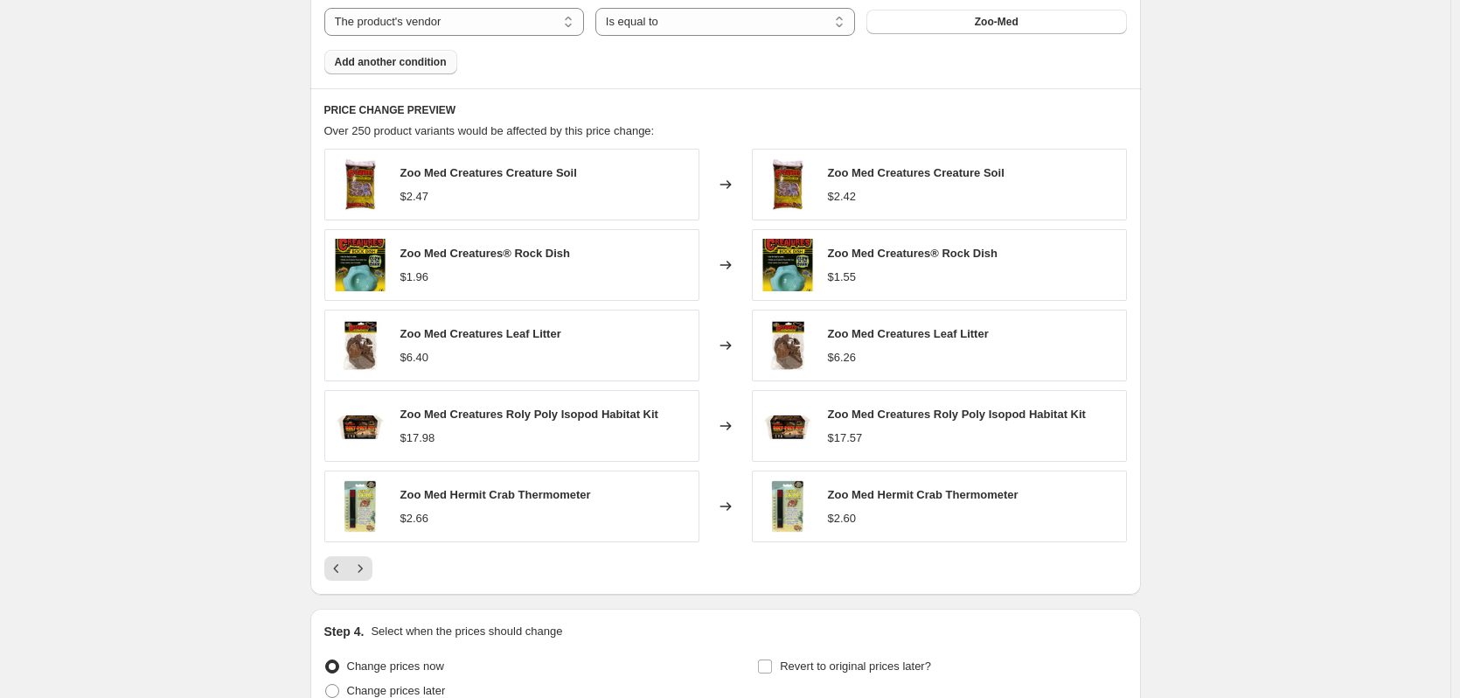
drag, startPoint x: 670, startPoint y: 412, endPoint x: 407, endPoint y: 424, distance: 262.6
click at [407, 424] on div "Zoo Med Creatures Roly Poly Isopod Habitat Kit $17.98" at bounding box center [511, 426] width 375 height 72
copy span "Zoo Med Creatures Roly Poly Isopod Habitat Kit"
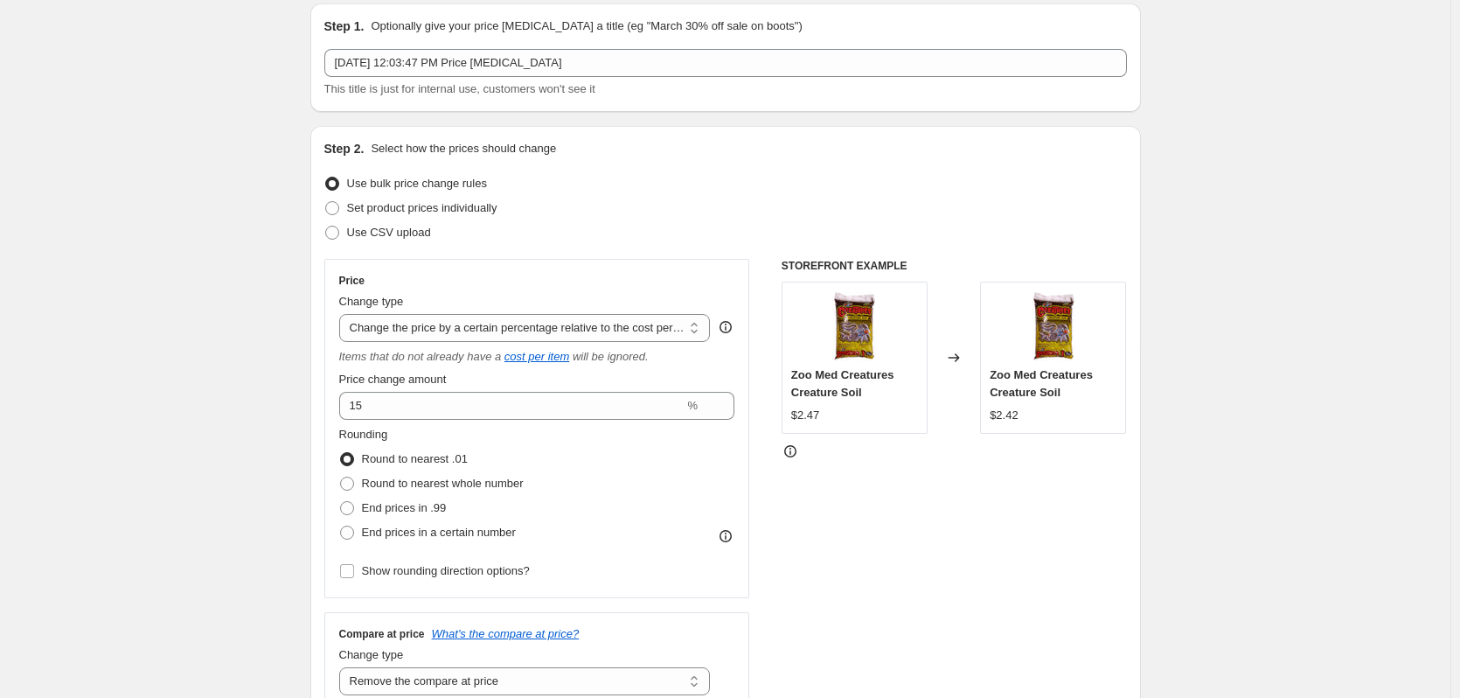
scroll to position [0, 0]
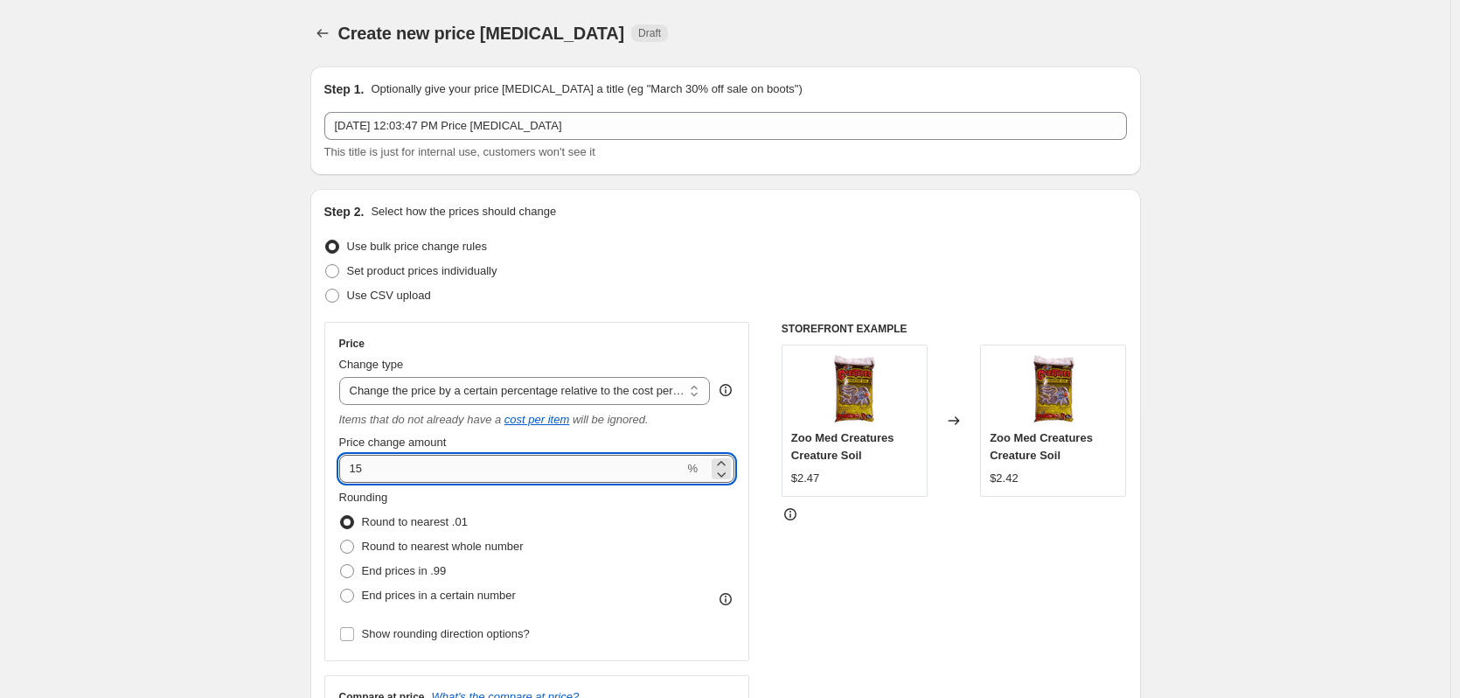
click at [462, 469] on input "15" at bounding box center [511, 469] width 345 height 28
type input "30"
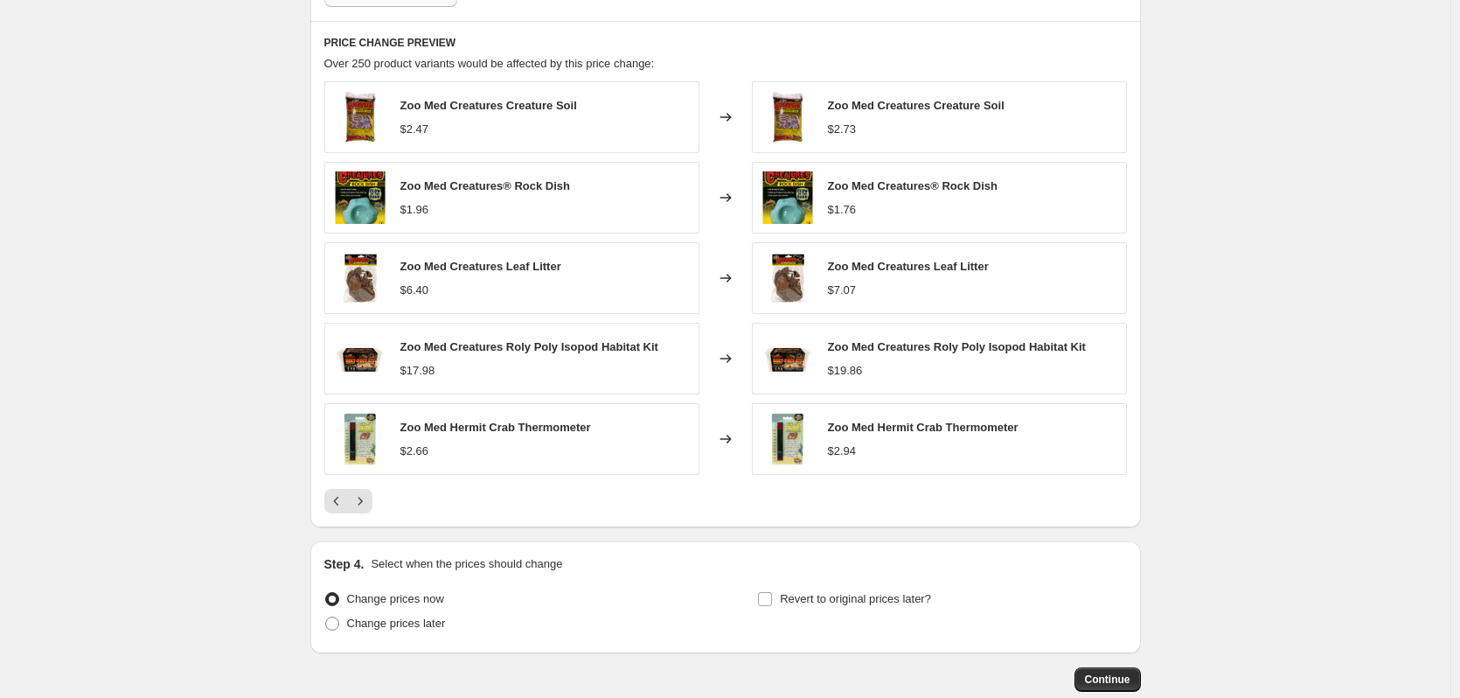
scroll to position [1368, 0]
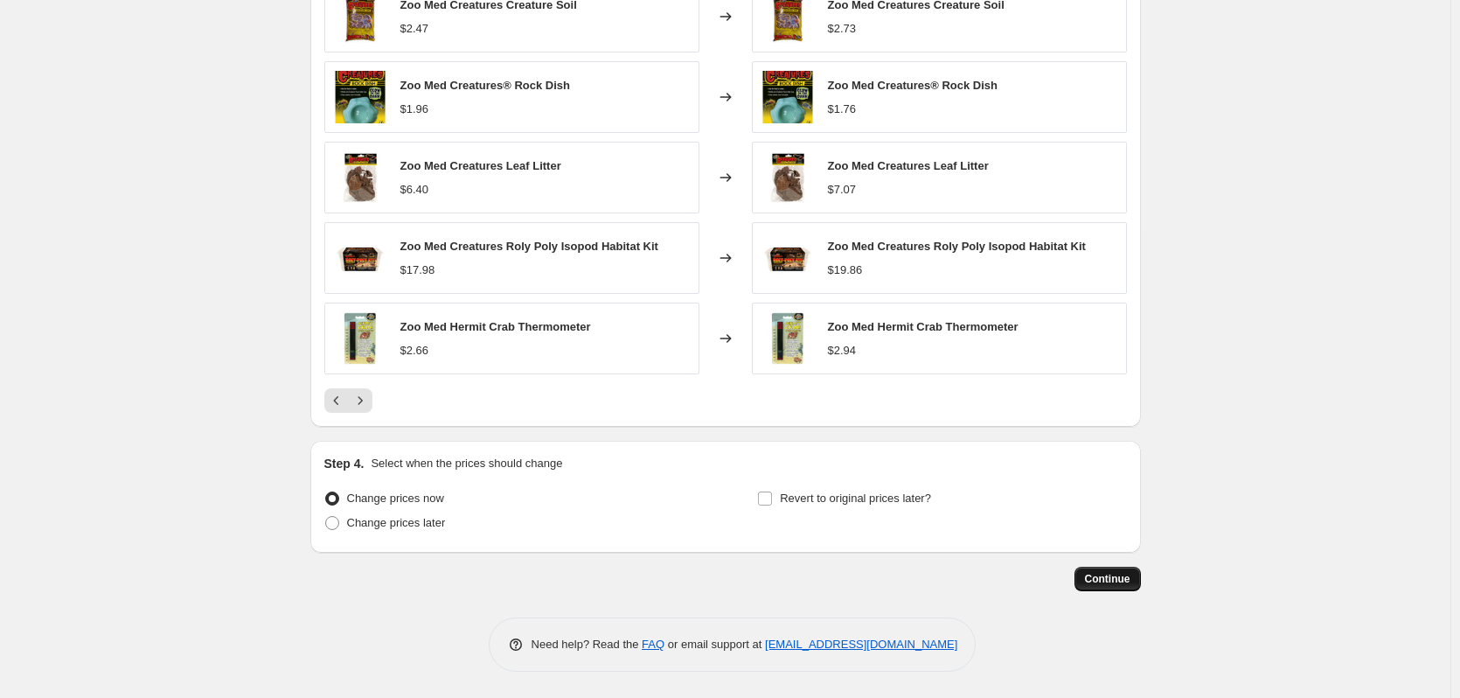
click at [1114, 580] on span "Continue" at bounding box center [1107, 579] width 45 height 14
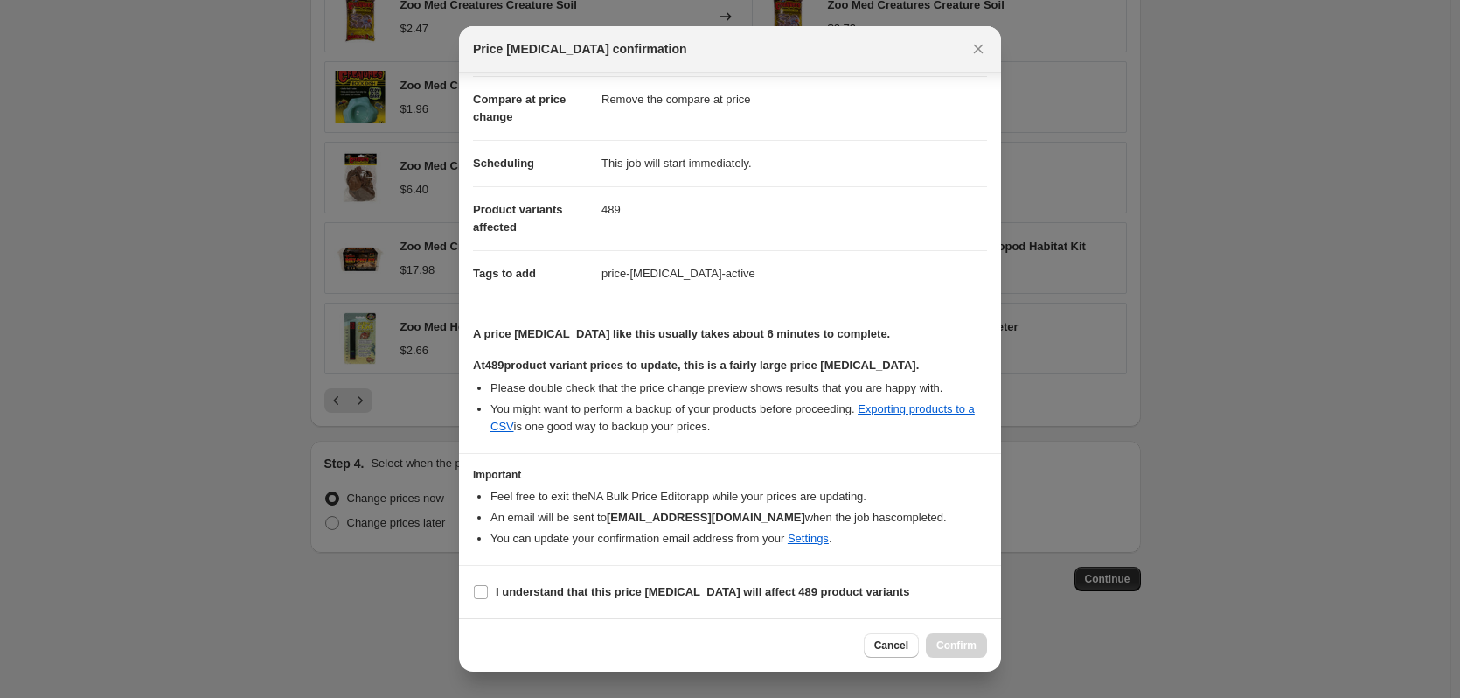
scroll to position [91, 0]
click at [767, 583] on span "I understand that this price [MEDICAL_DATA] will affect 489 product variants" at bounding box center [703, 591] width 414 height 17
click at [488, 585] on input "I understand that this price [MEDICAL_DATA] will affect 489 product variants" at bounding box center [481, 592] width 14 height 14
checkbox input "true"
click at [965, 641] on span "Confirm" at bounding box center [956, 645] width 40 height 14
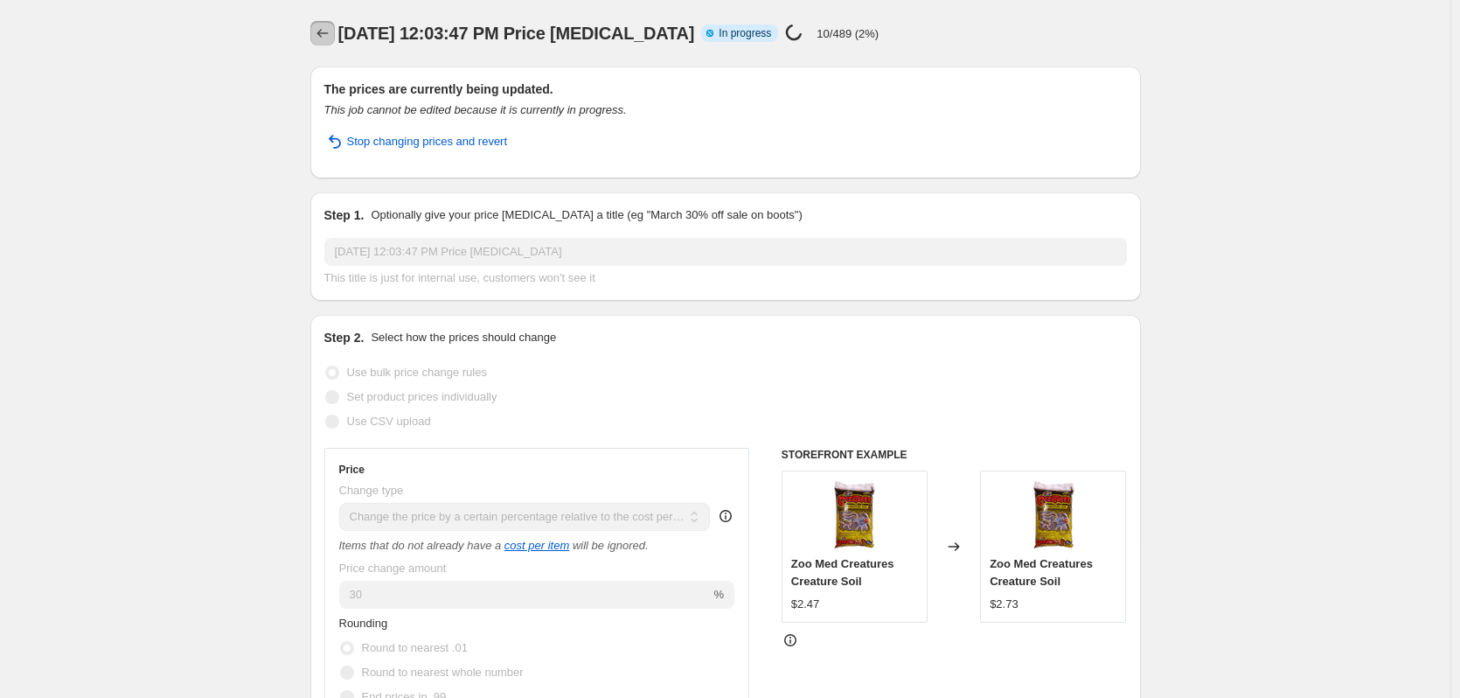
click at [330, 34] on icon "Price change jobs" at bounding box center [322, 32] width 17 height 17
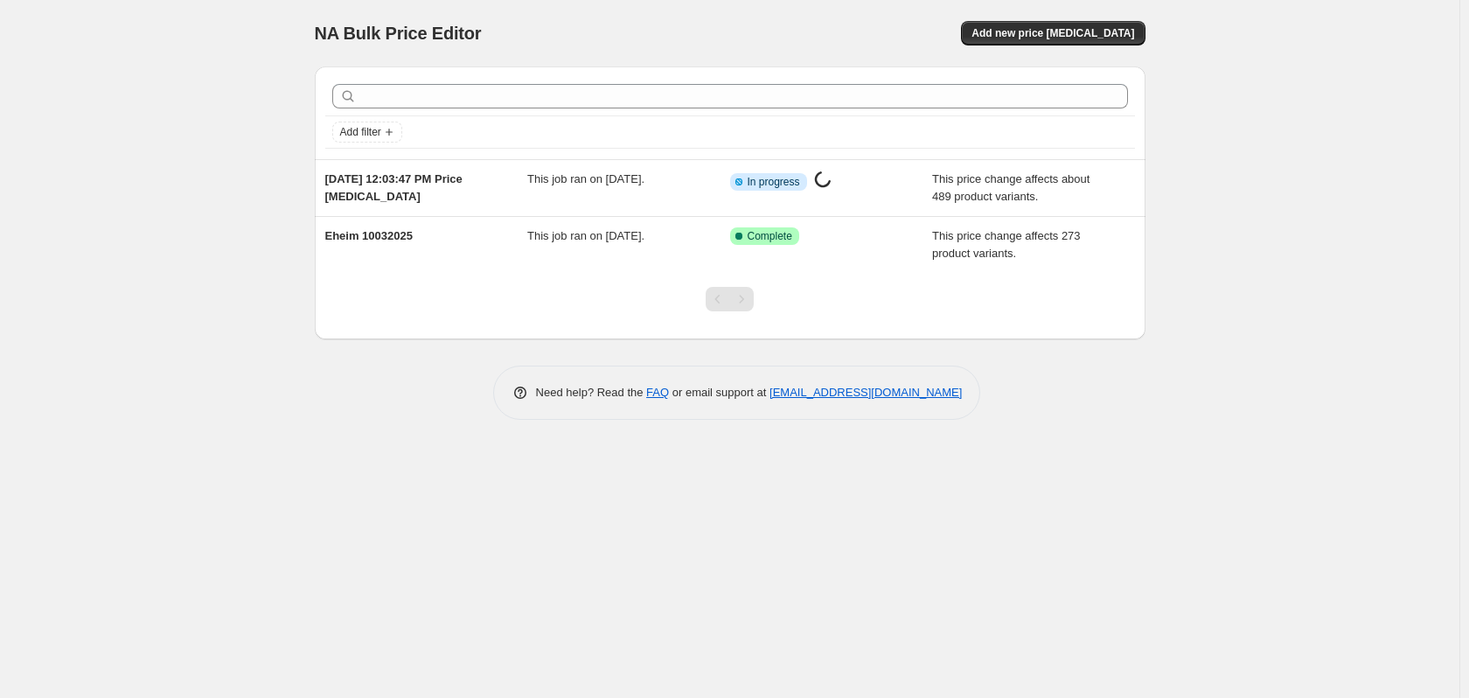
click at [385, 481] on div "NA Bulk Price Editor. This page is ready NA Bulk Price Editor Add new price [ME…" at bounding box center [729, 349] width 1459 height 698
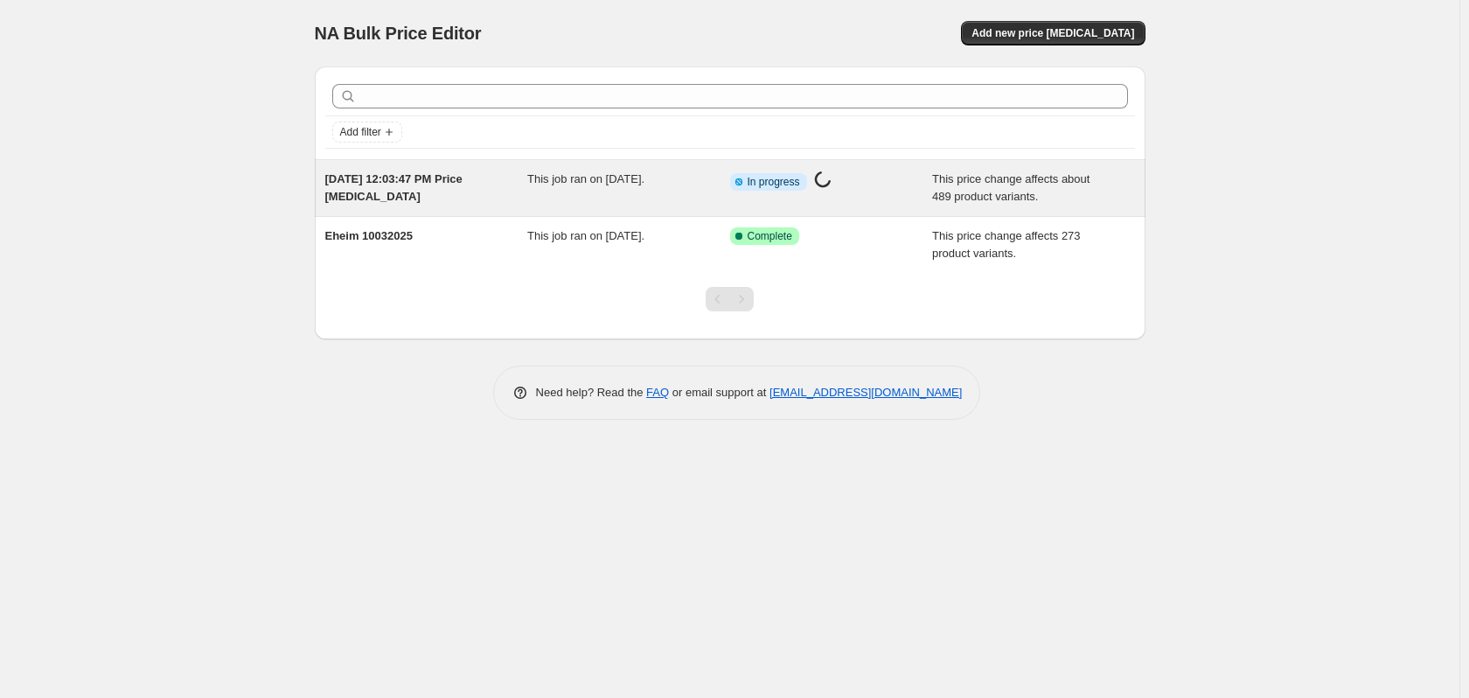
click at [421, 181] on span "[DATE] 12:03:47 PM Price [MEDICAL_DATA]" at bounding box center [393, 187] width 137 height 31
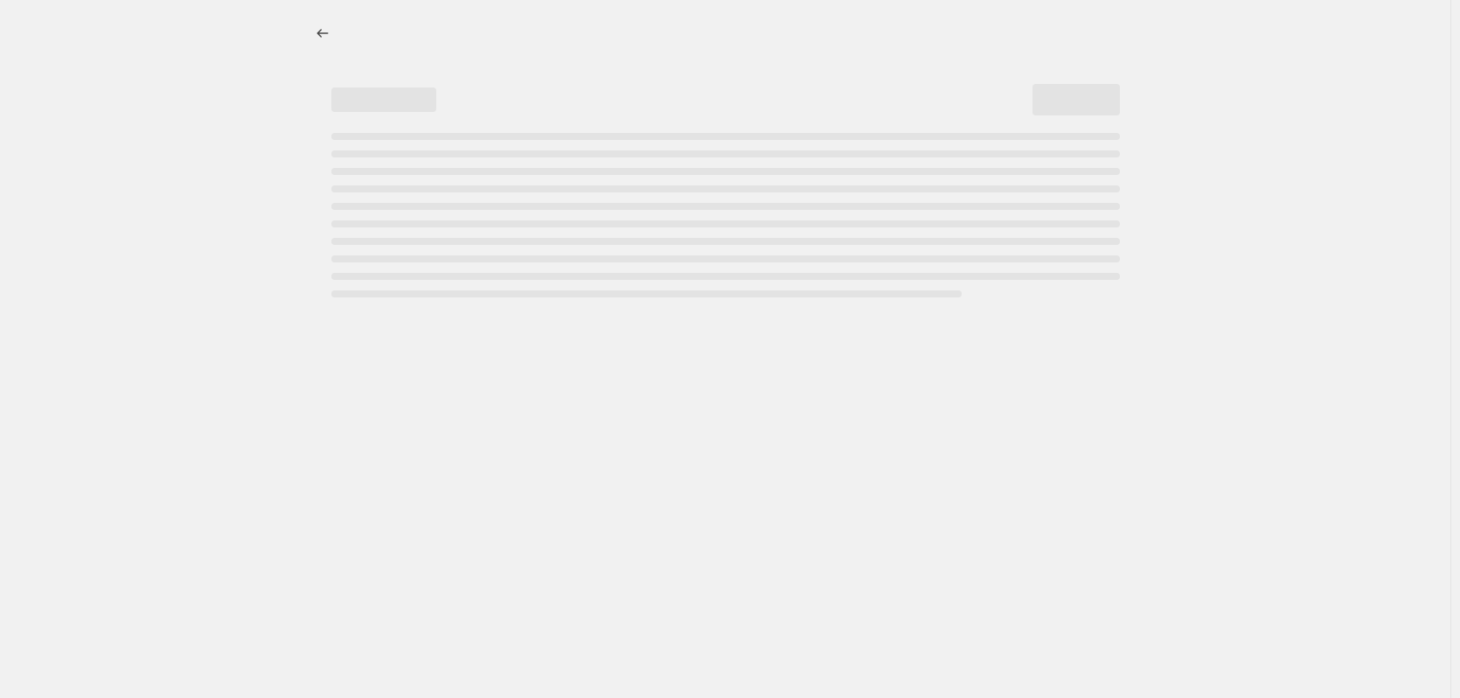
select select "pc"
select select "remove"
select select "vendor"
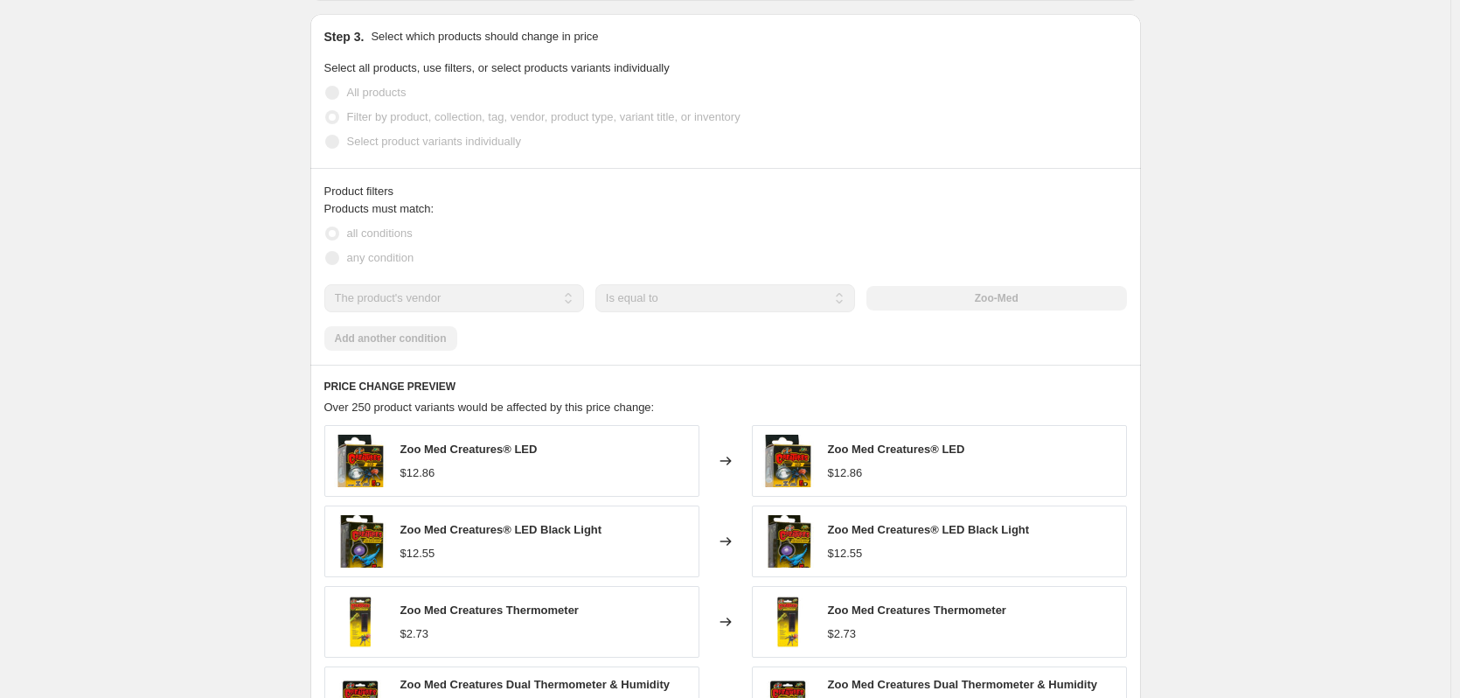
scroll to position [1462, 0]
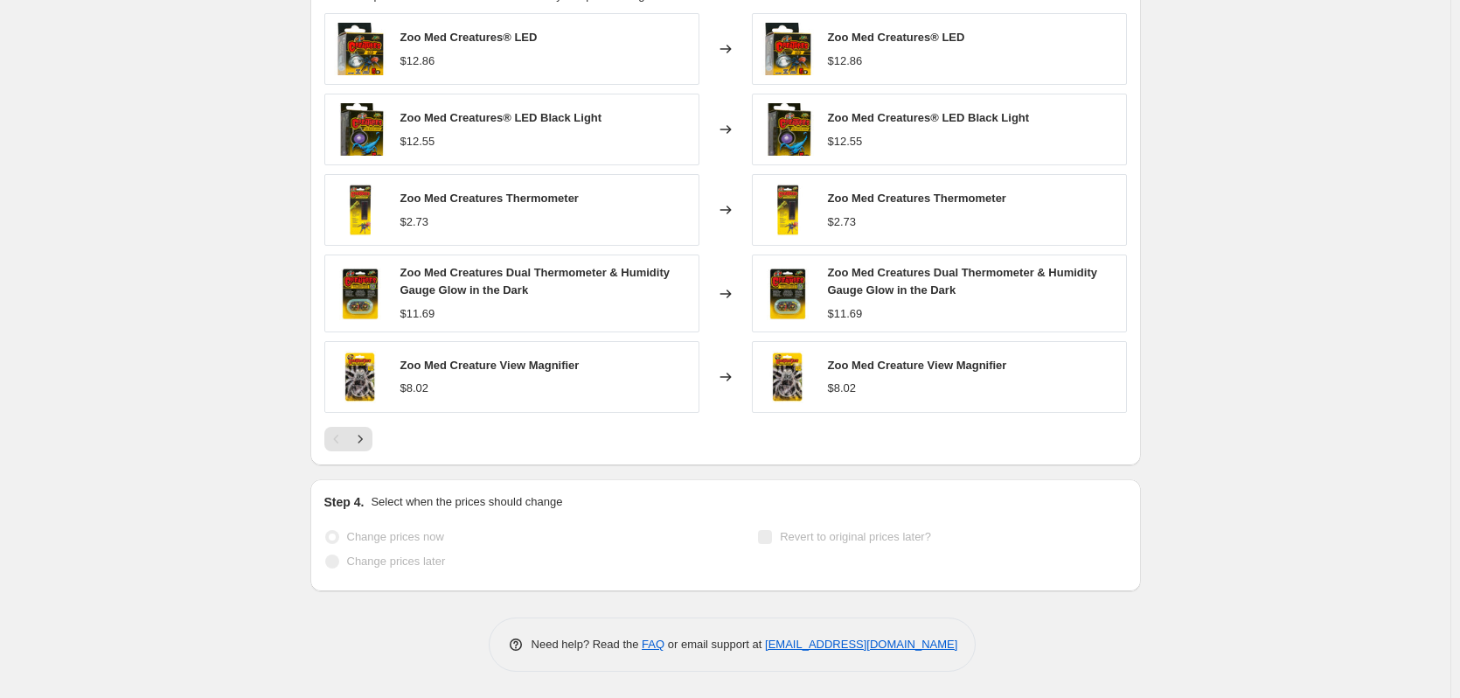
click at [369, 440] on icon "Next" at bounding box center [359, 438] width 17 height 17
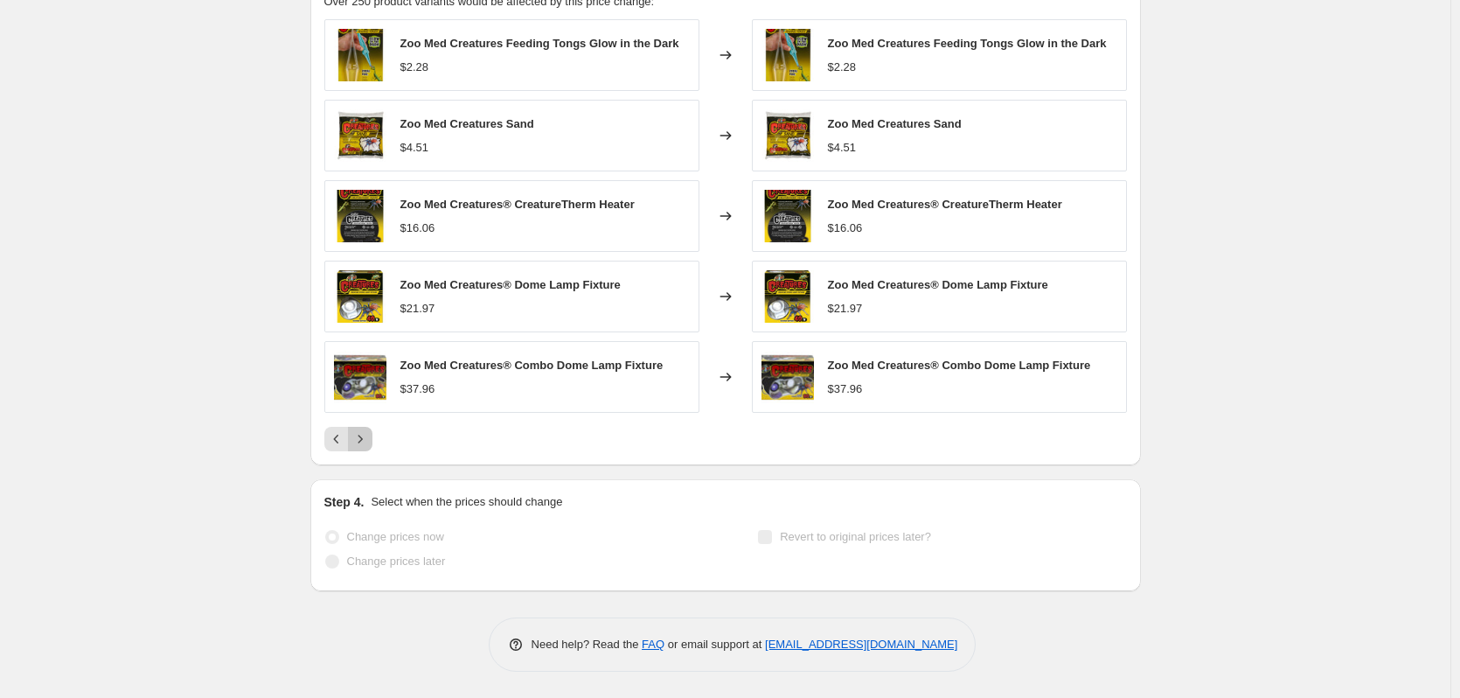
click at [369, 437] on icon "Next" at bounding box center [359, 438] width 17 height 17
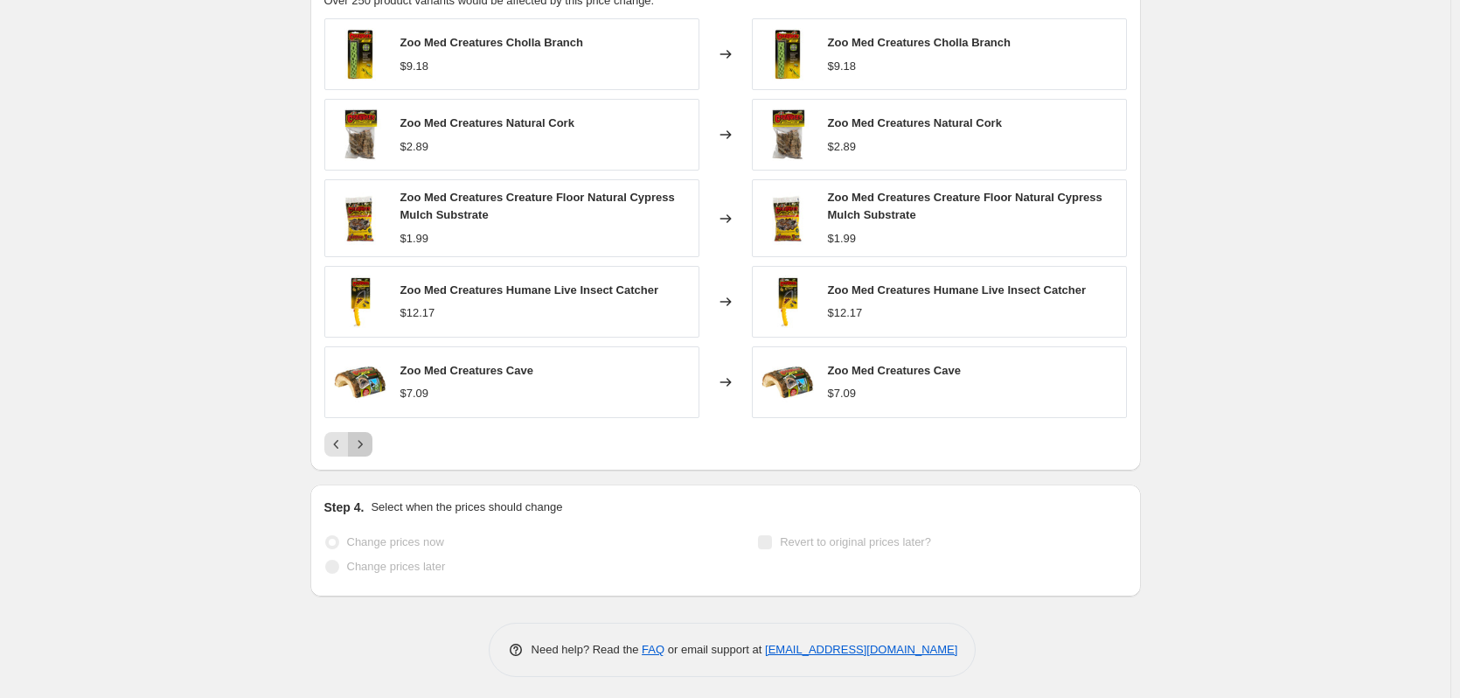
click at [369, 437] on icon "Next" at bounding box center [359, 443] width 17 height 17
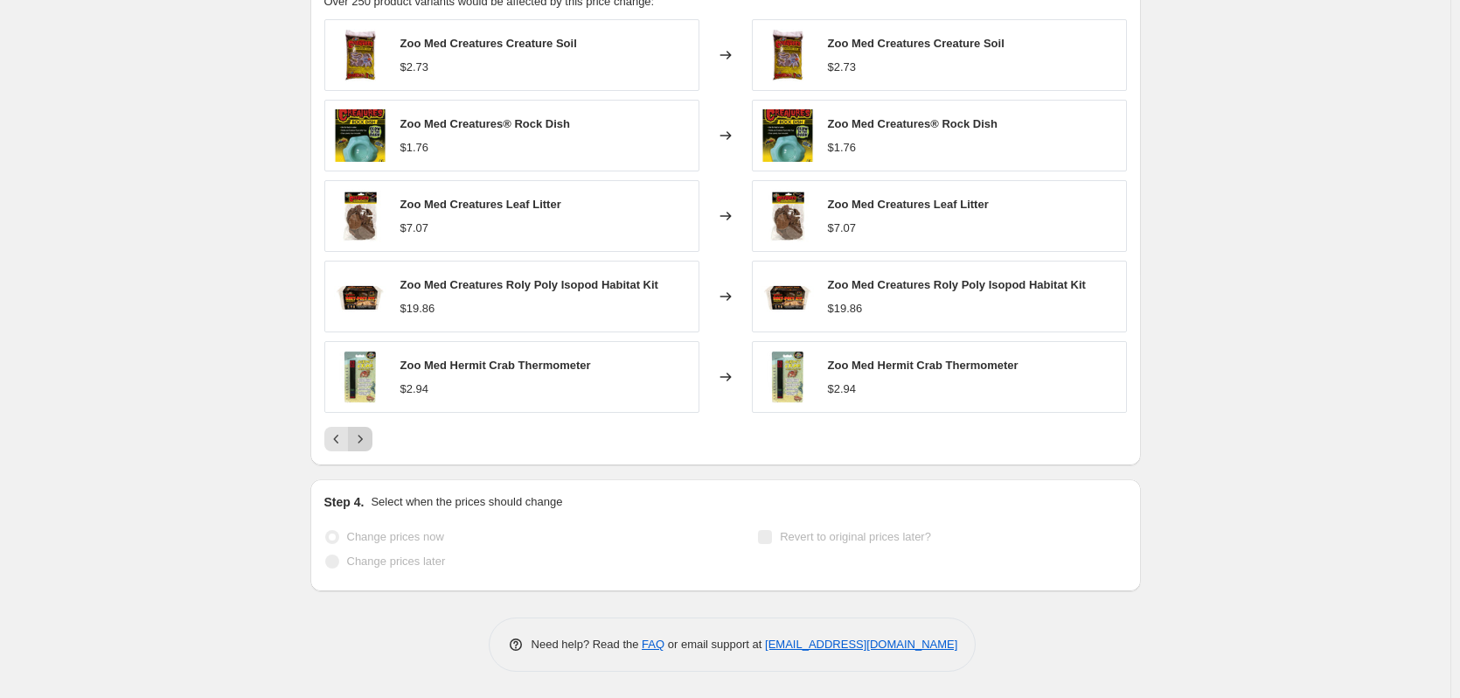
click at [369, 437] on icon "Next" at bounding box center [359, 438] width 17 height 17
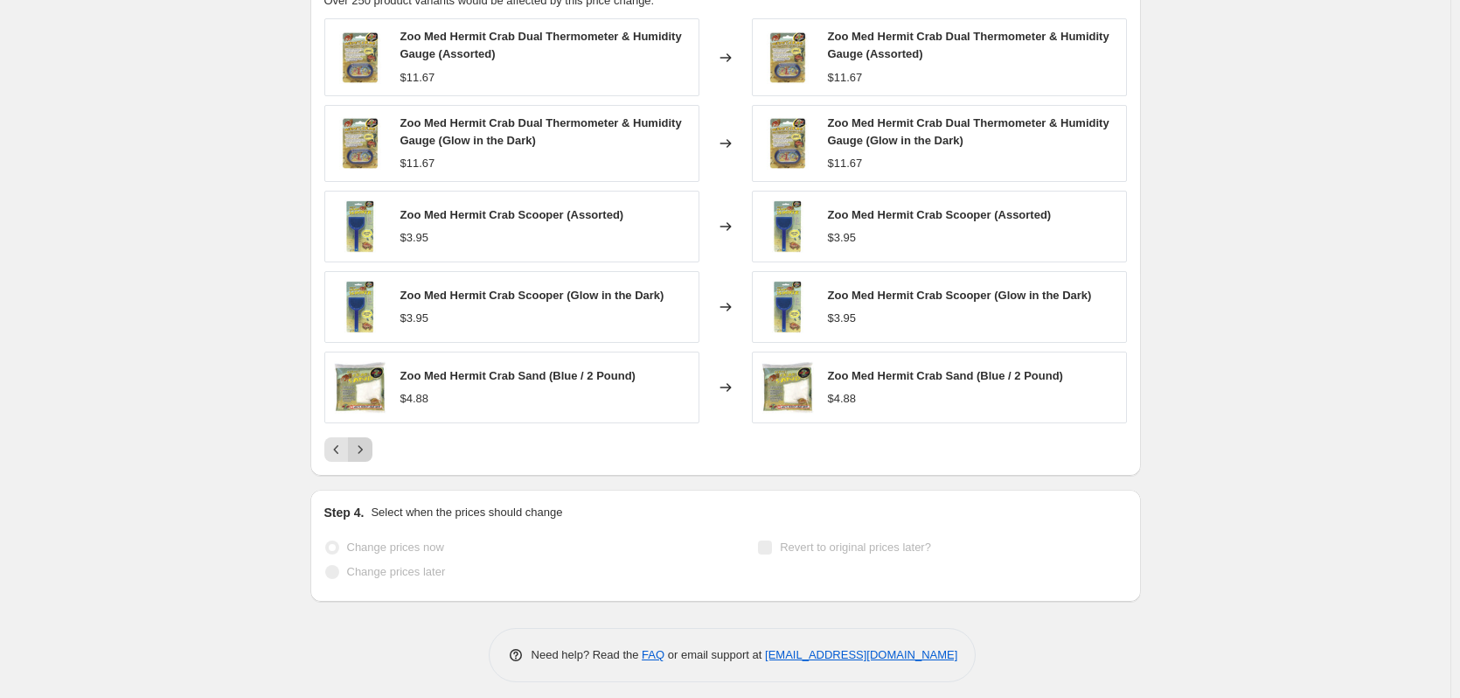
click at [372, 437] on div "Zoo Med Hermit Crab Dual Thermometer & Humidity Gauge (Assorted) $11.67 Changed…" at bounding box center [725, 239] width 803 height 443
click at [364, 445] on icon "Next" at bounding box center [359, 449] width 17 height 17
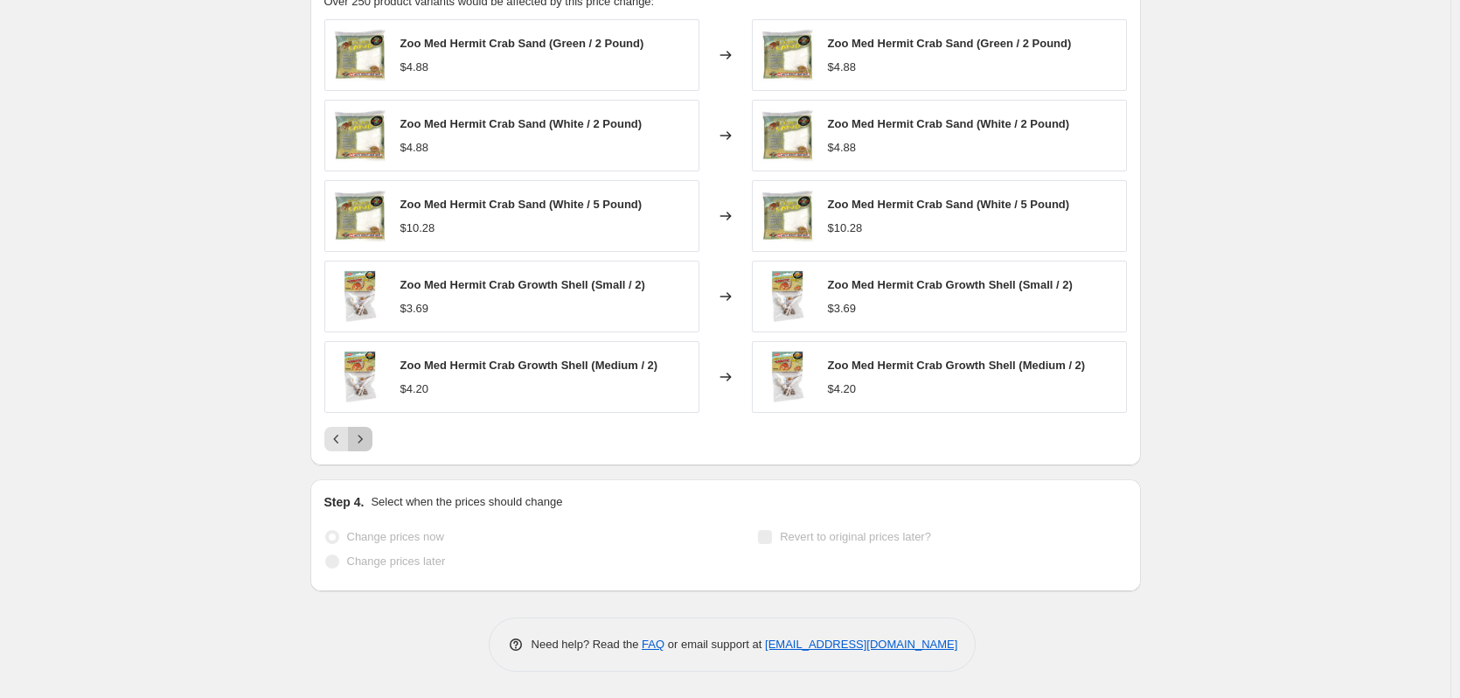
click at [364, 446] on icon "Next" at bounding box center [359, 438] width 17 height 17
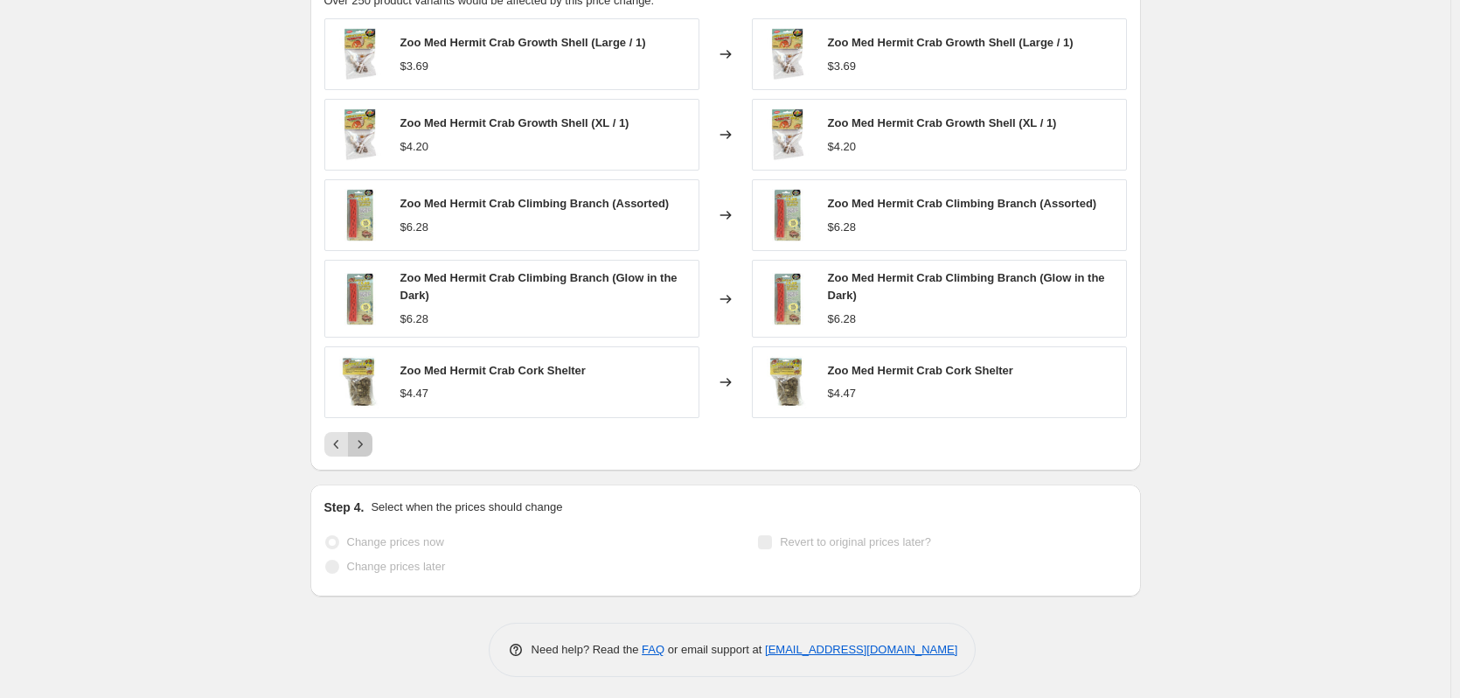
click at [364, 446] on icon "Next" at bounding box center [359, 443] width 17 height 17
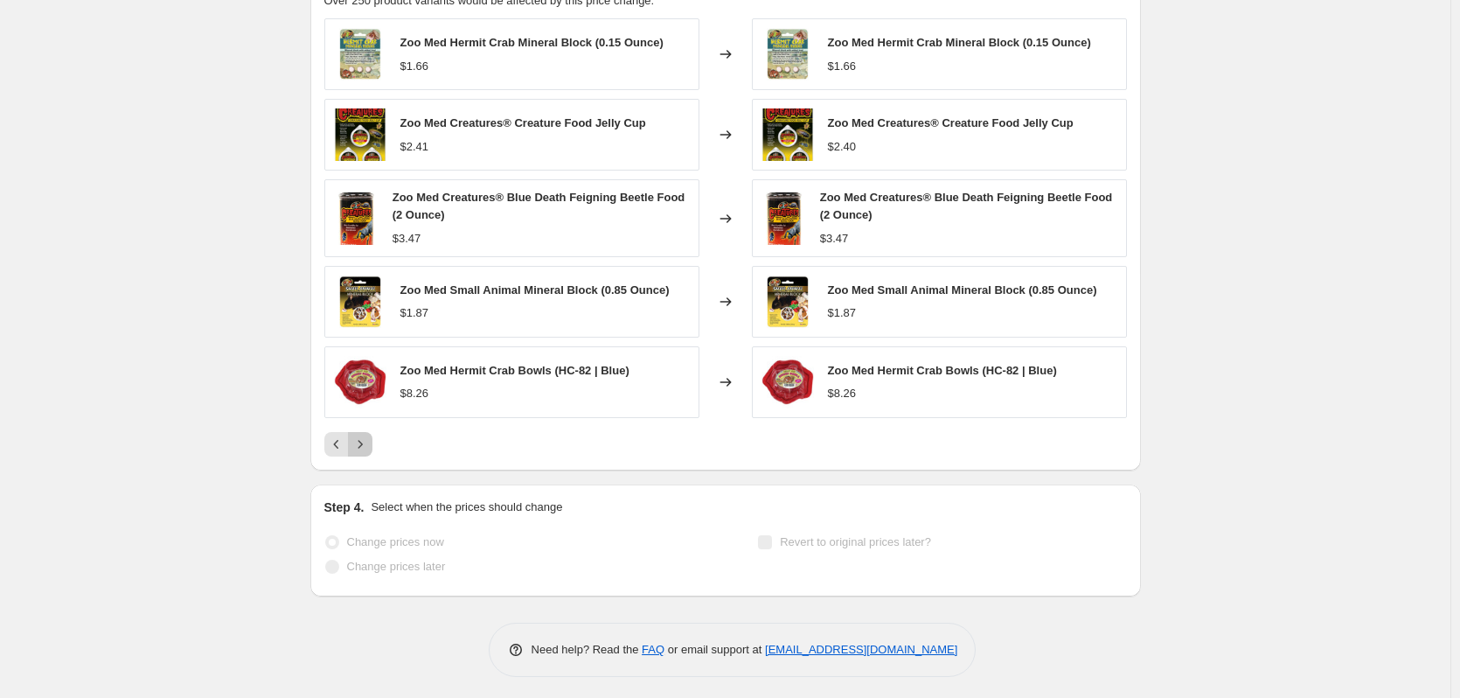
click at [364, 446] on icon "Next" at bounding box center [359, 443] width 17 height 17
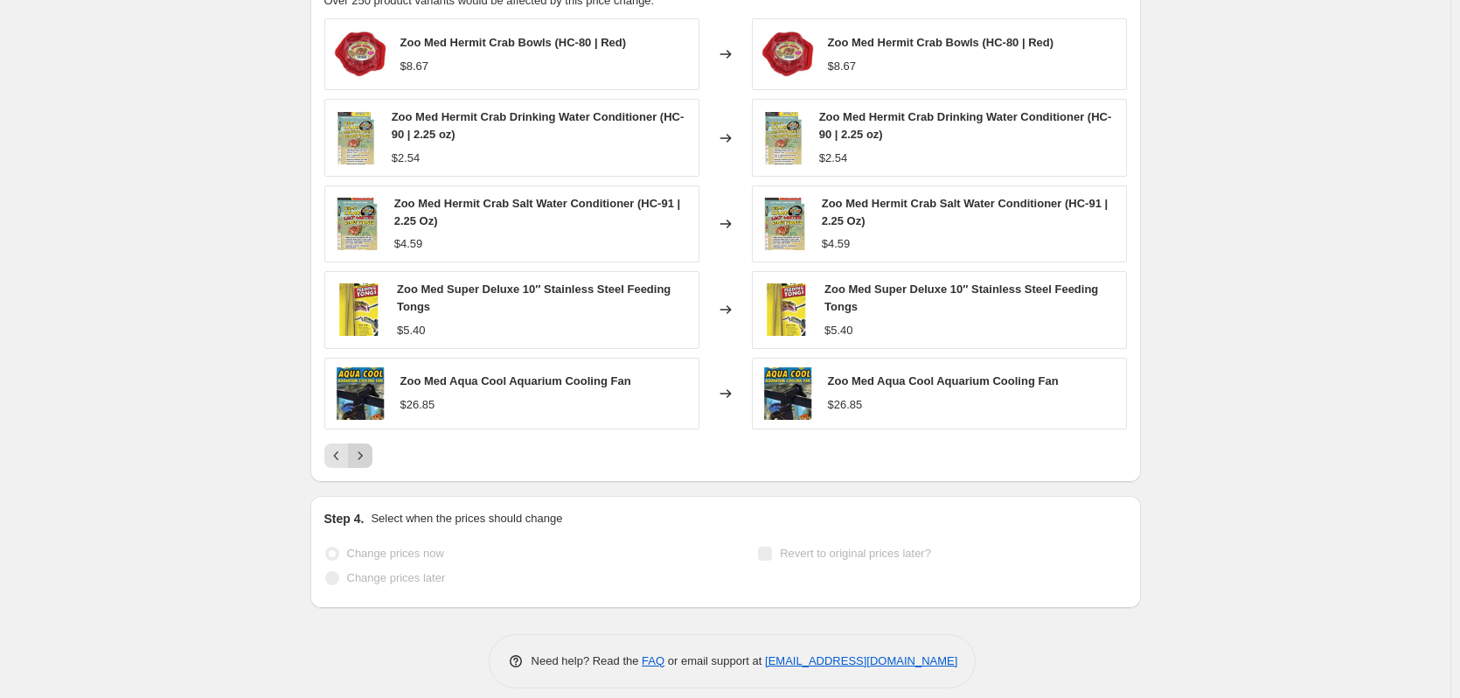
click at [364, 446] on button "Next" at bounding box center [360, 455] width 24 height 24
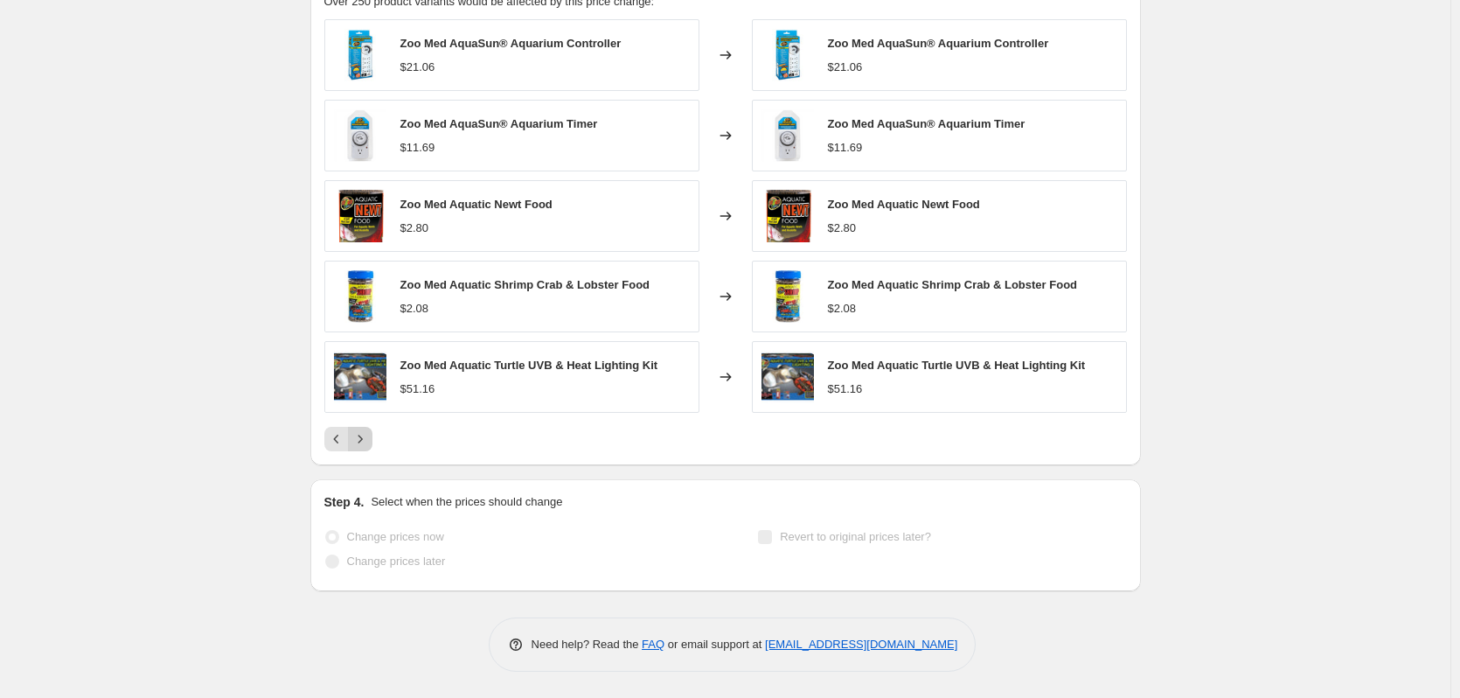
click at [364, 446] on icon "Next" at bounding box center [359, 438] width 17 height 17
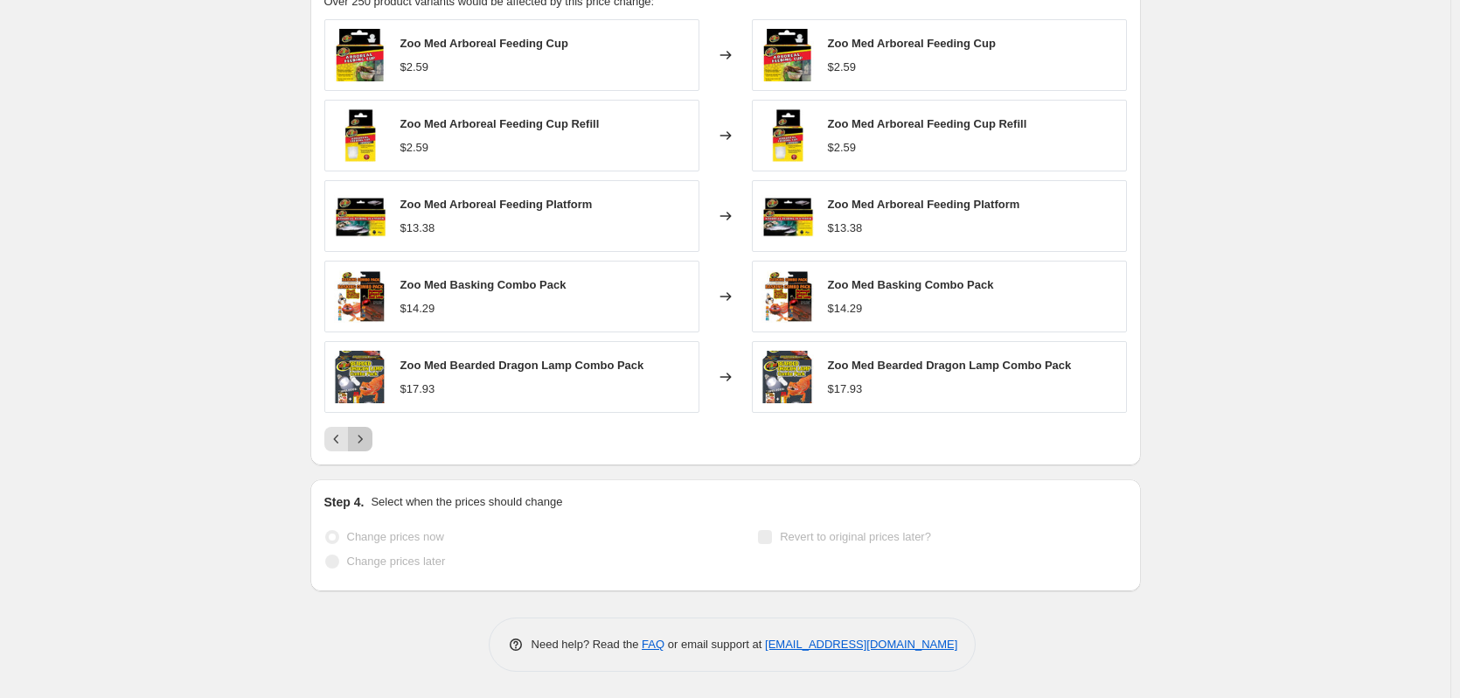
click at [364, 446] on icon "Next" at bounding box center [359, 438] width 17 height 17
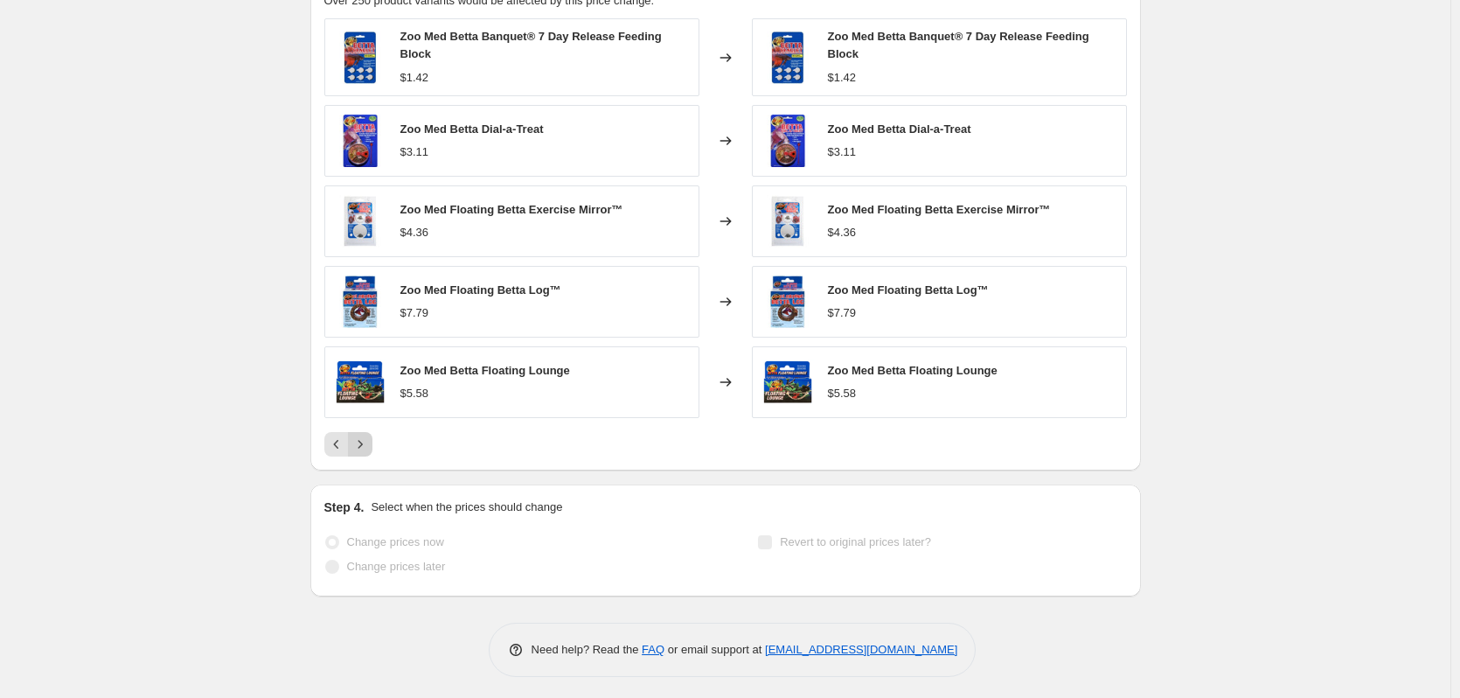
click at [364, 446] on icon "Next" at bounding box center [359, 443] width 17 height 17
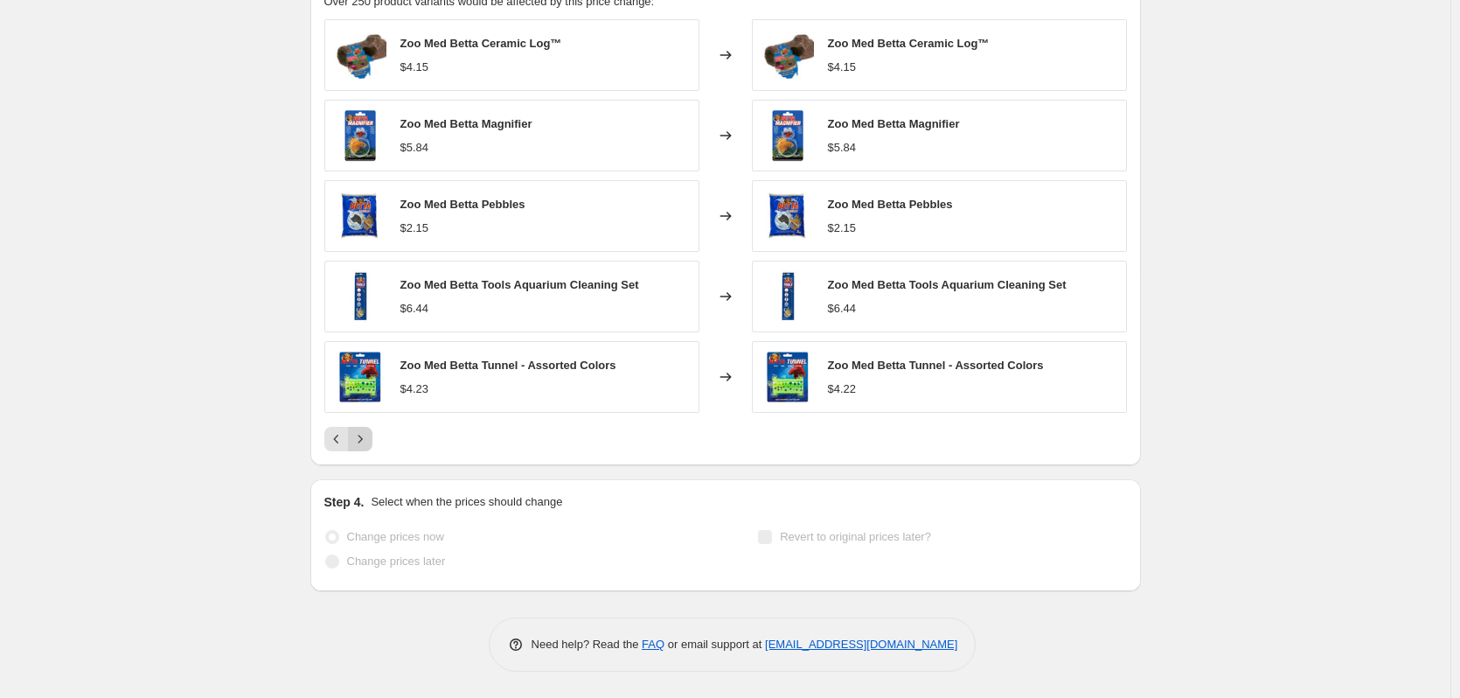
click at [364, 446] on icon "Next" at bounding box center [359, 438] width 17 height 17
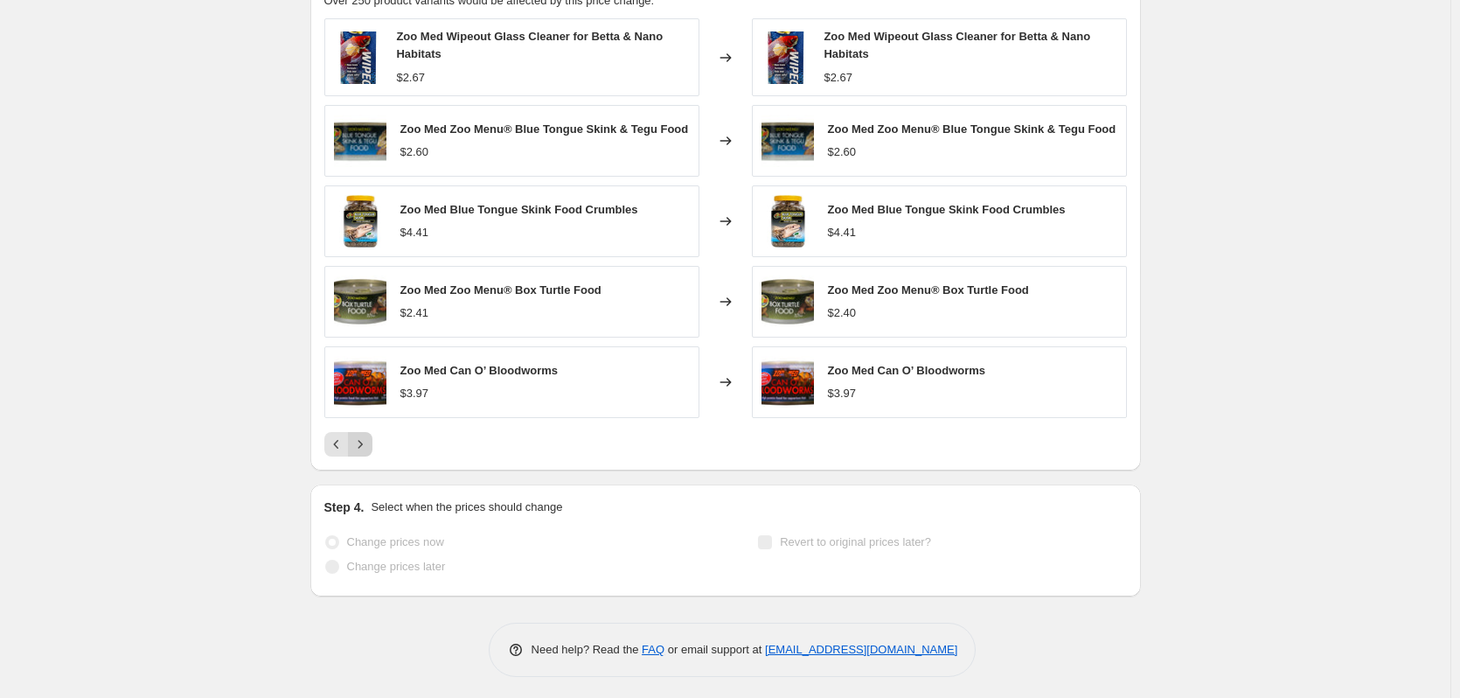
click at [364, 439] on icon "Next" at bounding box center [359, 443] width 17 height 17
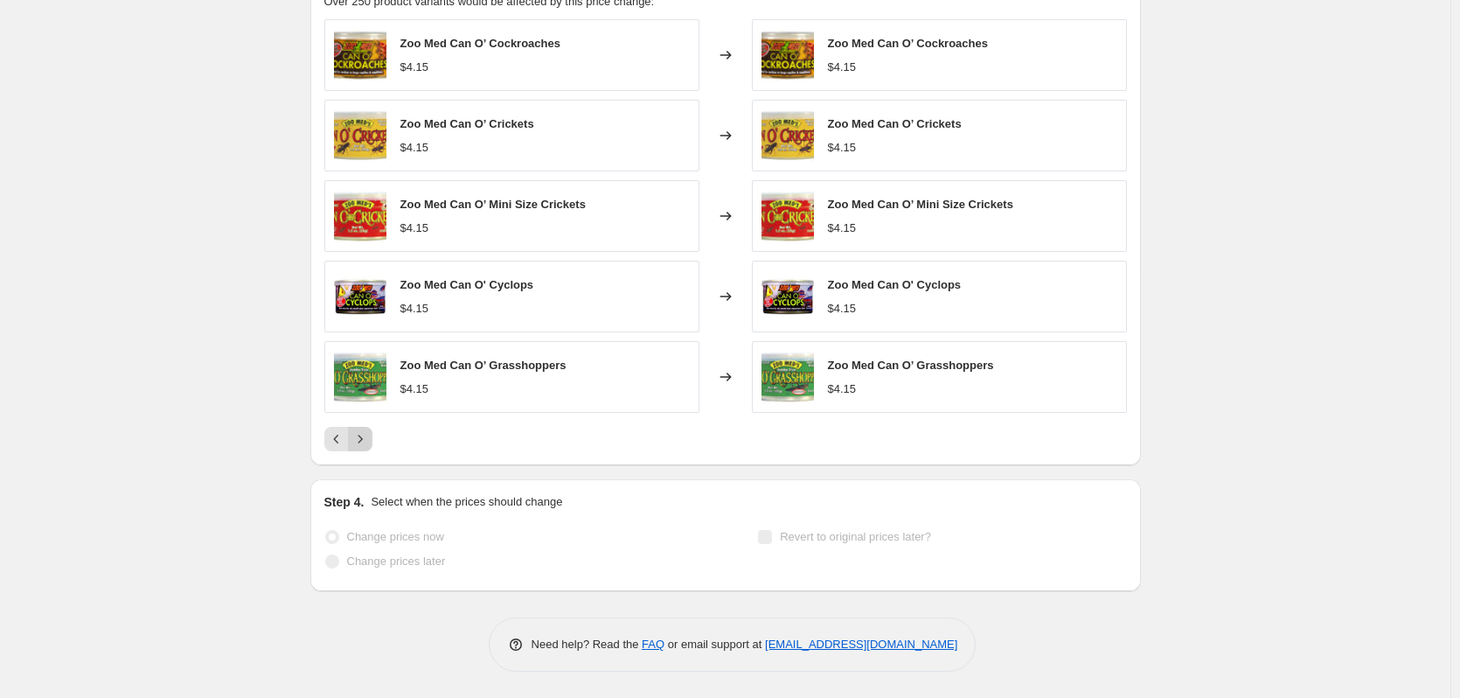
click at [364, 439] on icon "Next" at bounding box center [359, 438] width 17 height 17
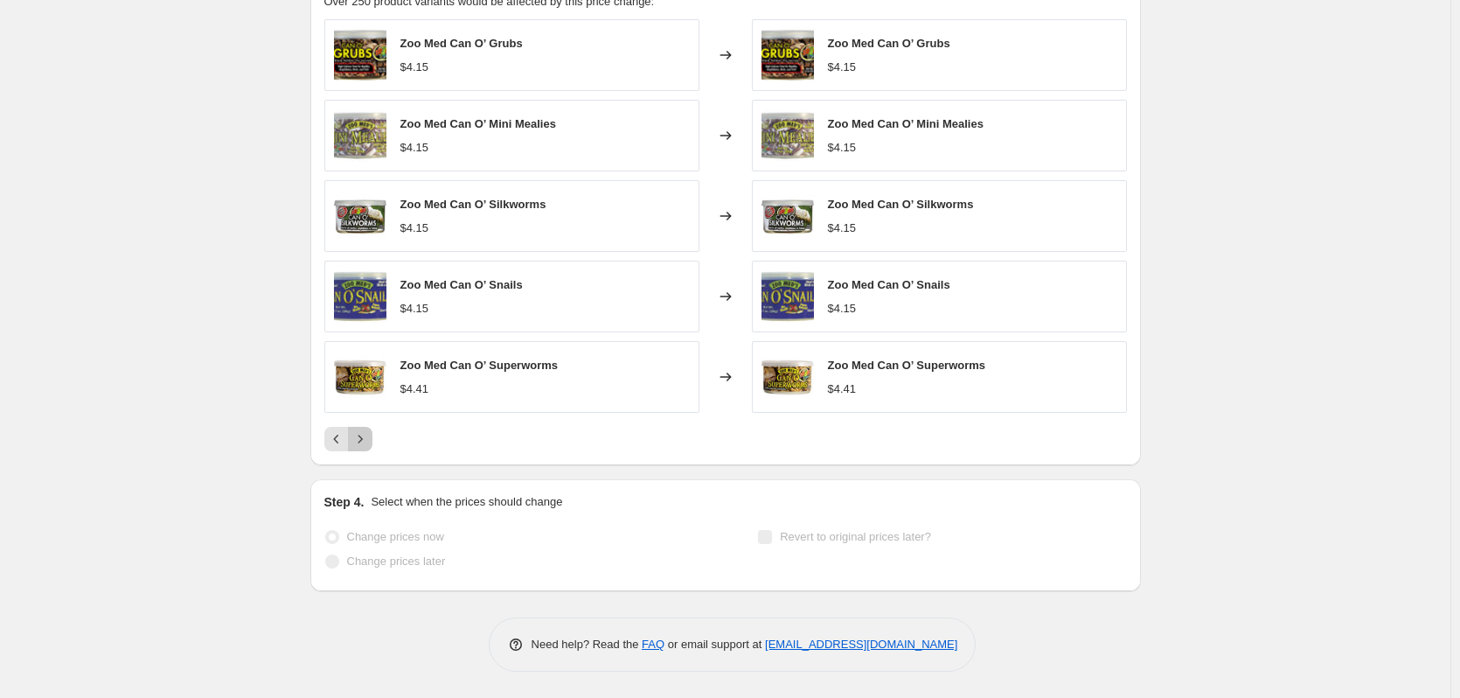
click at [364, 439] on icon "Next" at bounding box center [359, 438] width 17 height 17
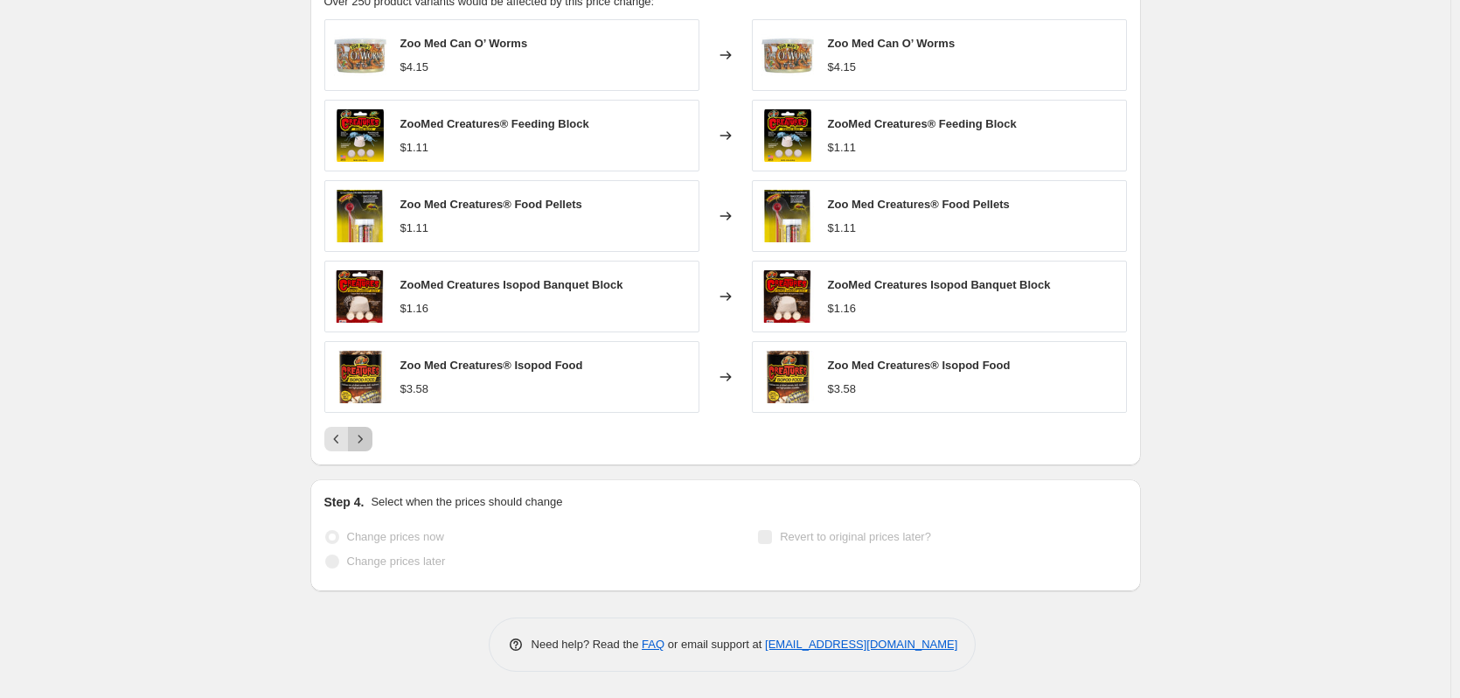
click at [364, 439] on icon "Next" at bounding box center [359, 438] width 17 height 17
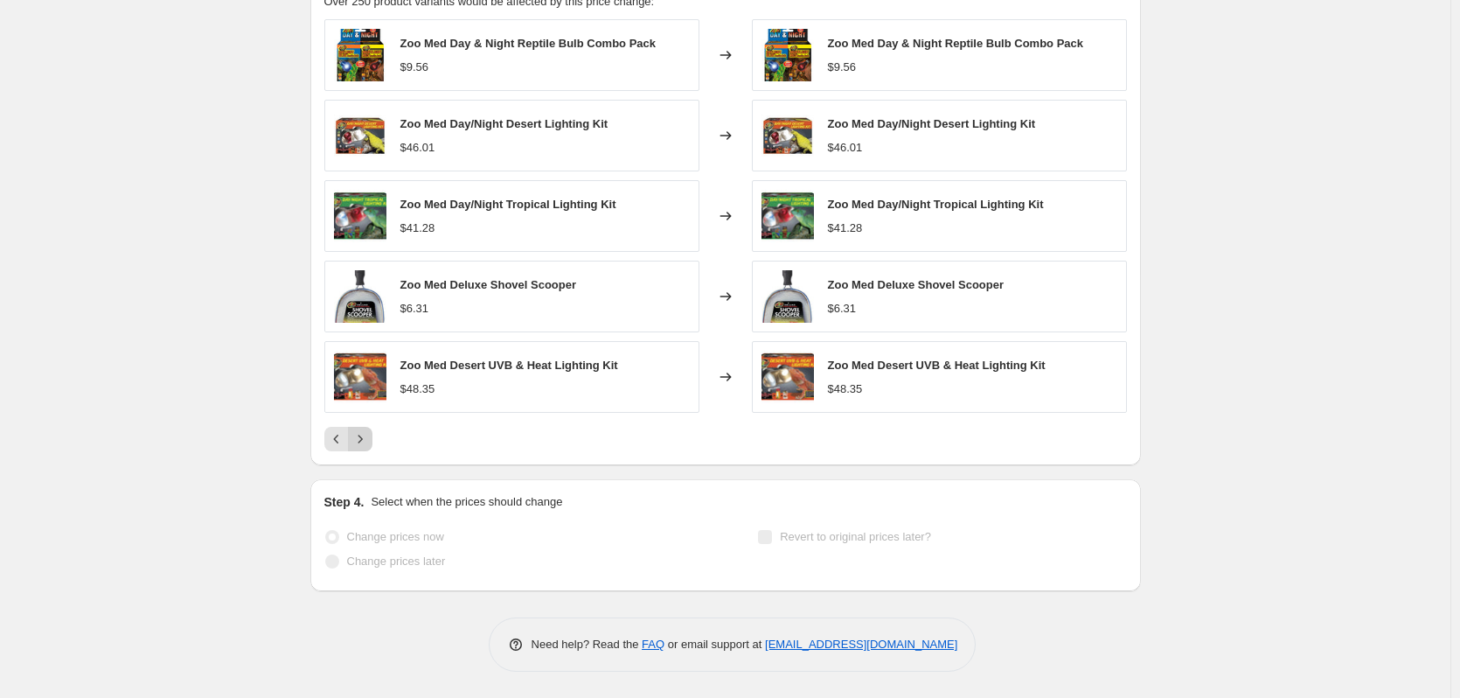
click at [364, 439] on icon "Next" at bounding box center [359, 438] width 17 height 17
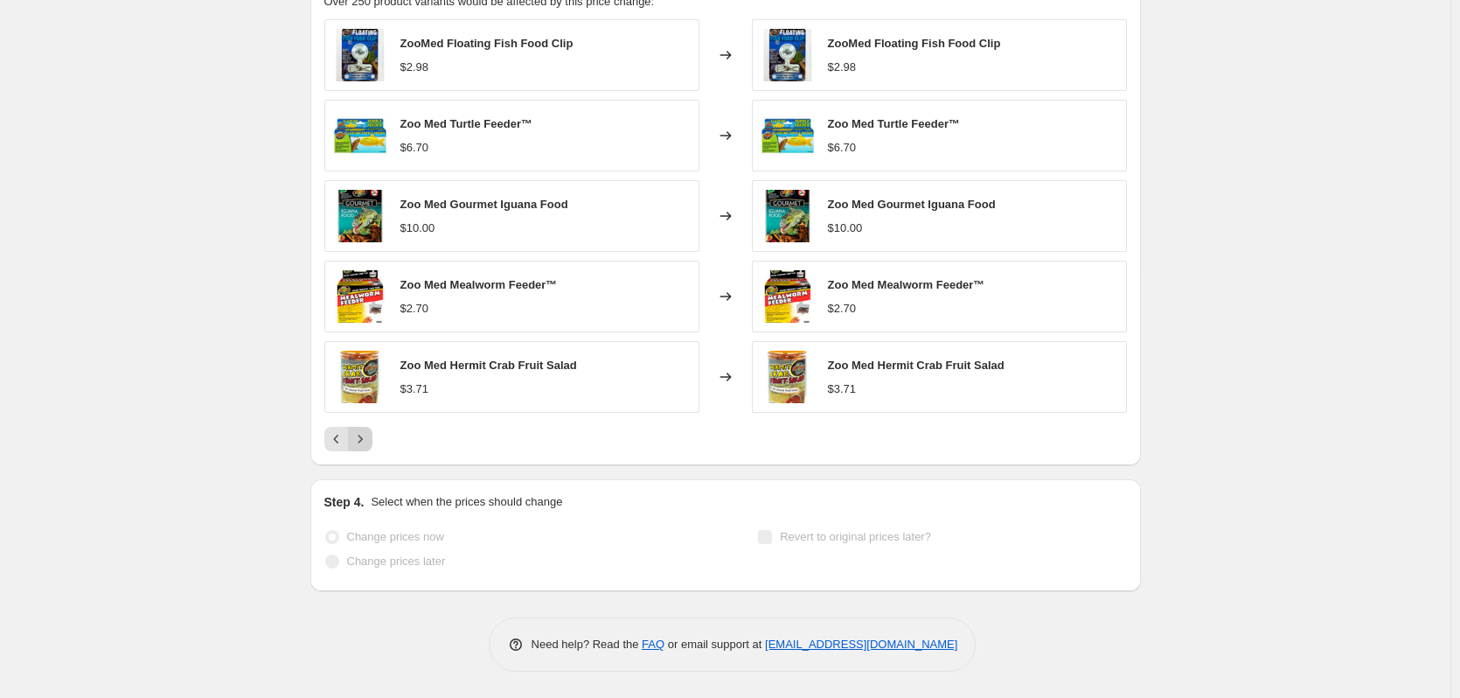
click at [364, 439] on icon "Next" at bounding box center [359, 438] width 17 height 17
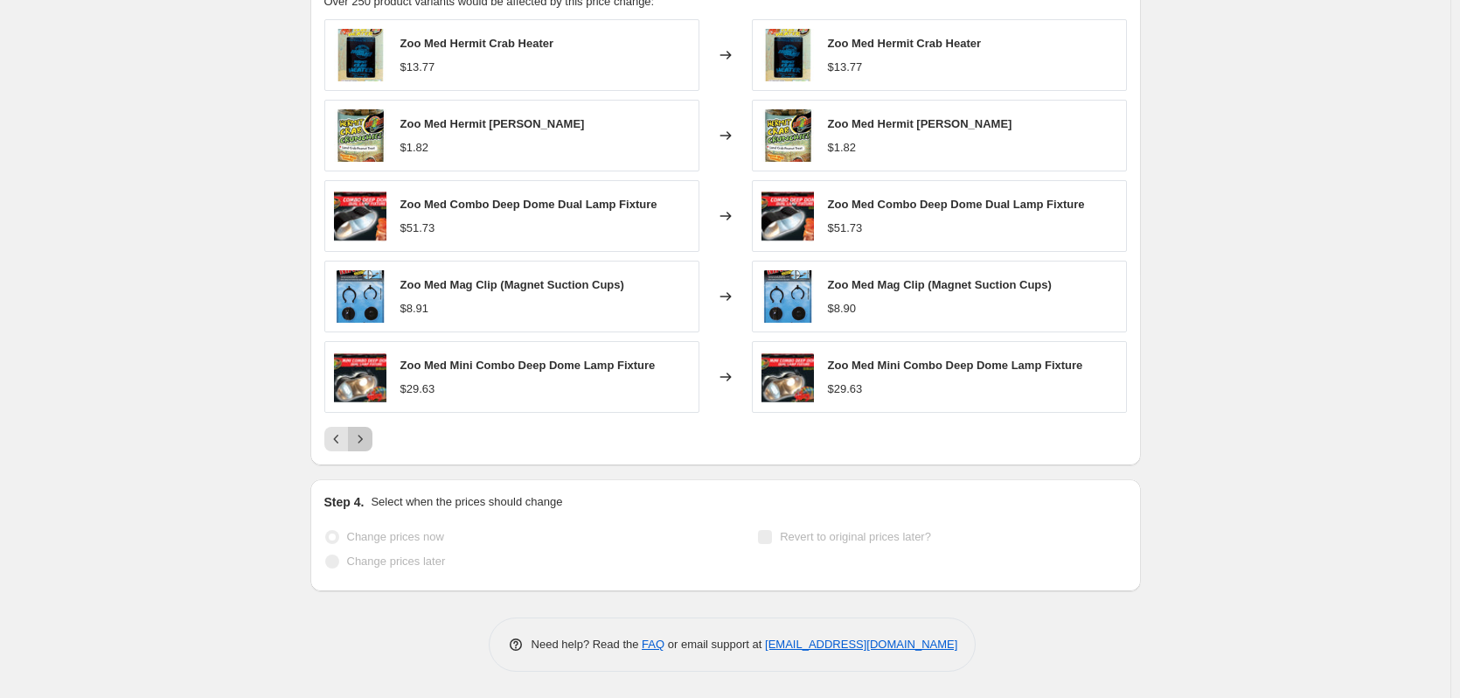
click at [364, 439] on icon "Next" at bounding box center [359, 438] width 17 height 17
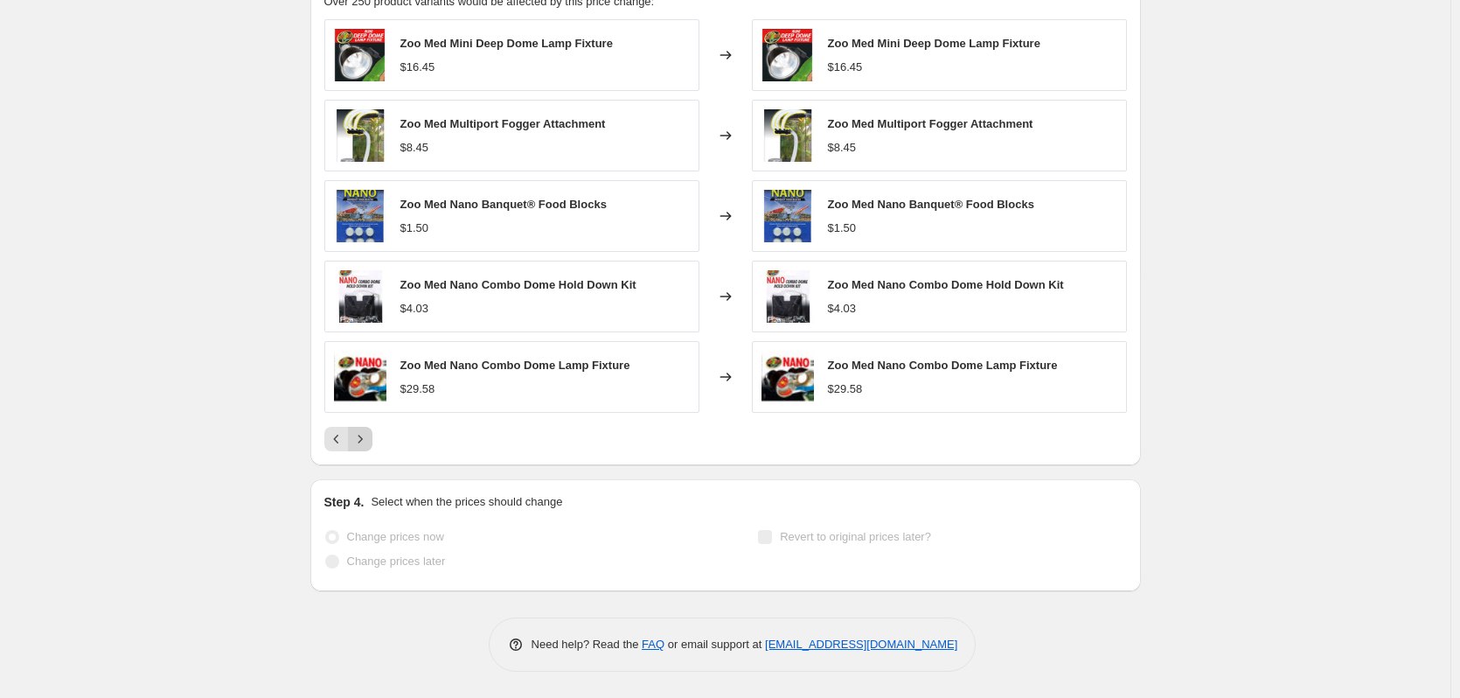
click at [364, 439] on icon "Next" at bounding box center [359, 438] width 17 height 17
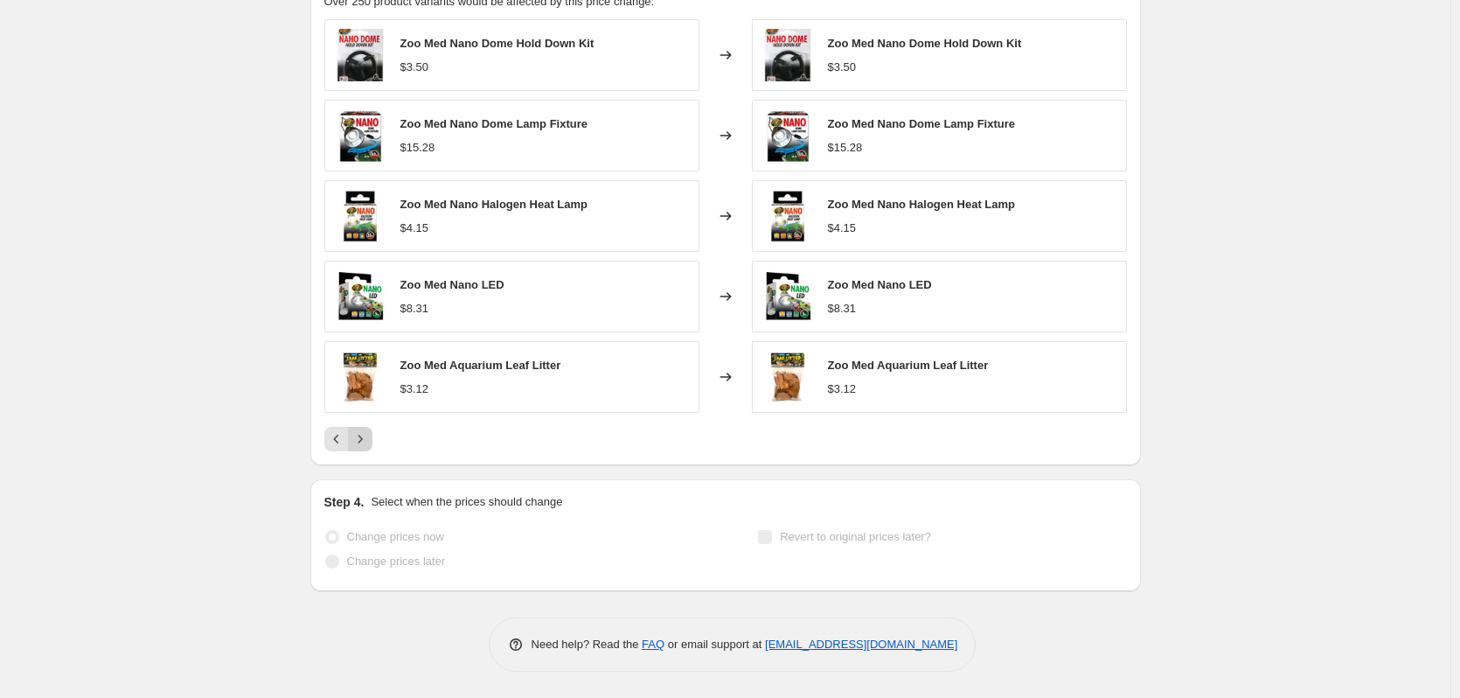
click at [364, 439] on icon "Next" at bounding box center [359, 438] width 17 height 17
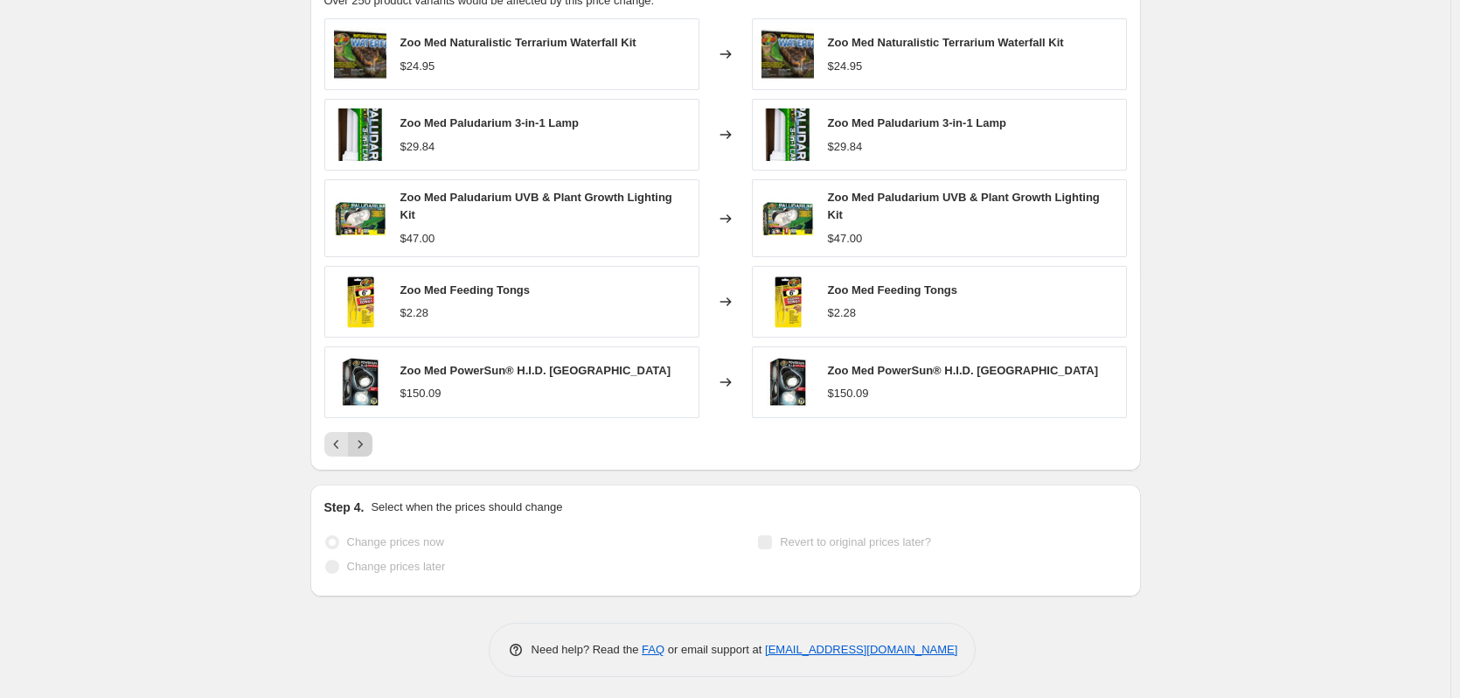
click at [364, 439] on icon "Next" at bounding box center [359, 443] width 17 height 17
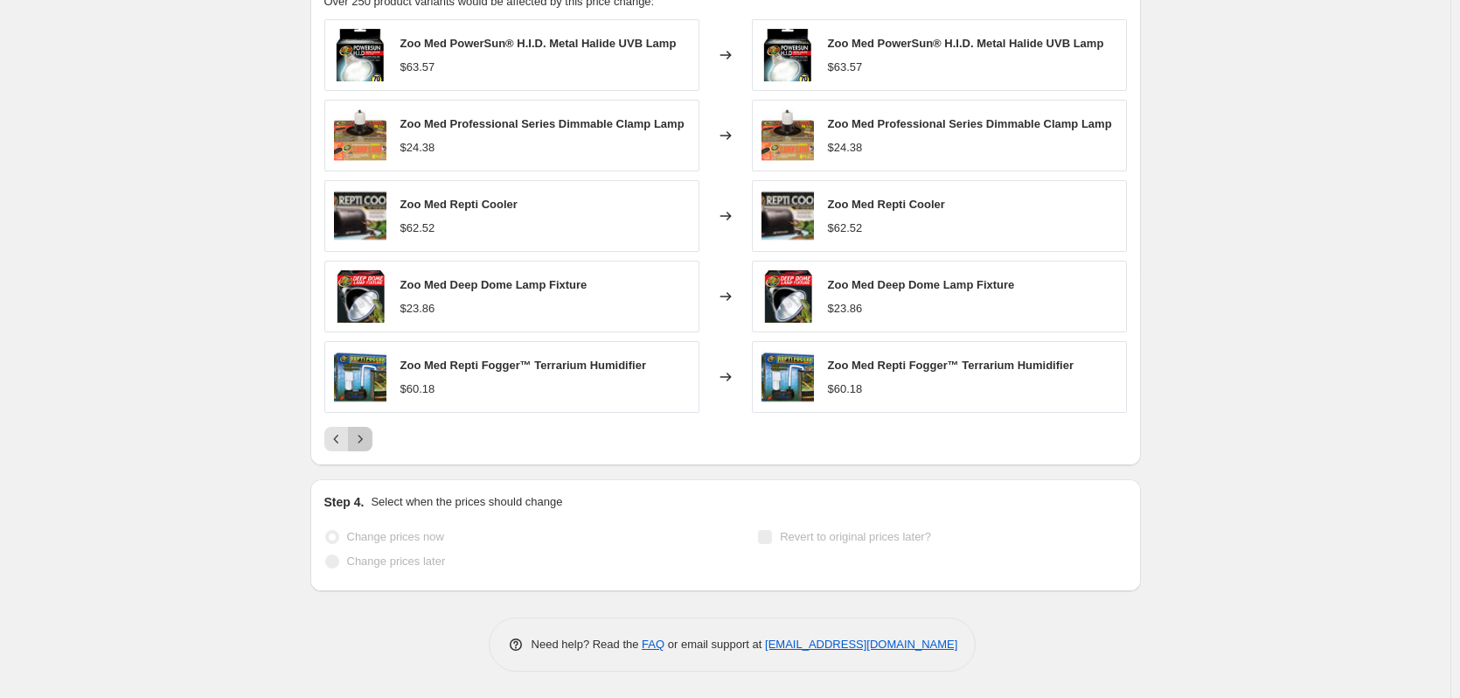
click at [364, 439] on icon "Next" at bounding box center [359, 438] width 17 height 17
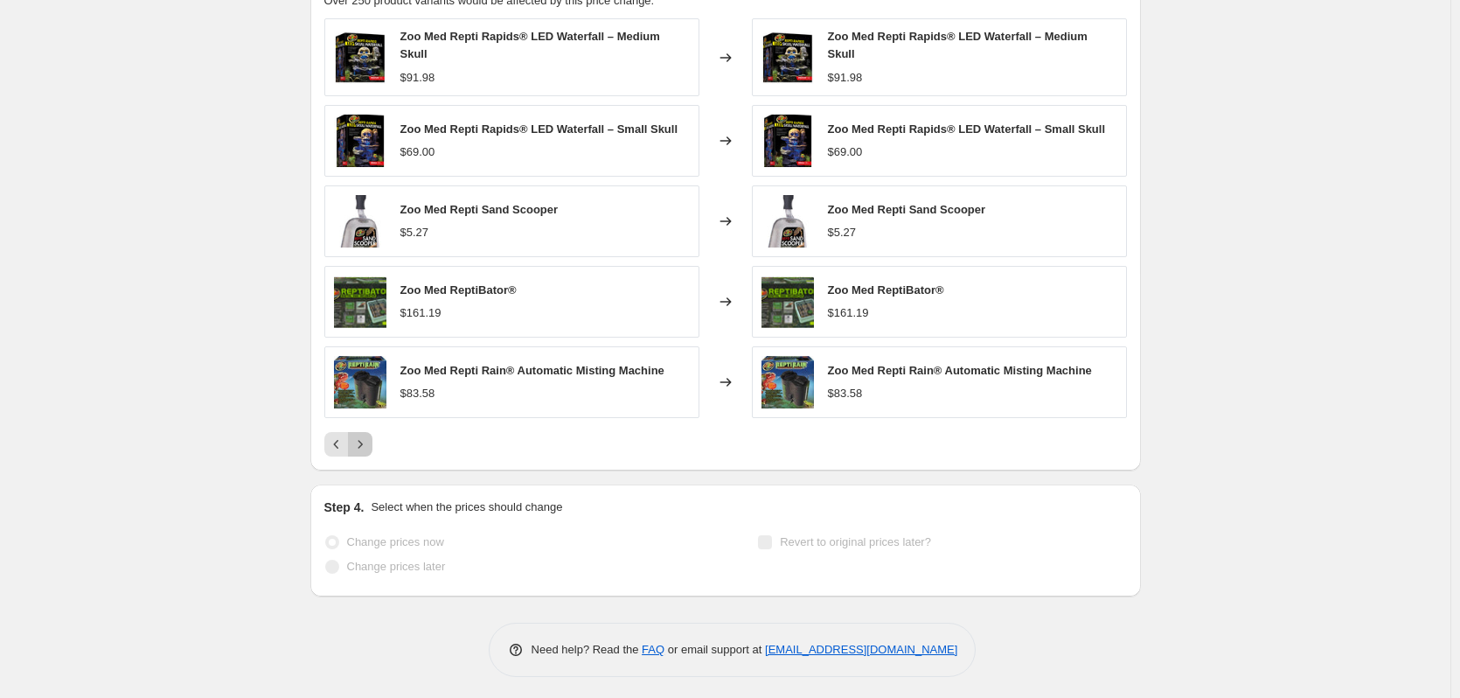
click at [364, 439] on icon "Next" at bounding box center [359, 443] width 17 height 17
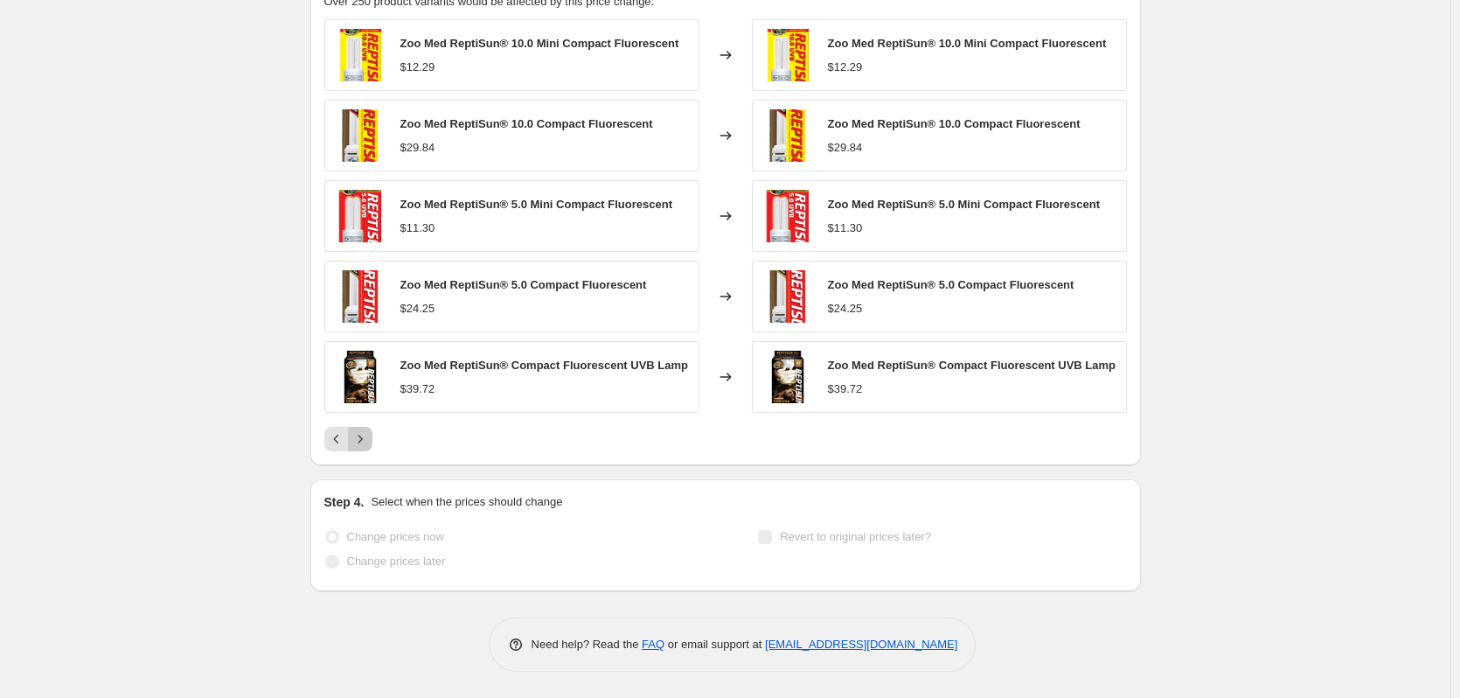
click at [365, 428] on button "Next" at bounding box center [360, 439] width 24 height 24
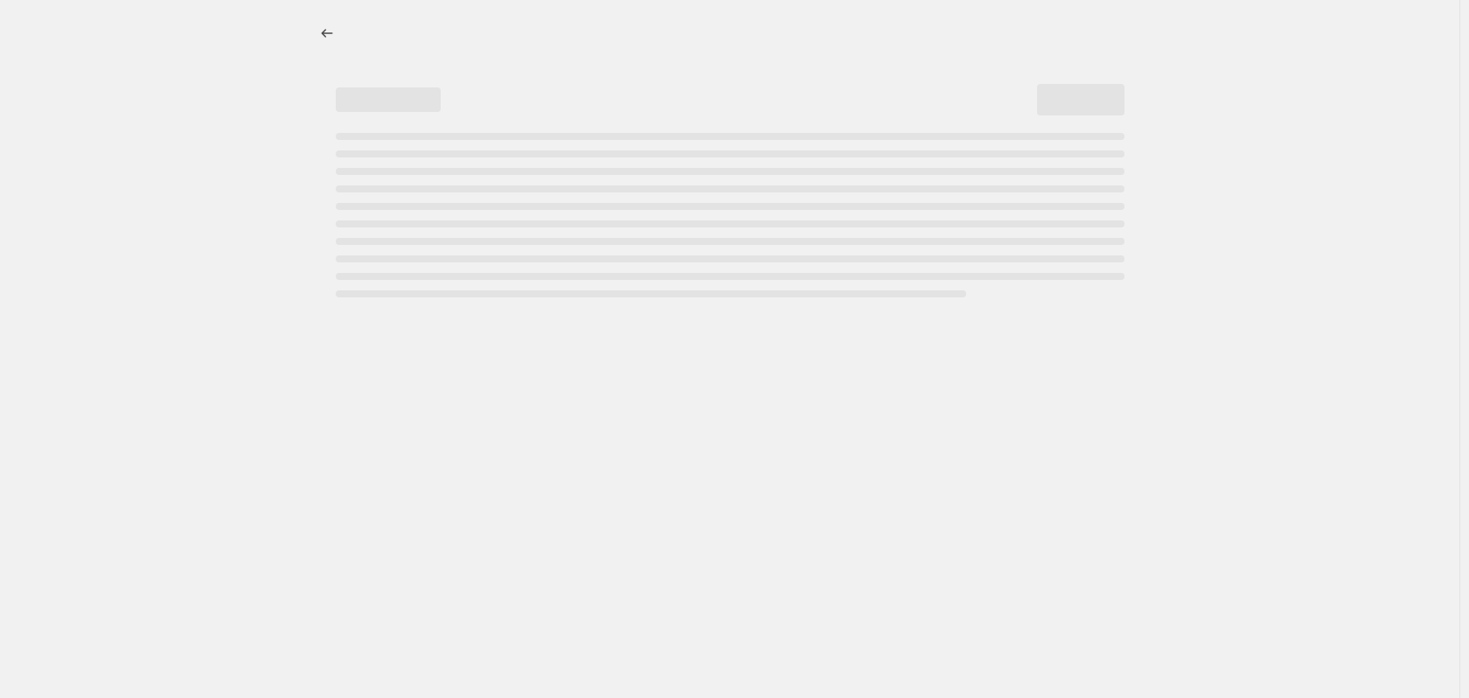
select select "pc"
select select "remove"
select select "vendor"
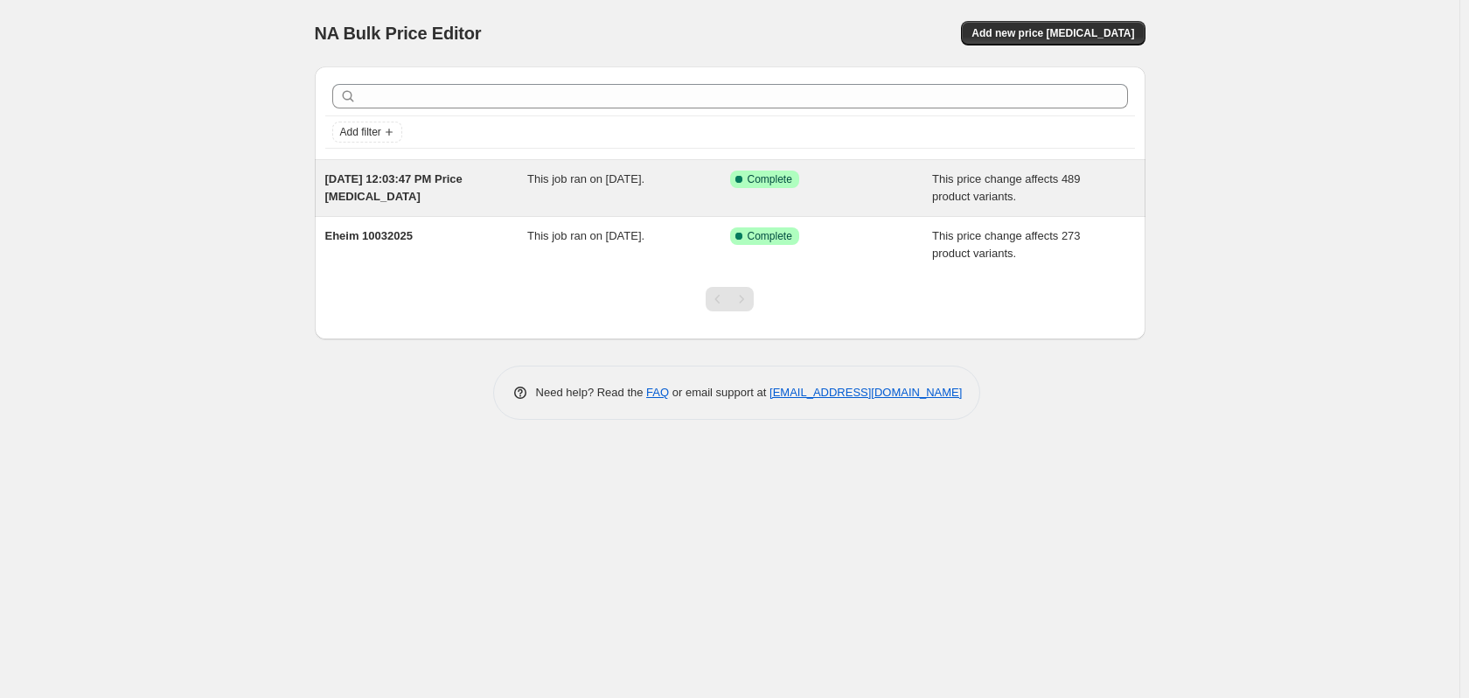
click at [405, 189] on div "[DATE] 12:03:47 PM Price [MEDICAL_DATA]" at bounding box center [426, 187] width 203 height 35
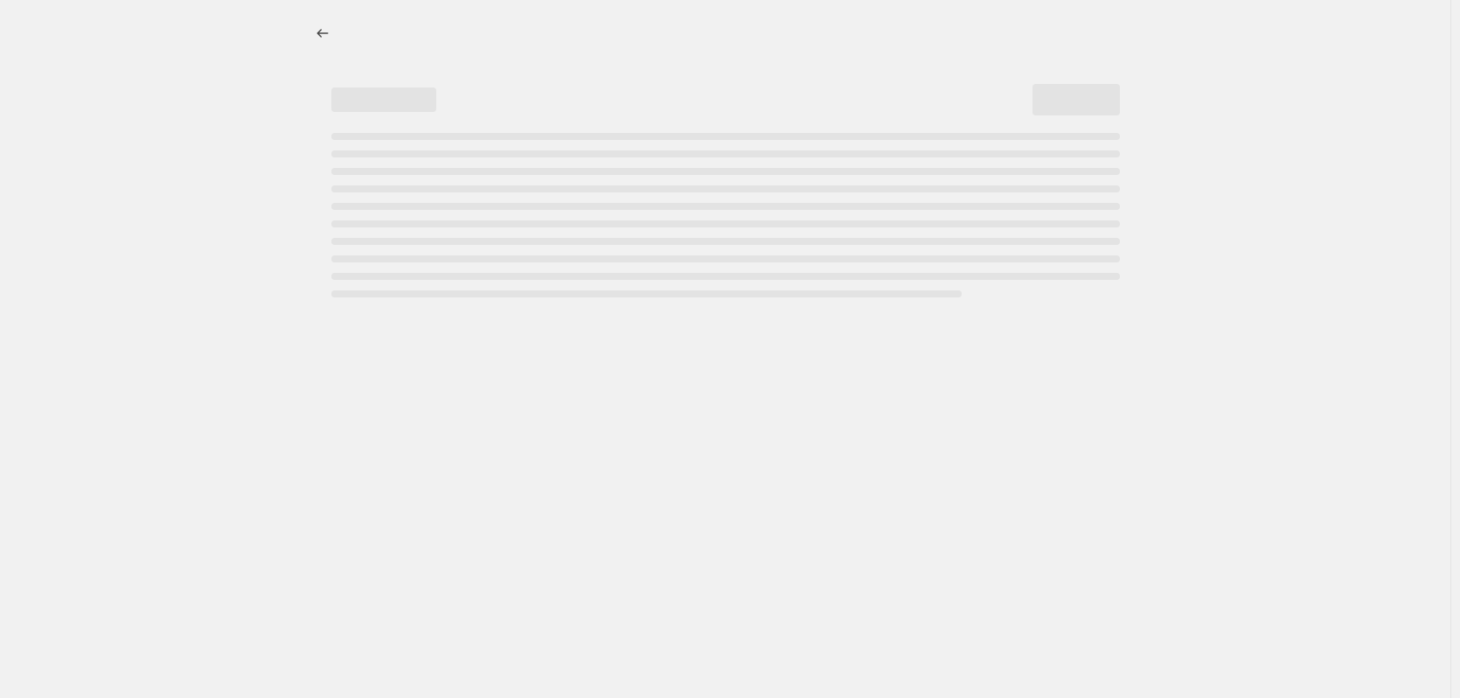
select select "pc"
select select "remove"
select select "vendor"
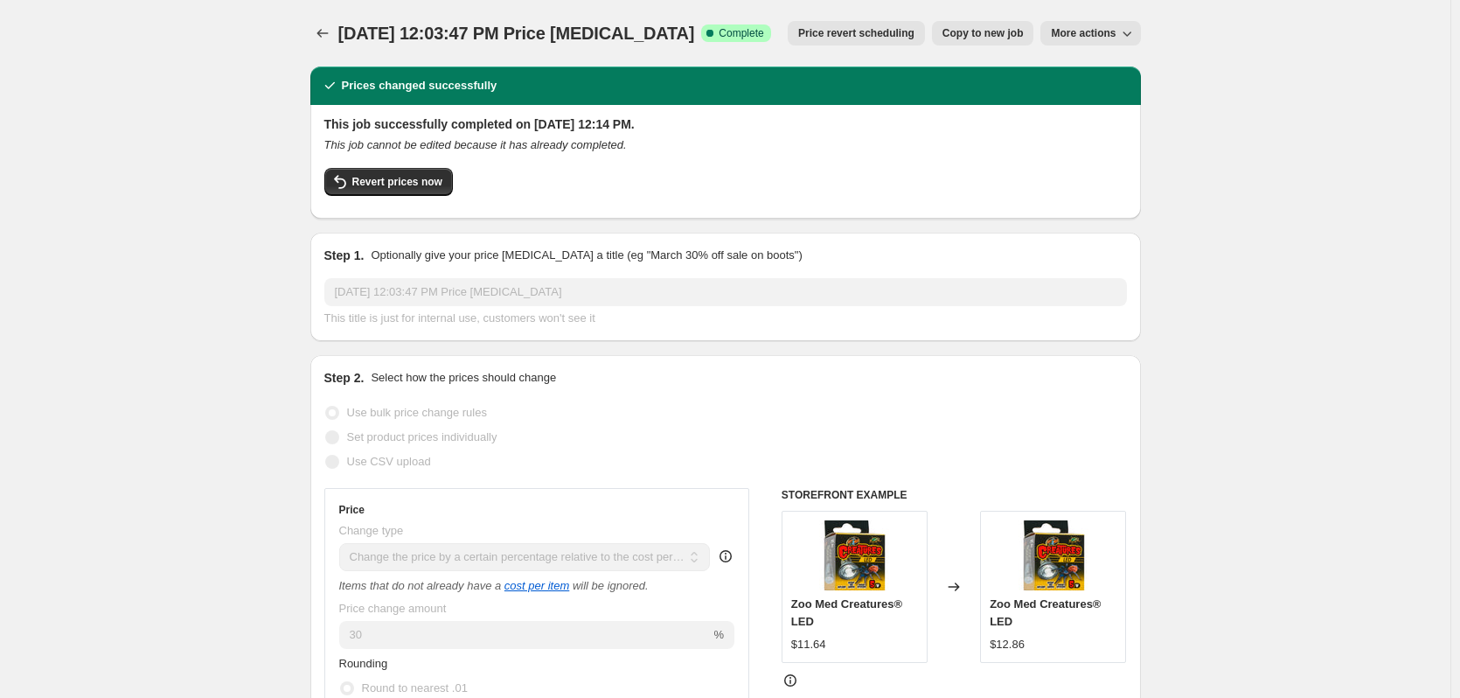
click at [530, 32] on span "[DATE] 12:03:47 PM Price [MEDICAL_DATA]" at bounding box center [516, 33] width 357 height 19
click at [1111, 26] on button "More actions" at bounding box center [1090, 33] width 100 height 24
click at [684, 58] on div "Oct 3, 2025, 12:03:47 PM Price change job. This page is ready Oct 3, 2025, 12:0…" at bounding box center [725, 33] width 831 height 66
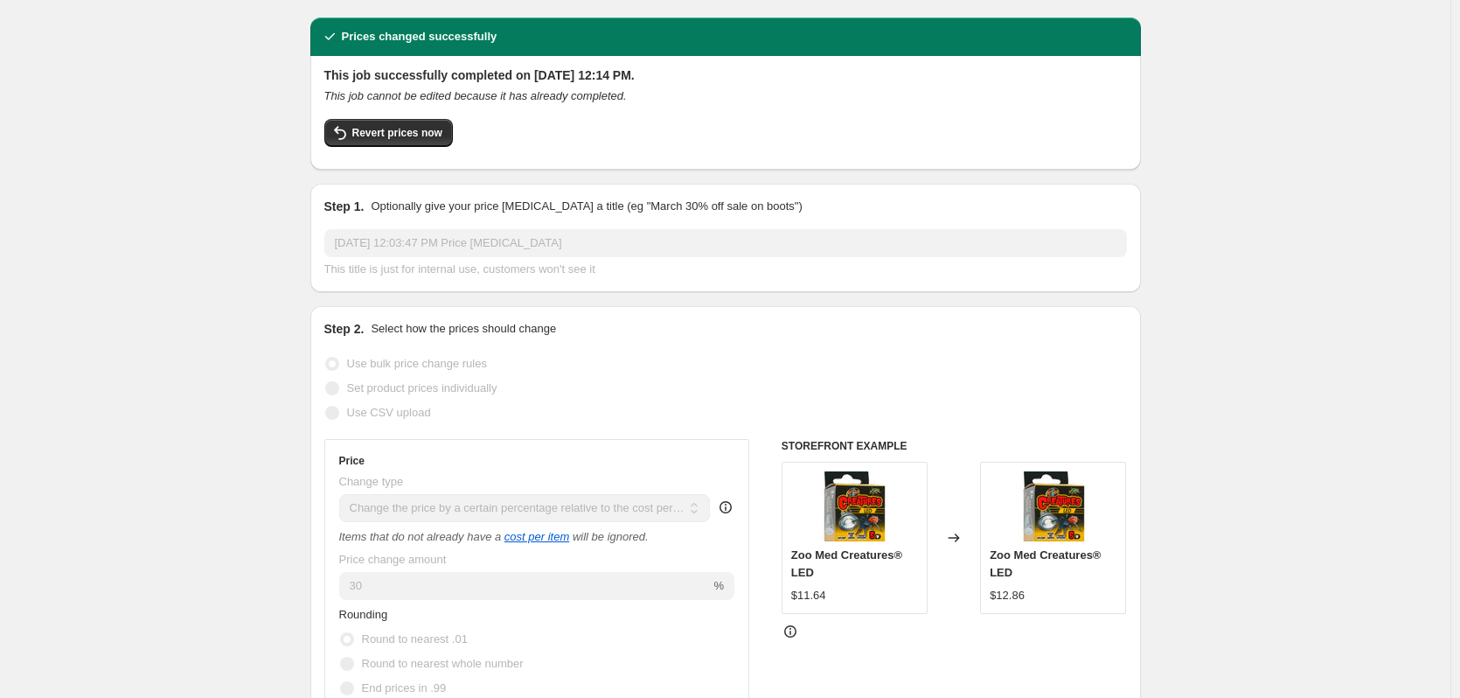
scroll to position [16, 0]
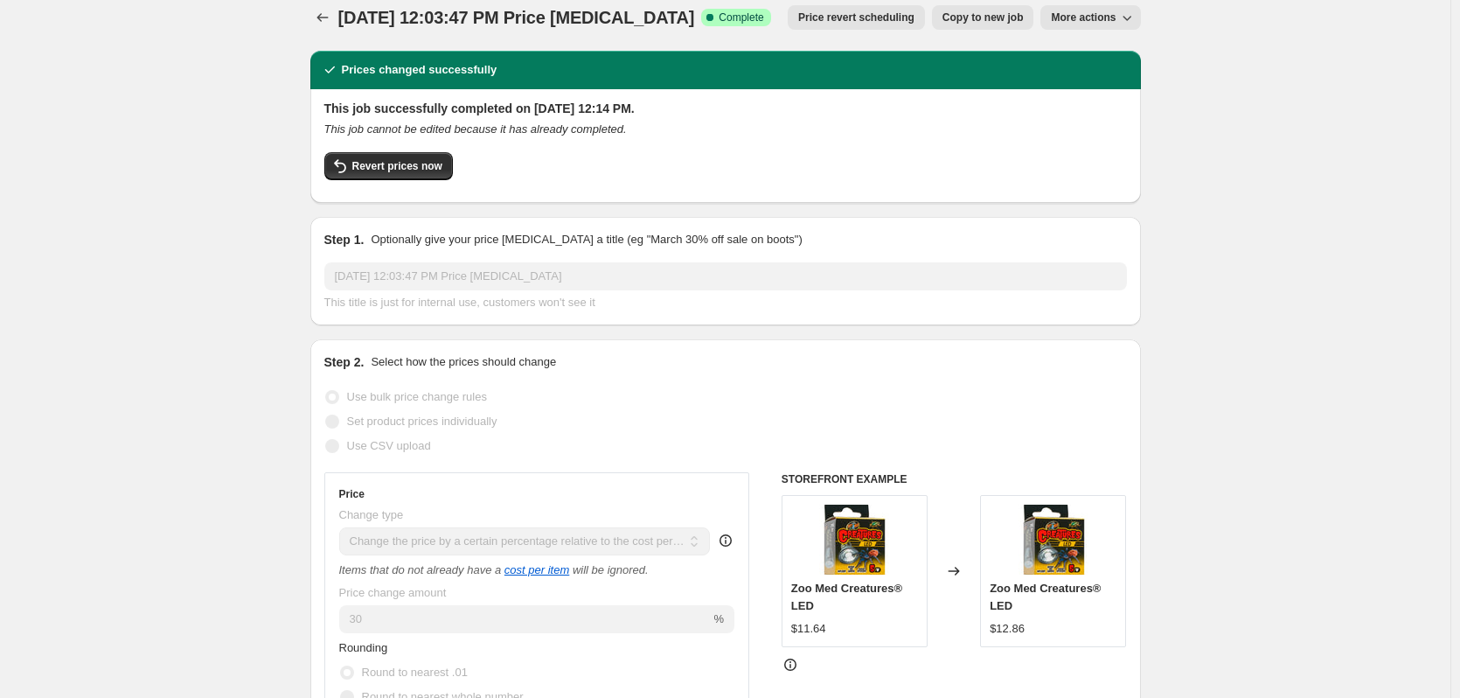
click at [993, 17] on span "Copy to new job" at bounding box center [982, 17] width 81 height 14
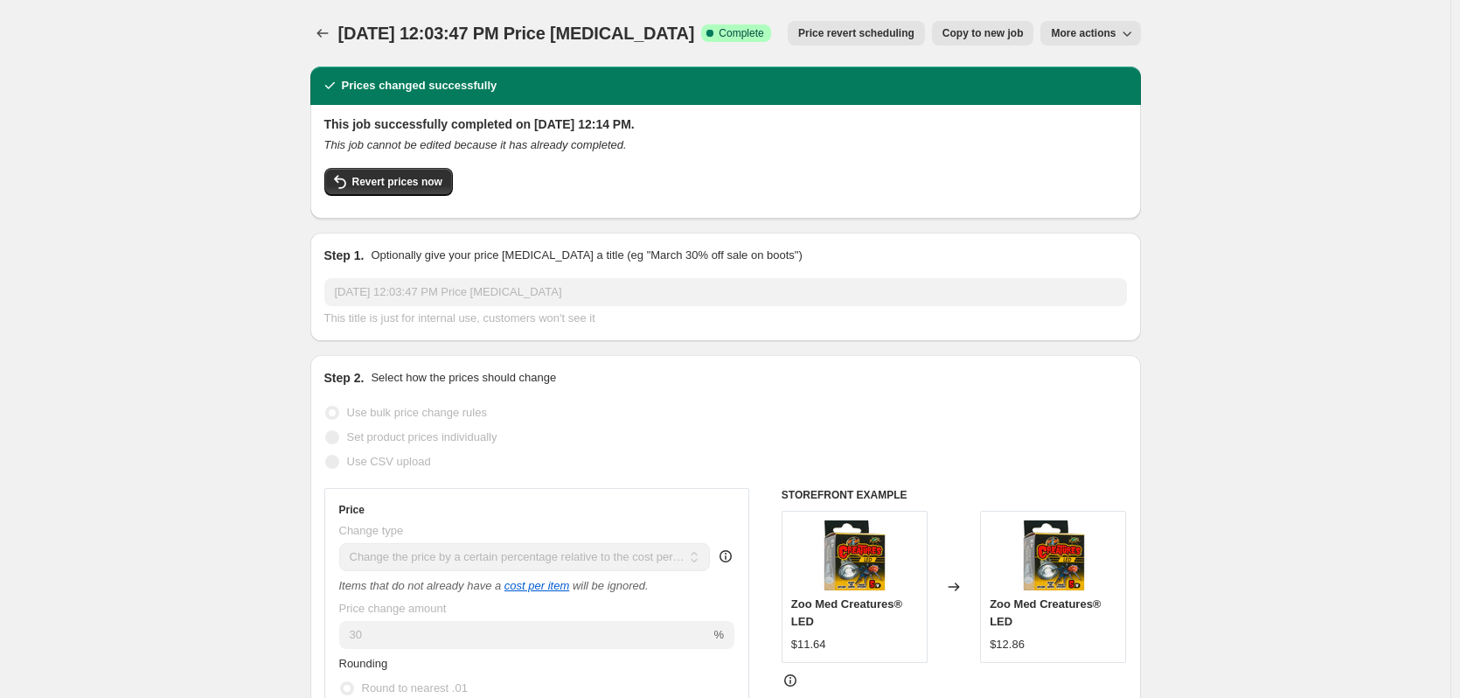
select select "pc"
select select "remove"
select select "vendor"
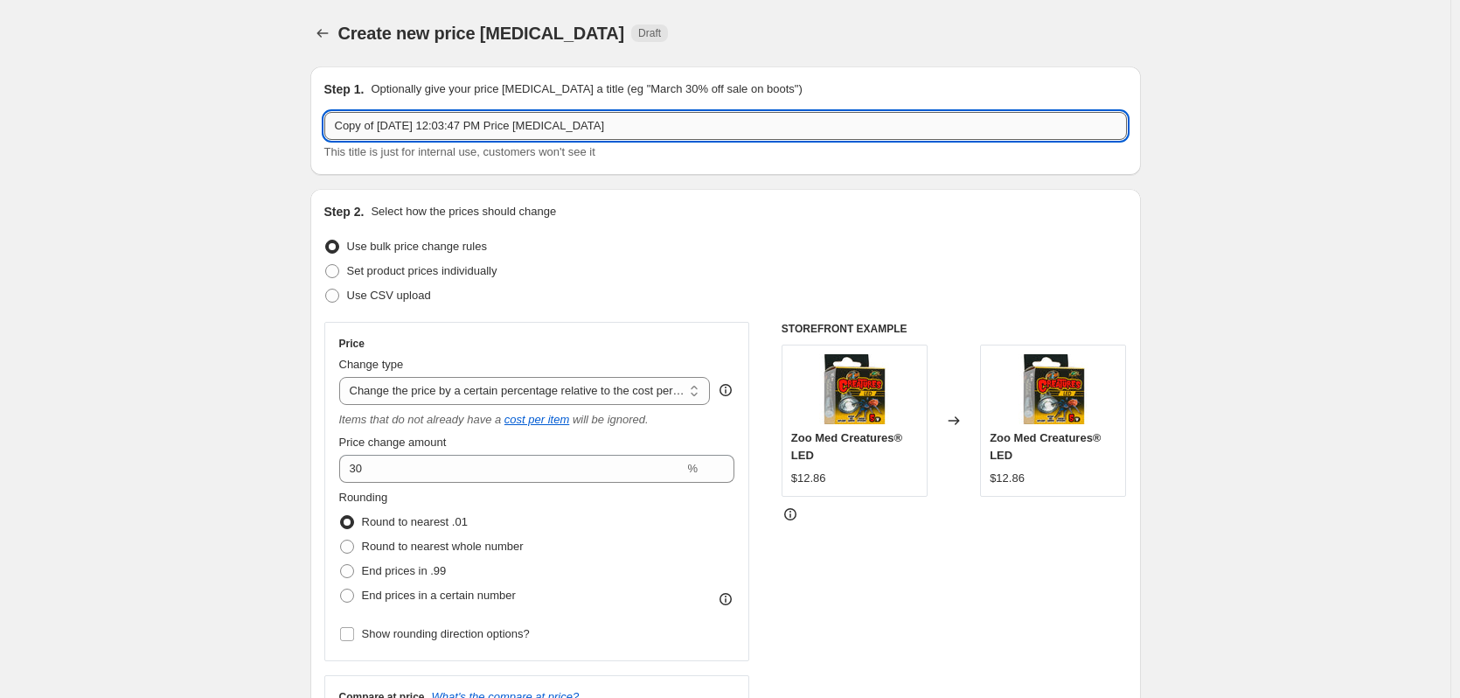
click at [618, 135] on input "Copy of Oct 3, 2025, 12:03:47 PM Price change job" at bounding box center [725, 126] width 803 height 28
type input "Zoo Med Non Maped"
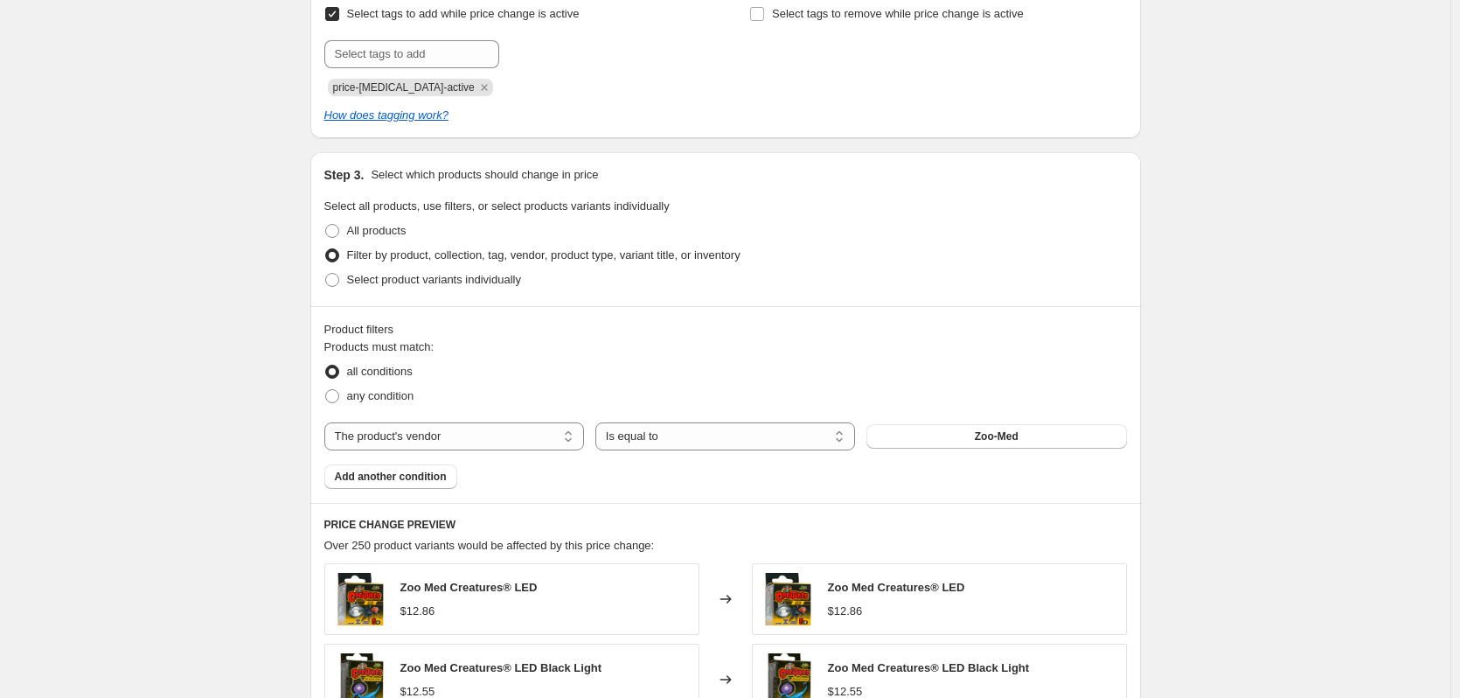
scroll to position [787, 0]
click at [482, 437] on select "The product The product's collection The product's tag The product's vendor The…" at bounding box center [454, 434] width 260 height 28
click at [575, 362] on div "all conditions" at bounding box center [725, 370] width 803 height 24
click at [416, 483] on button "Add another condition" at bounding box center [390, 474] width 133 height 24
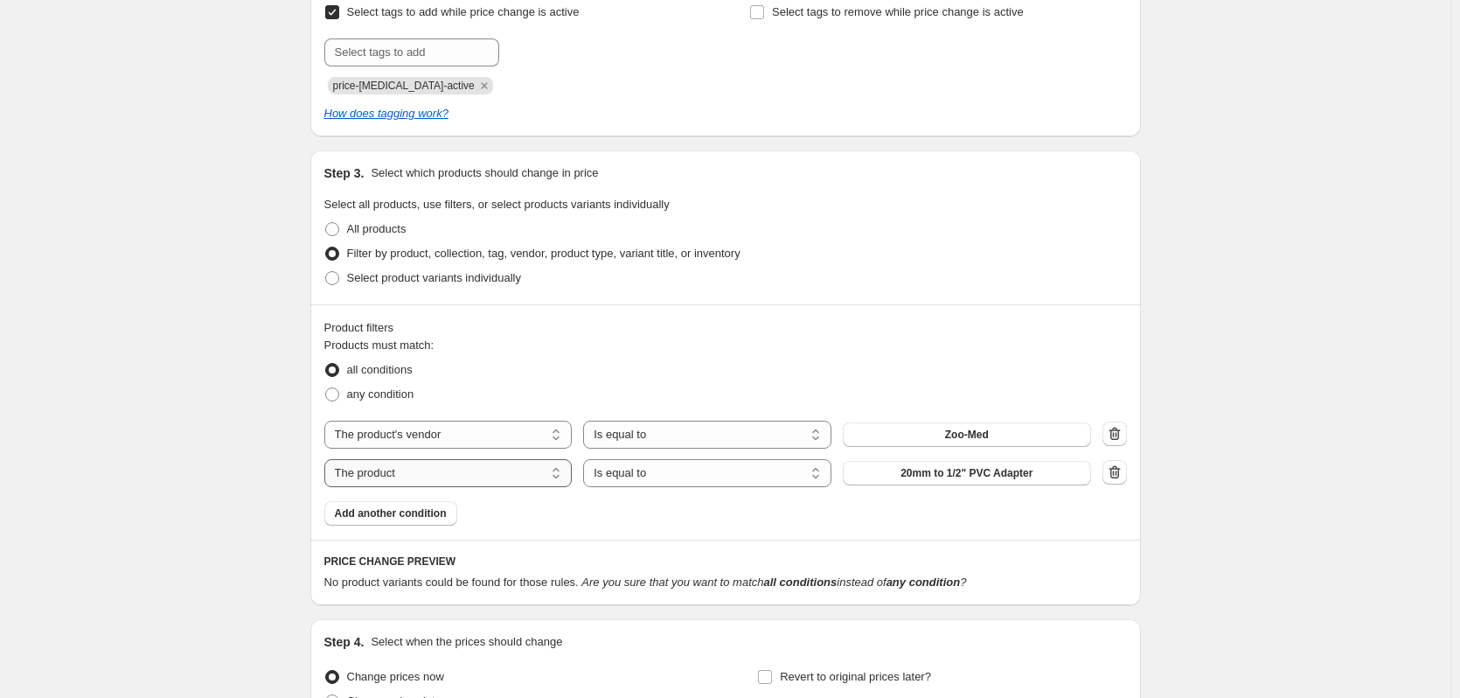
click at [475, 481] on select "The product The product's collection The product's tag The product's vendor The…" at bounding box center [448, 473] width 248 height 28
select select "tag"
click at [910, 467] on button "100GPD" at bounding box center [967, 473] width 248 height 24
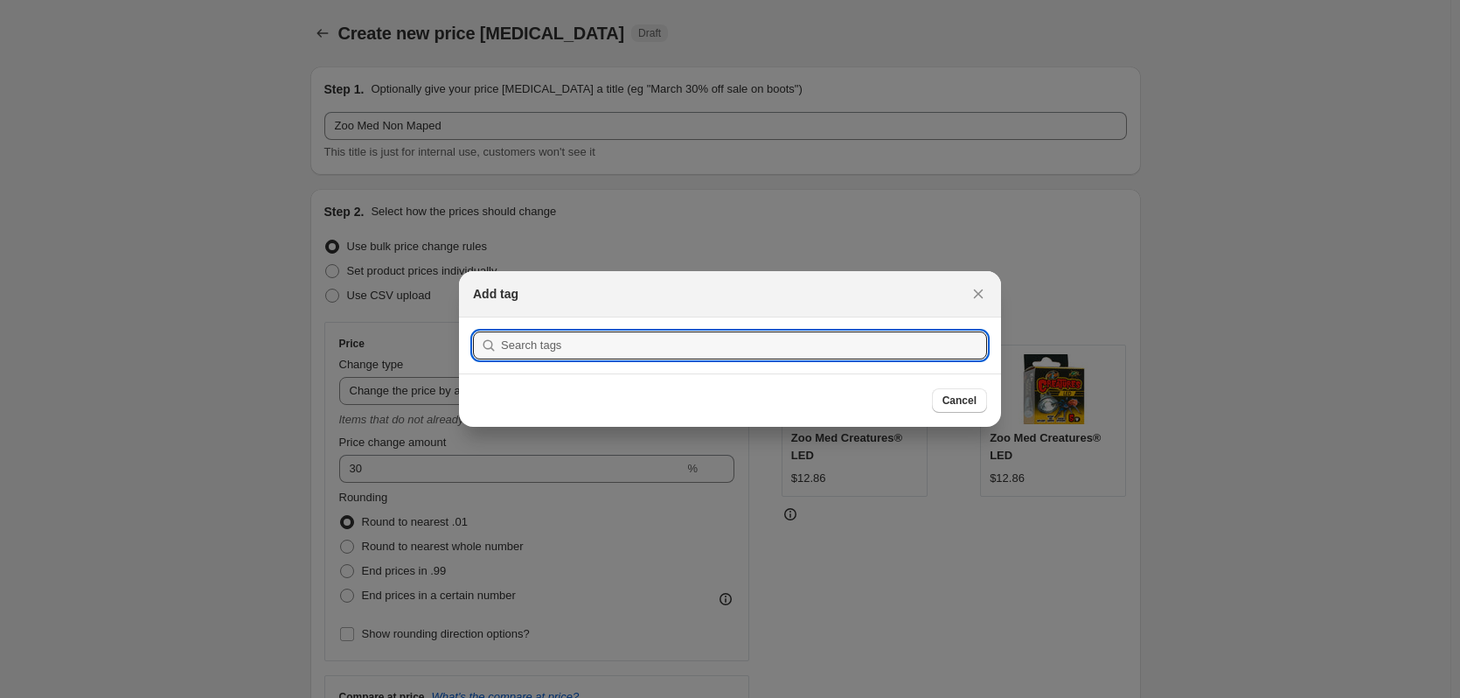
scroll to position [0, 0]
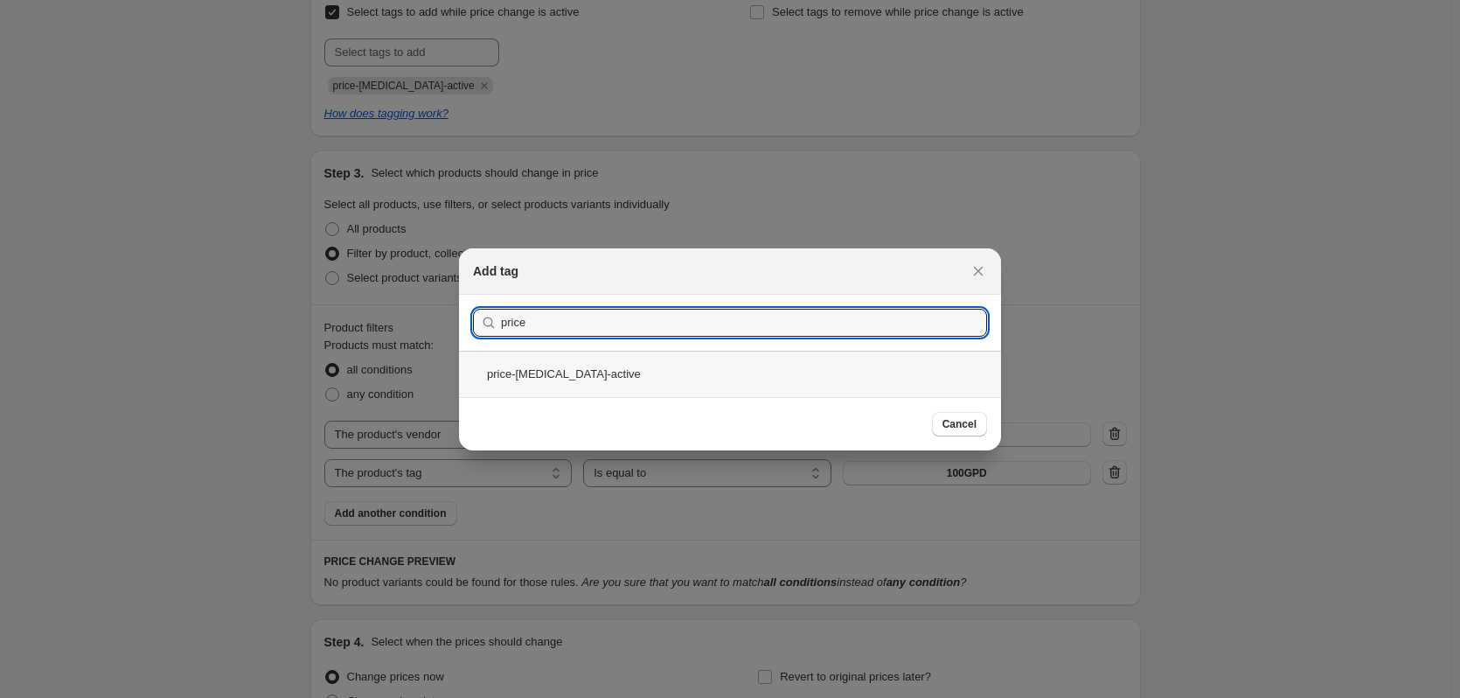
type input "price"
click at [650, 371] on div "price-[MEDICAL_DATA]-active" at bounding box center [730, 374] width 542 height 46
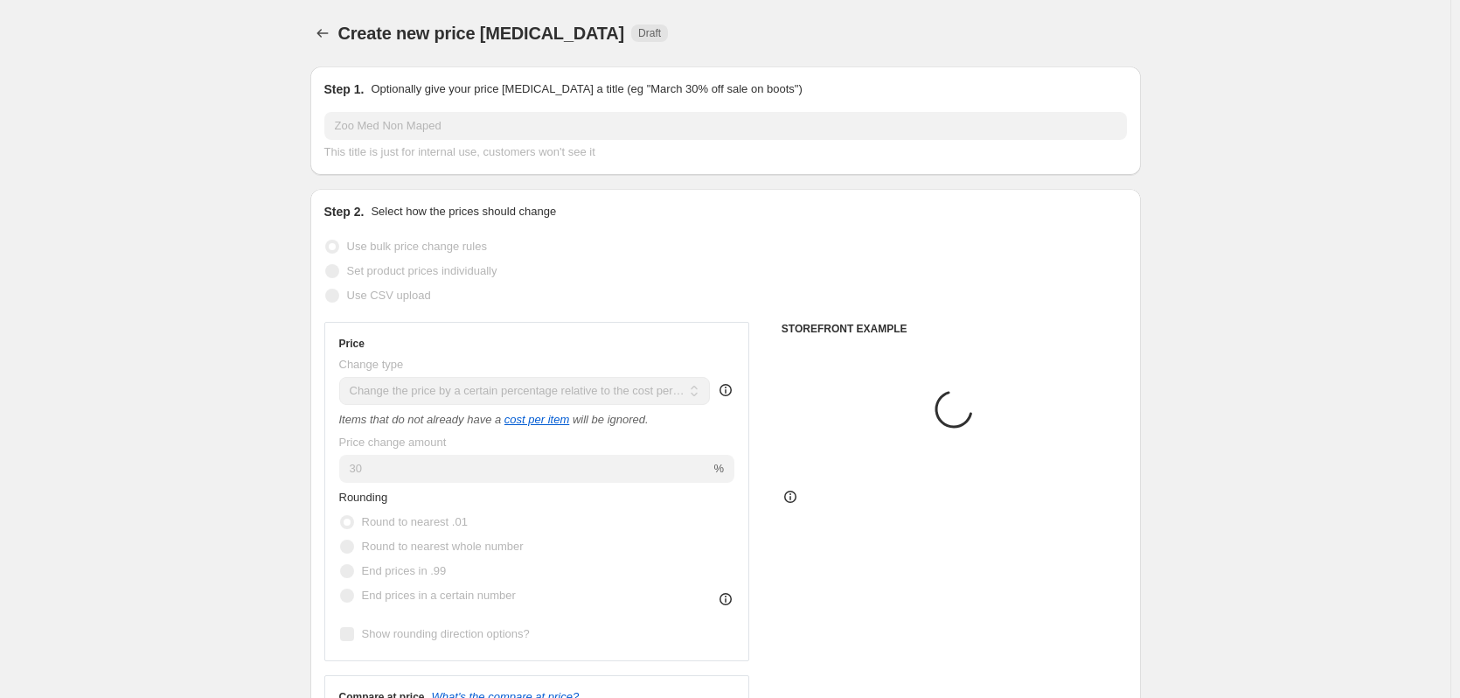
scroll to position [787, 0]
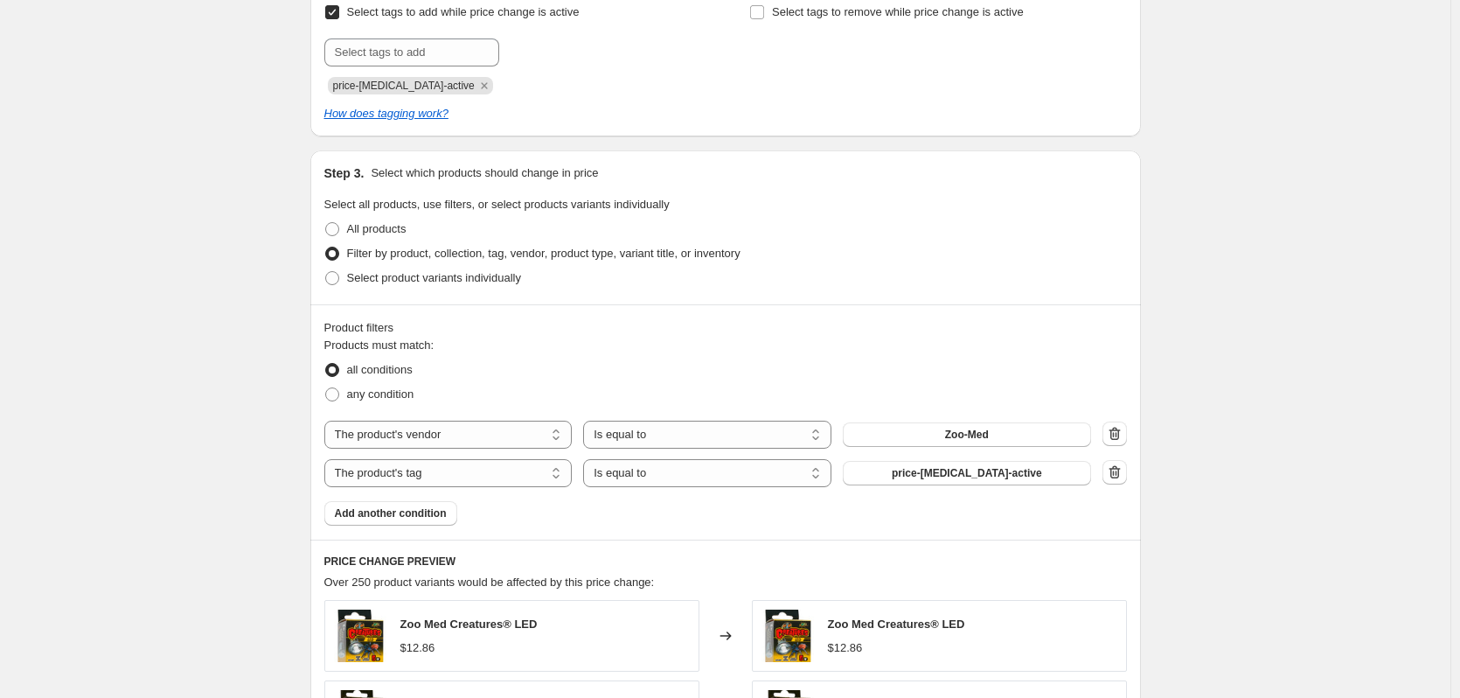
click at [242, 476] on div "Create new price change job. This page is ready Create new price change job Dra…" at bounding box center [725, 267] width 1450 height 2109
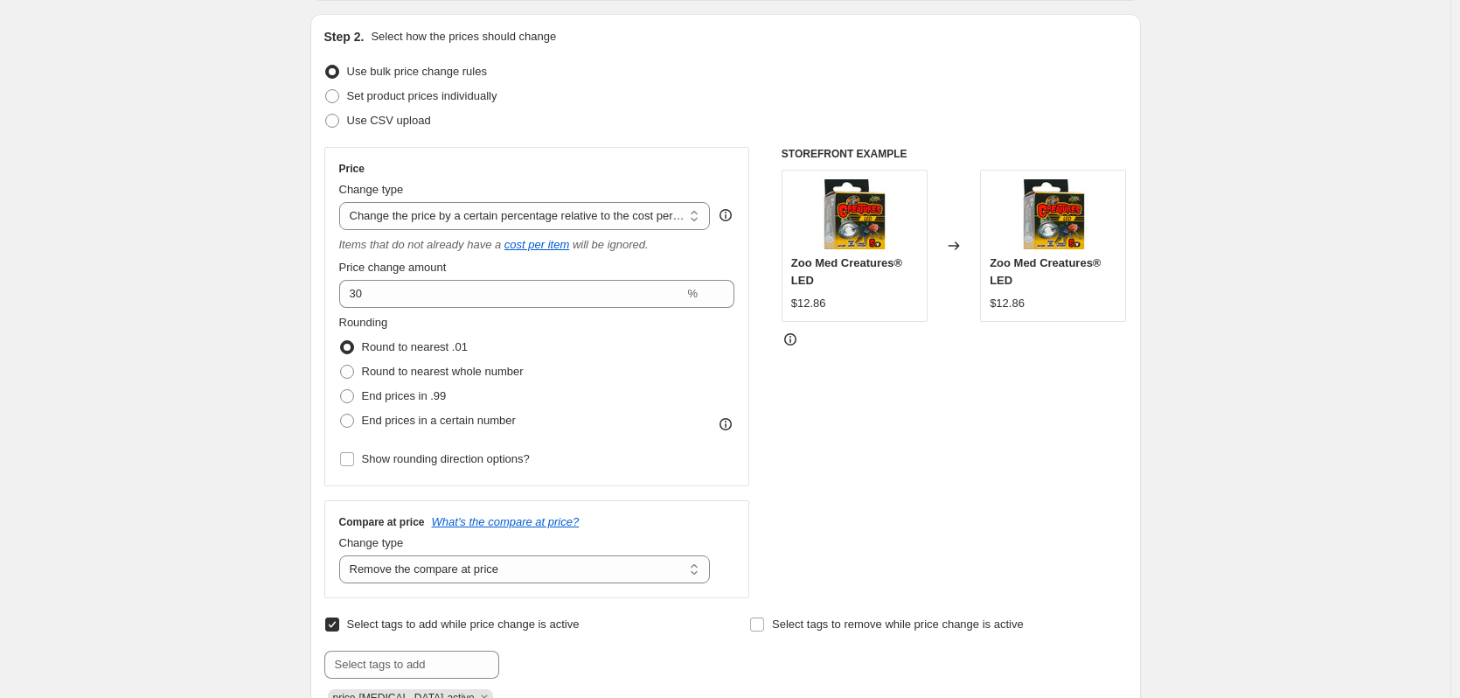
scroll to position [0, 0]
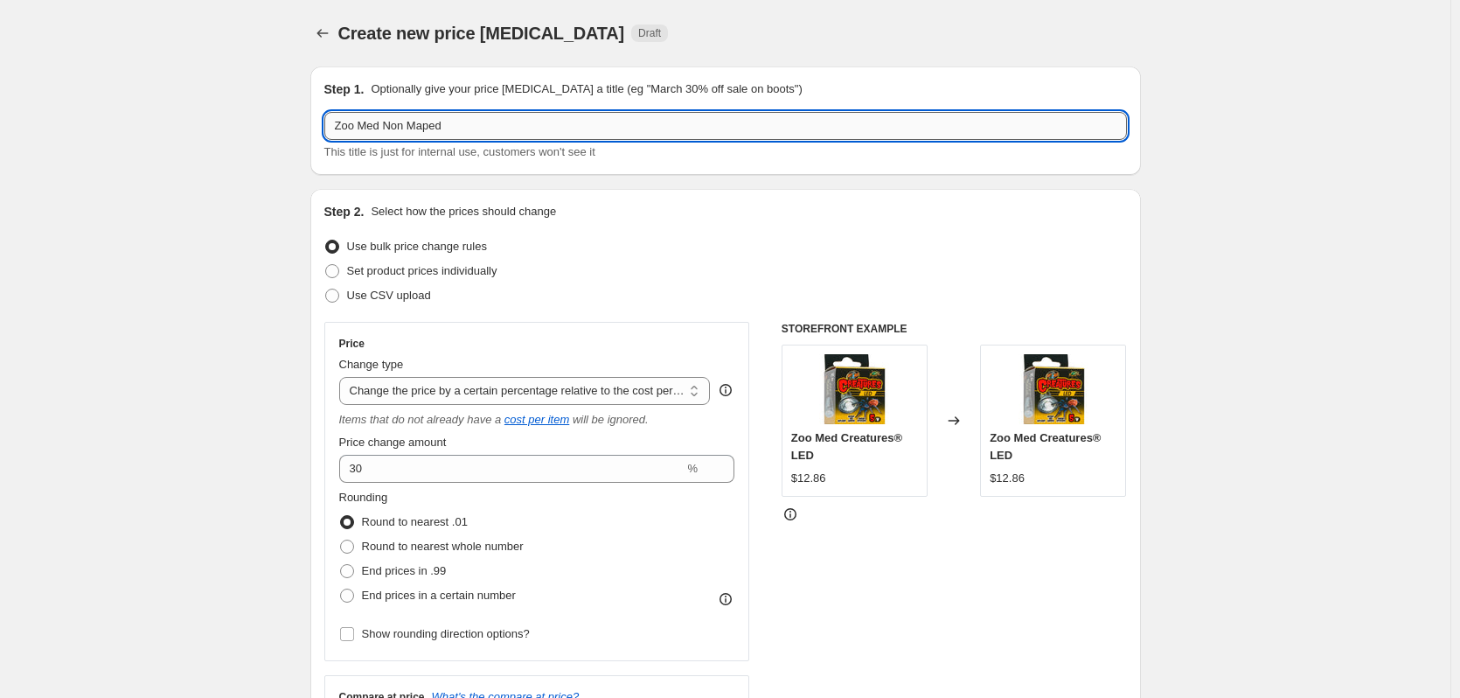
click at [508, 126] on input "Zoo Med Non Maped" at bounding box center [725, 126] width 803 height 28
click at [432, 129] on input "Zoo Med Non Mapped Items" at bounding box center [725, 126] width 803 height 28
type input "Zoo Med Non MAP Items"
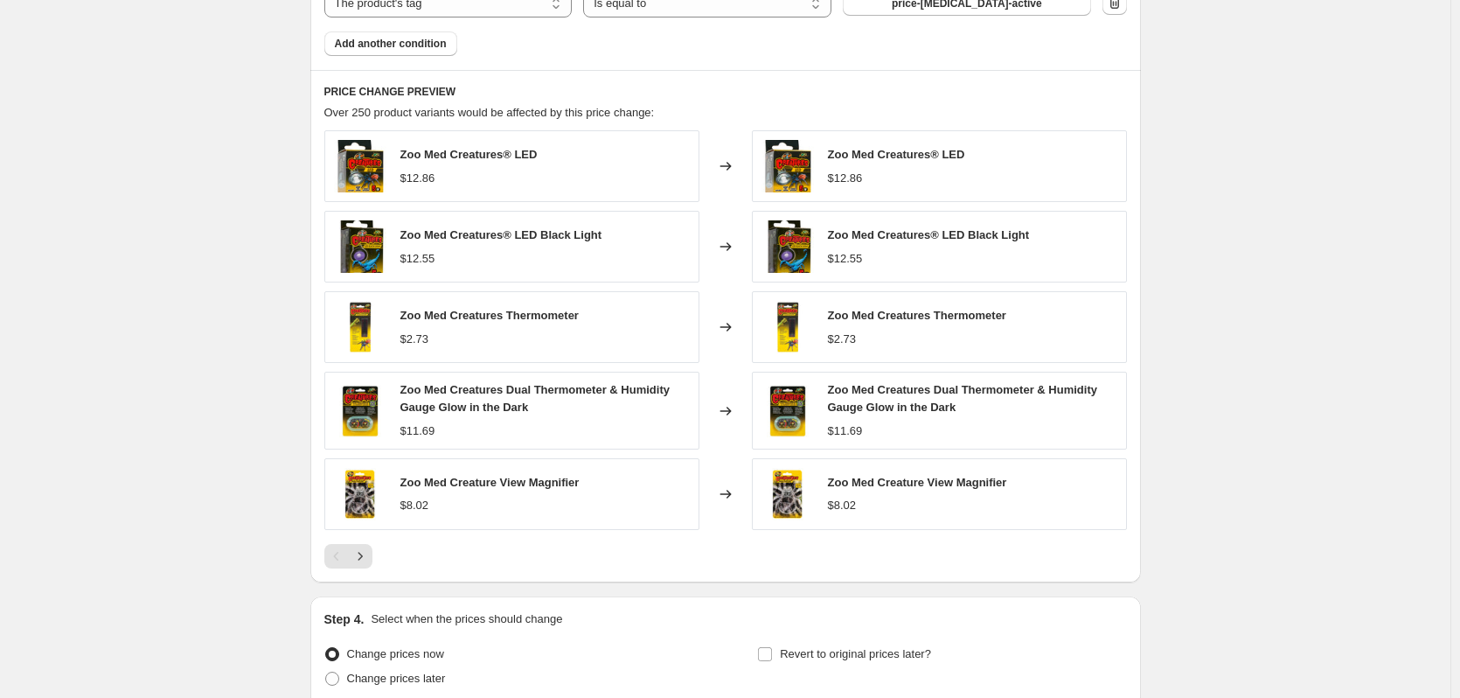
scroll to position [1413, 0]
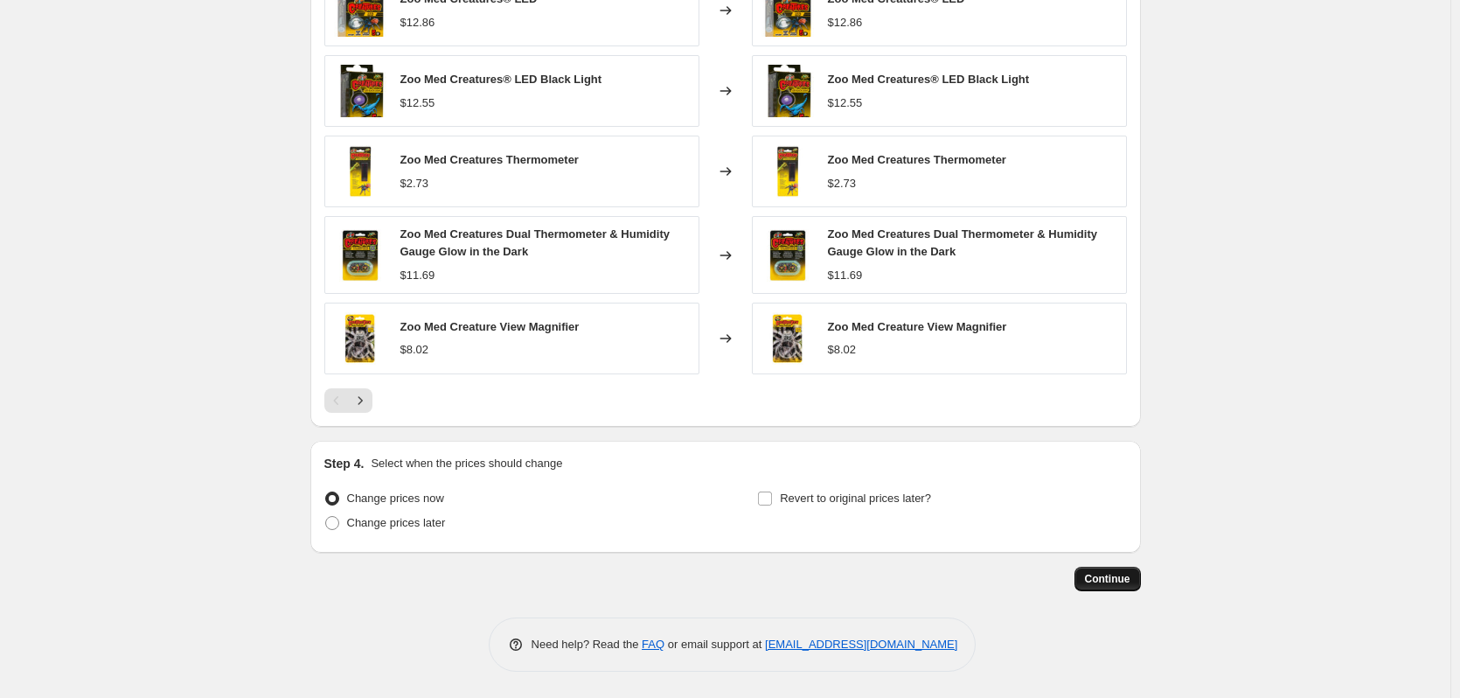
click at [1123, 574] on span "Continue" at bounding box center [1107, 579] width 45 height 14
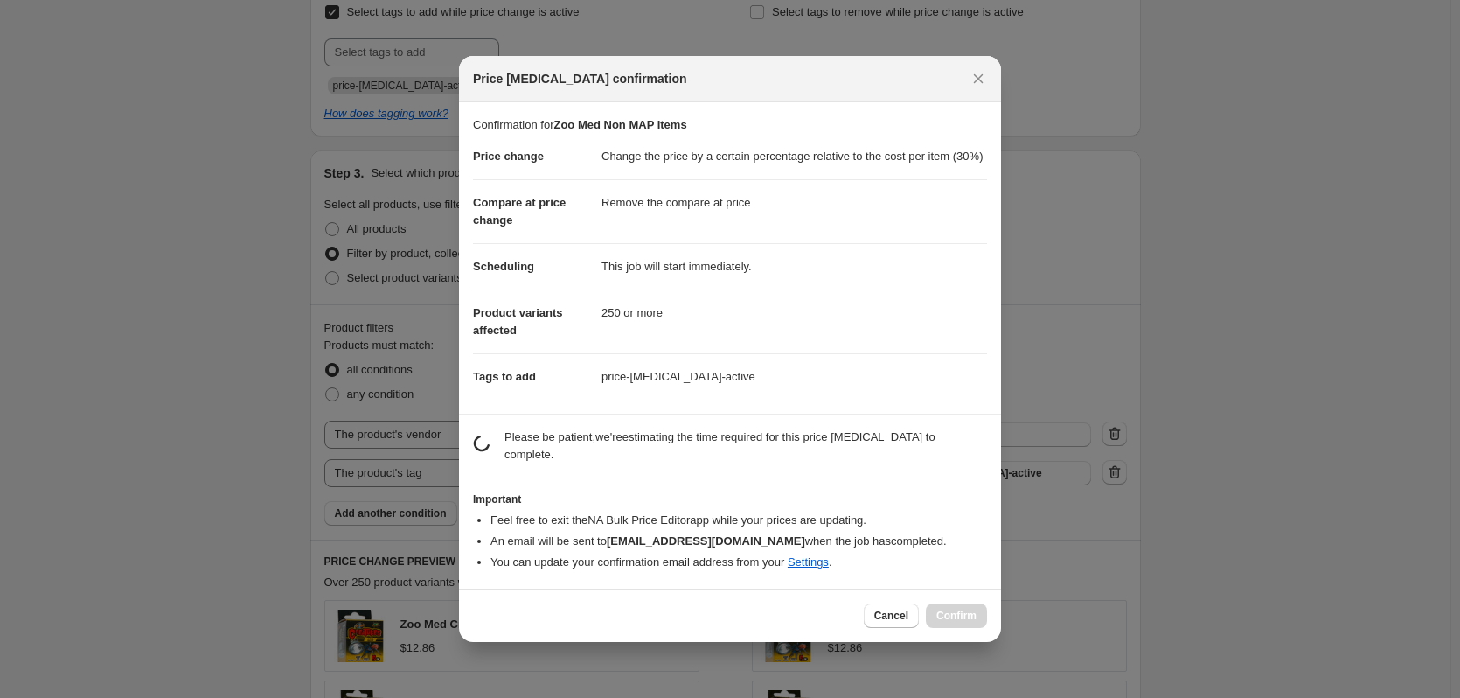
scroll to position [0, 0]
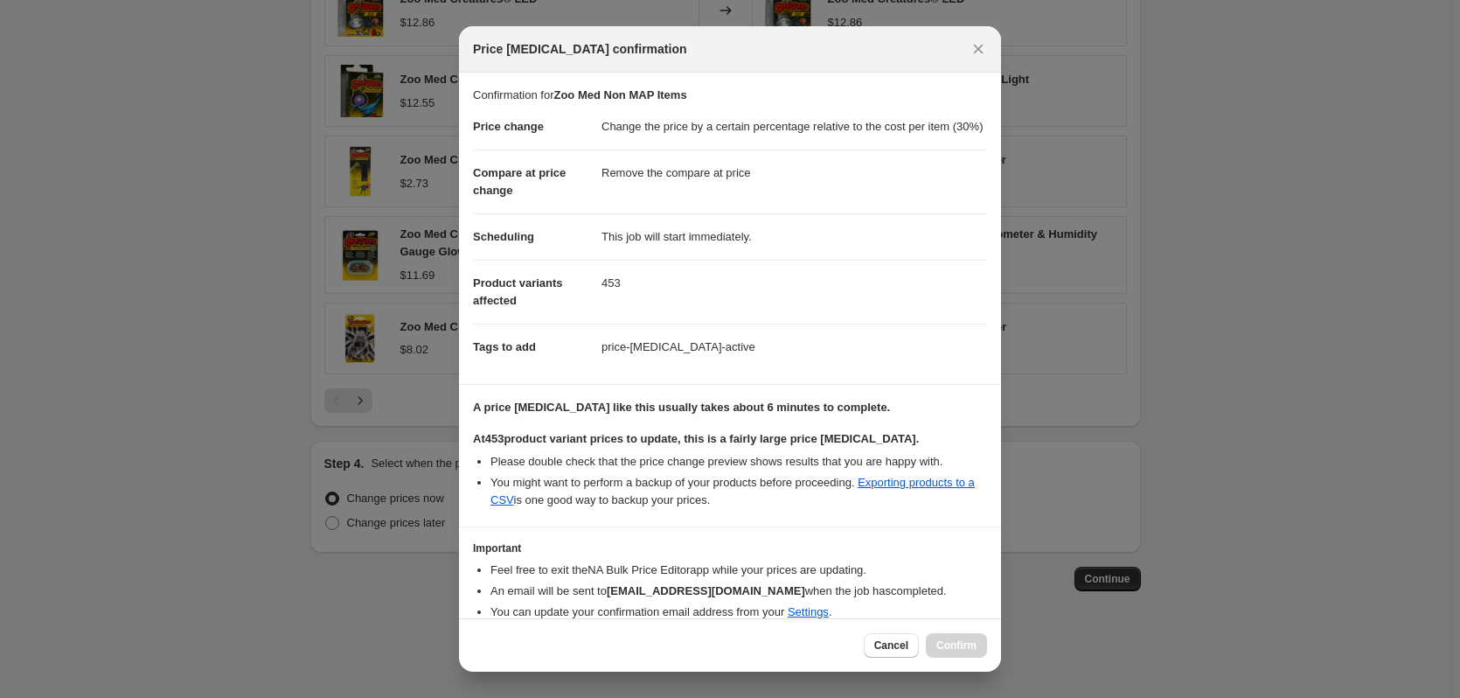
click at [982, 36] on div "Price [MEDICAL_DATA] confirmation" at bounding box center [730, 49] width 542 height 46
click at [975, 53] on icon "Close" at bounding box center [979, 50] width 10 height 10
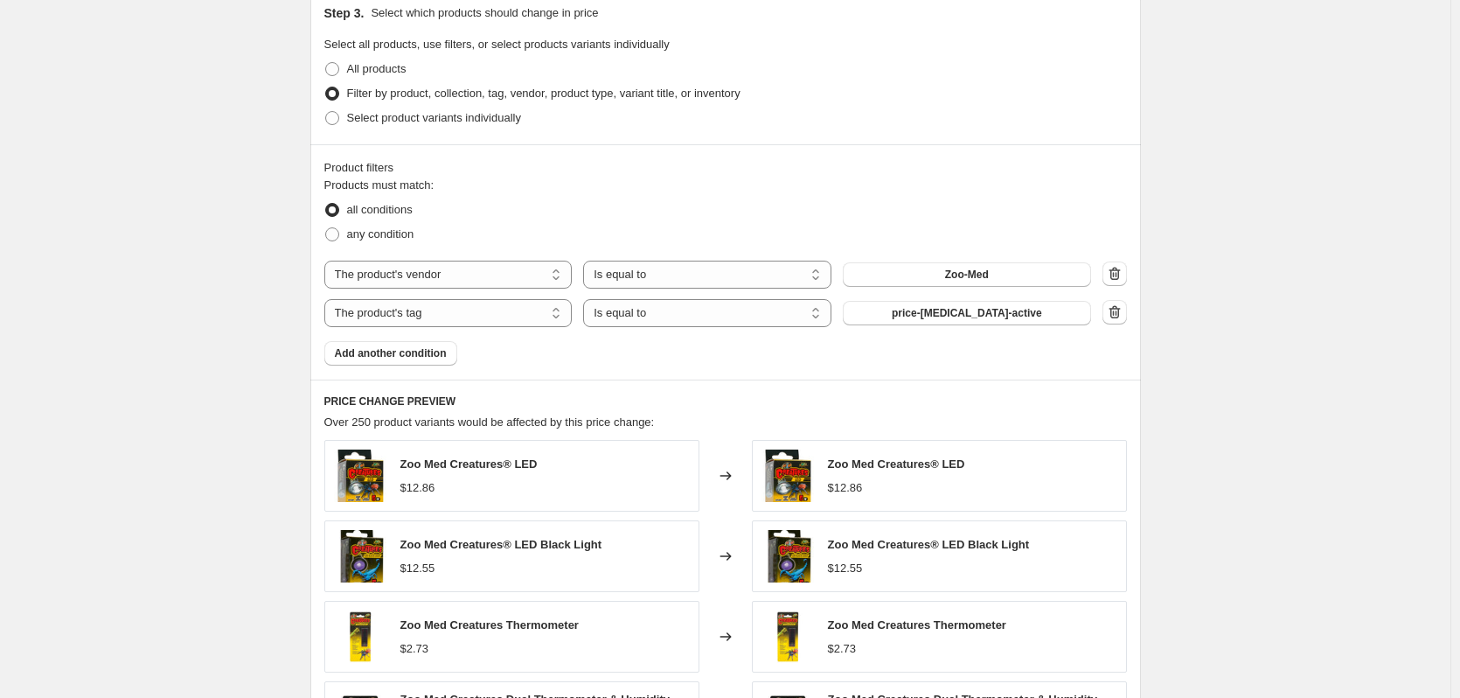
scroll to position [976, 0]
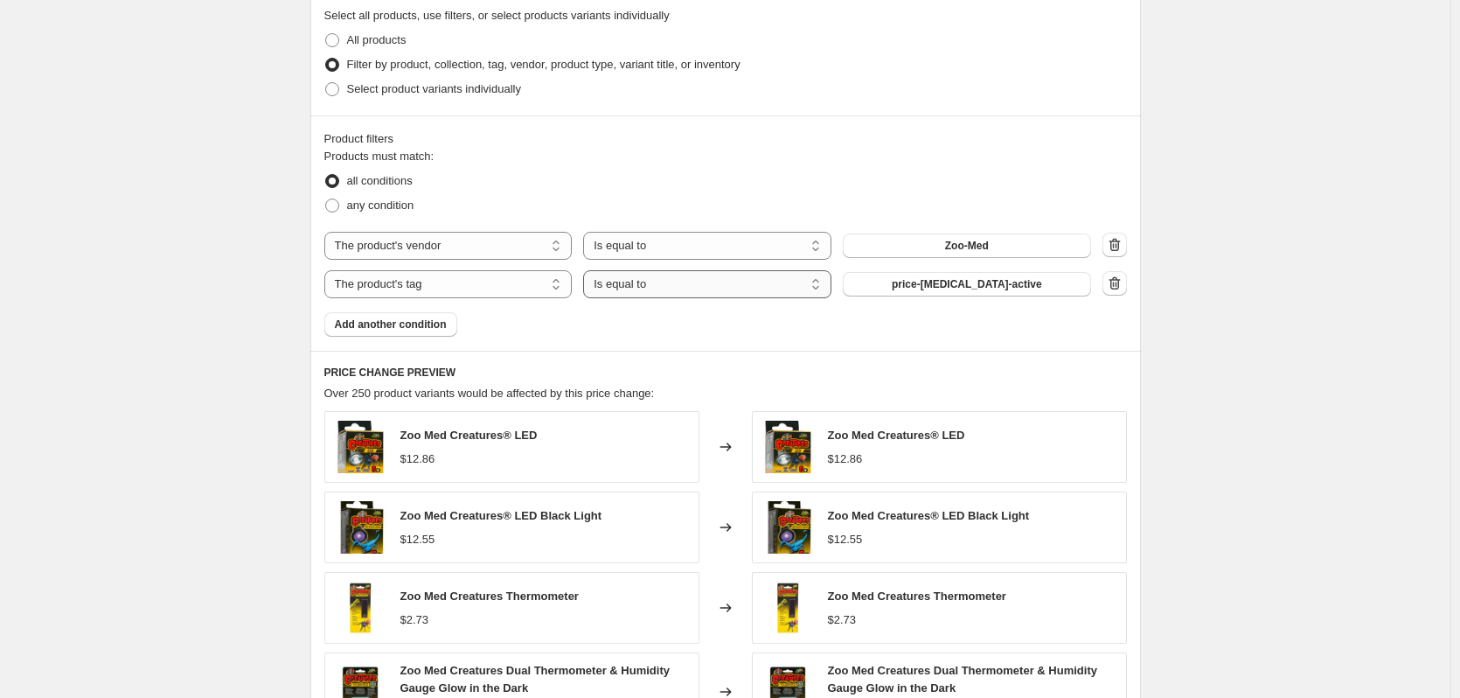
click at [676, 283] on select "Is equal to Is not equal to" at bounding box center [707, 284] width 248 height 28
select select "not_equal"
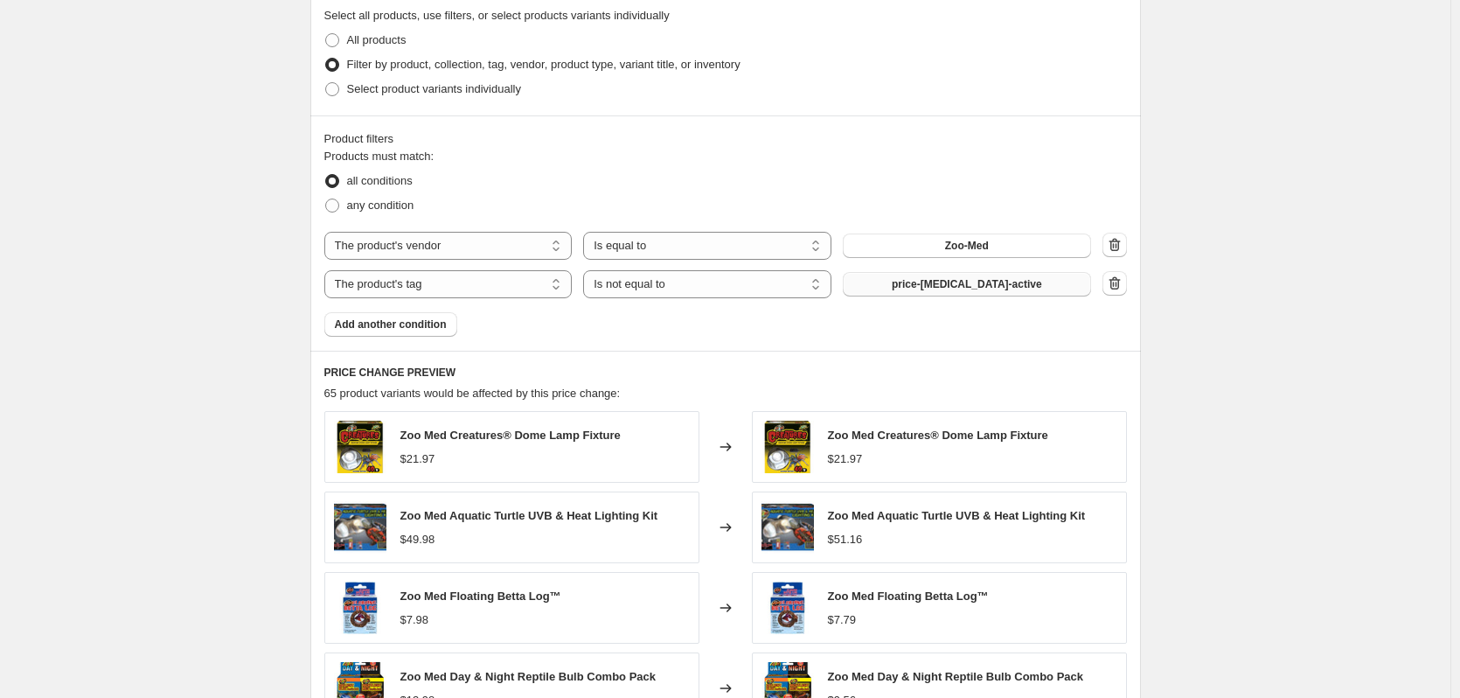
click at [974, 288] on span "price-[MEDICAL_DATA]-active" at bounding box center [967, 284] width 150 height 14
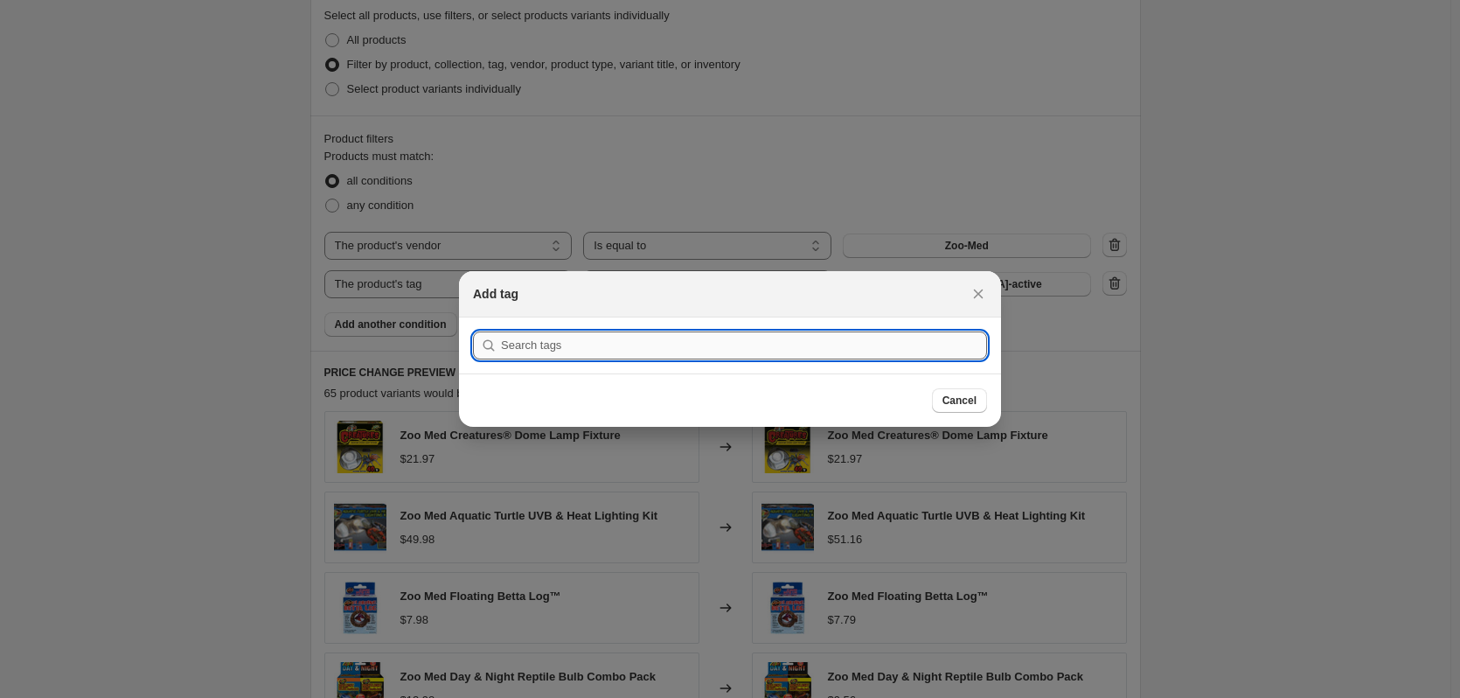
click at [837, 351] on input ":r4f:" at bounding box center [744, 345] width 486 height 28
click at [881, 343] on input ":r4f:" at bounding box center [744, 345] width 486 height 28
paste input "MAP Item"
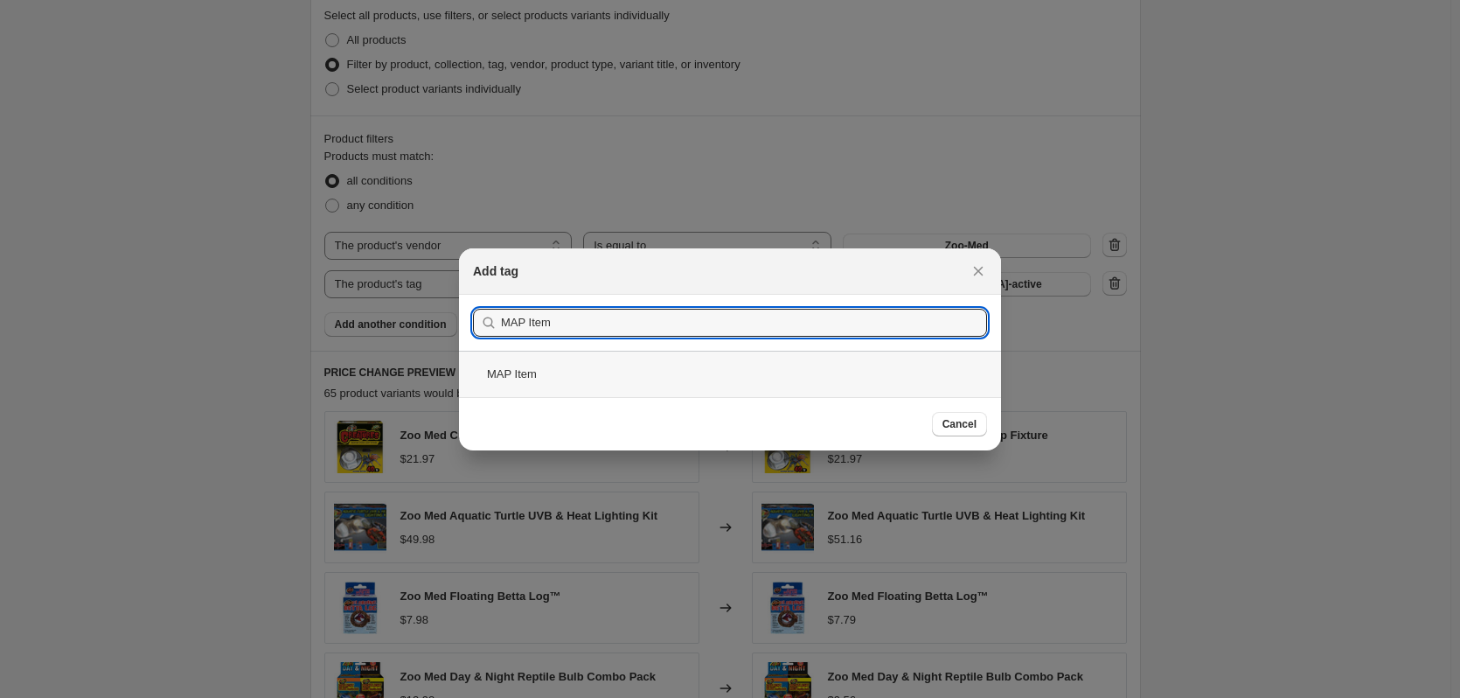
type input "MAP Item"
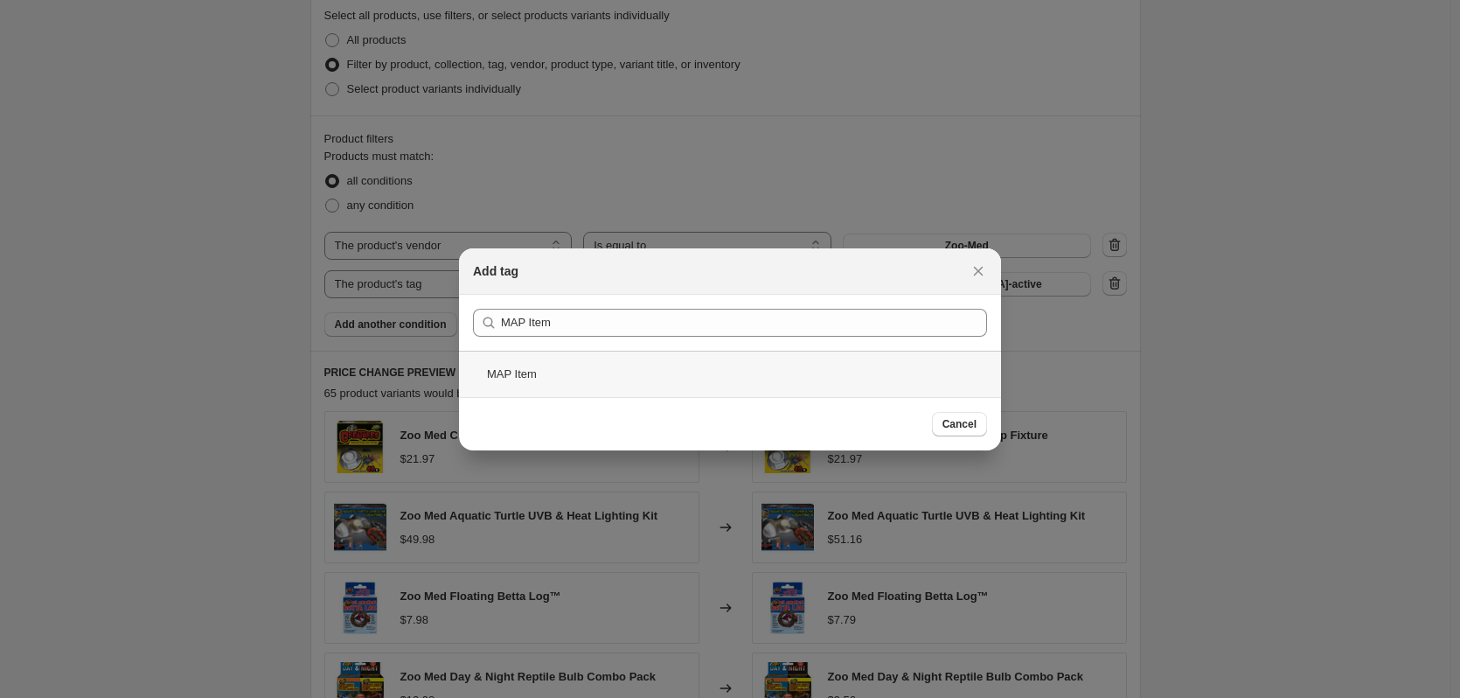
click at [710, 383] on div "MAP Item" at bounding box center [730, 374] width 542 height 46
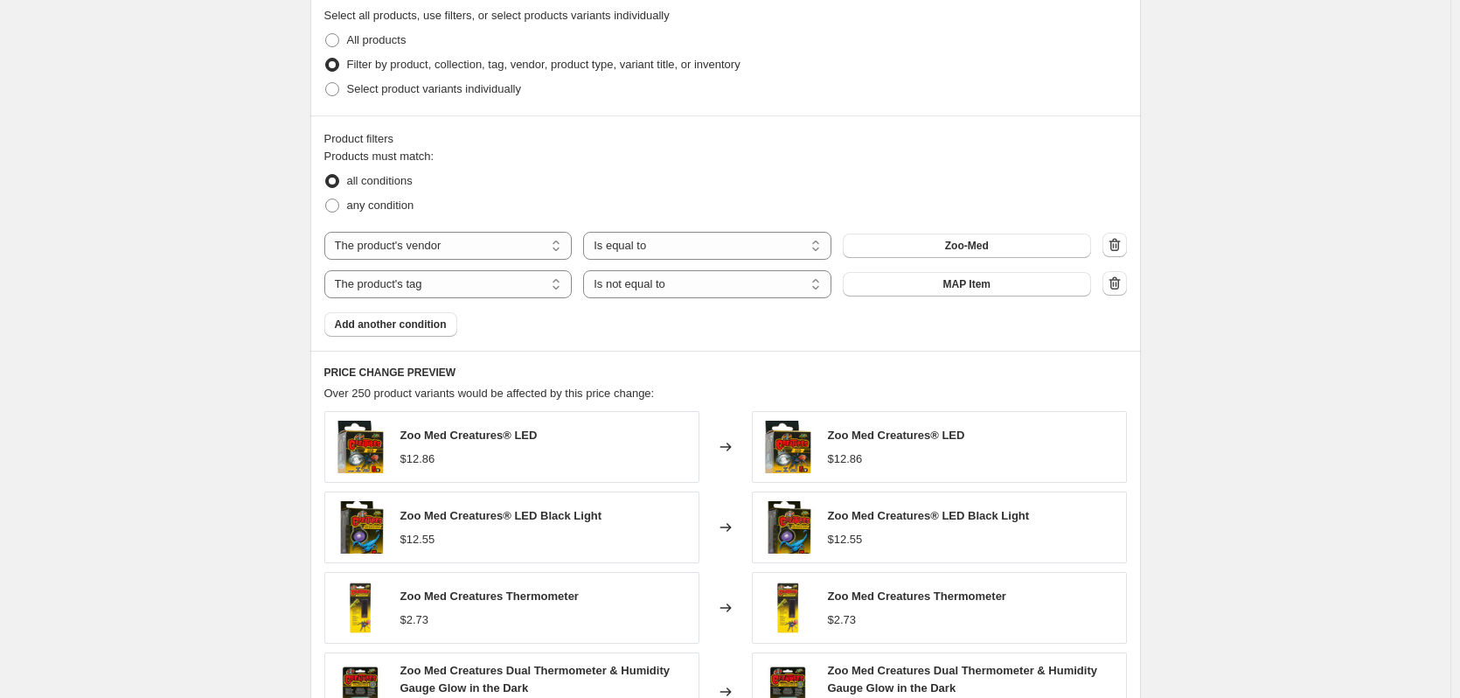
click at [181, 402] on div "Create new price change job. This page is ready Create new price change job Dra…" at bounding box center [725, 78] width 1450 height 2109
click at [219, 459] on div "Create new price change job. This page is ready Create new price change job Dra…" at bounding box center [725, 78] width 1450 height 2109
click at [219, 263] on div "Create new price change job. This page is ready Create new price change job Dra…" at bounding box center [725, 78] width 1450 height 2109
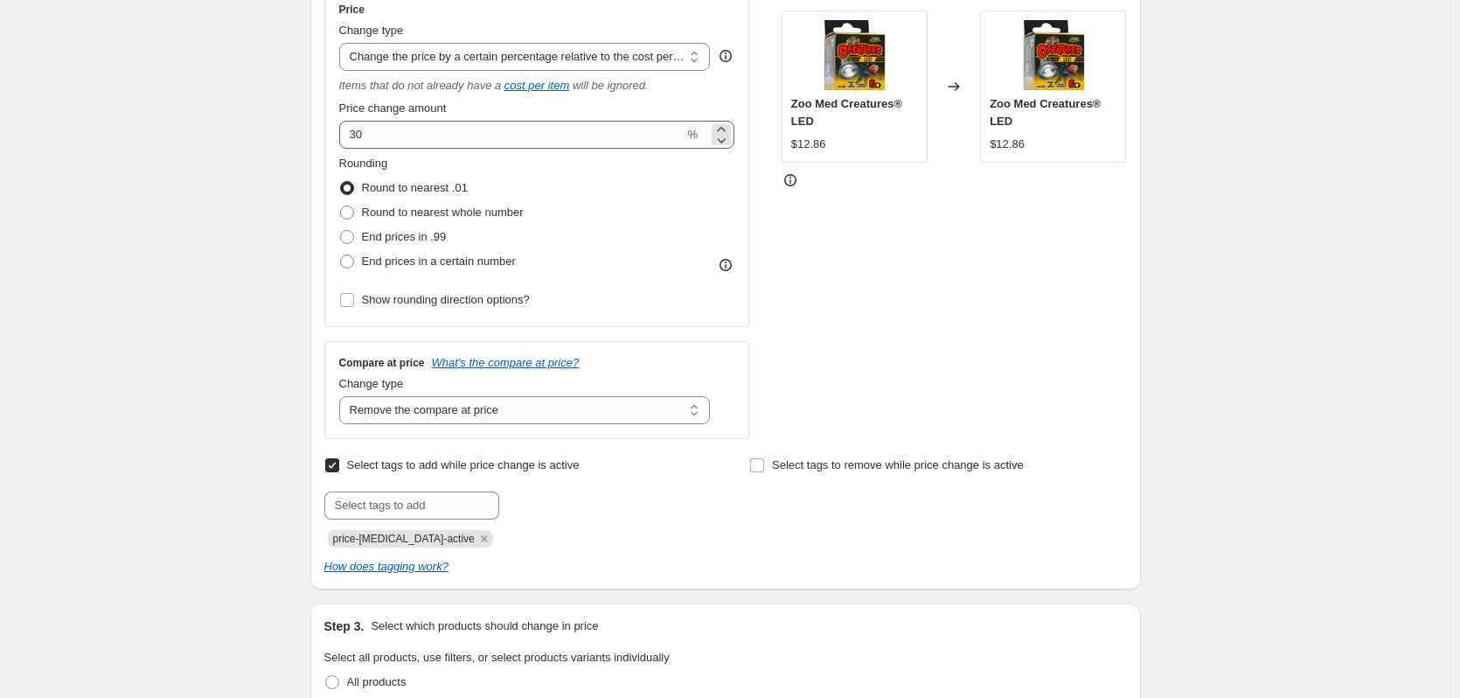
scroll to position [276, 0]
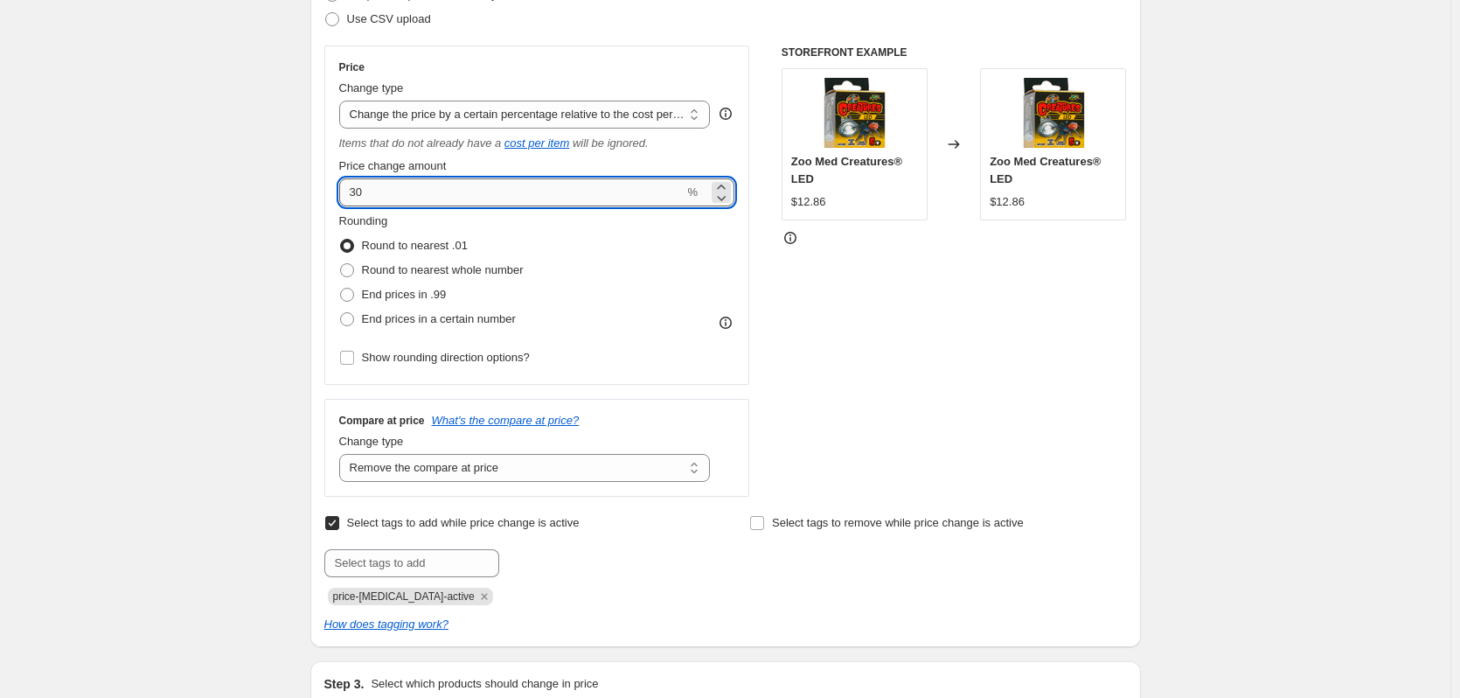
click at [476, 201] on input "30" at bounding box center [511, 192] width 345 height 28
click at [470, 206] on input "30" at bounding box center [511, 192] width 345 height 28
click at [468, 195] on input "30" at bounding box center [511, 192] width 345 height 28
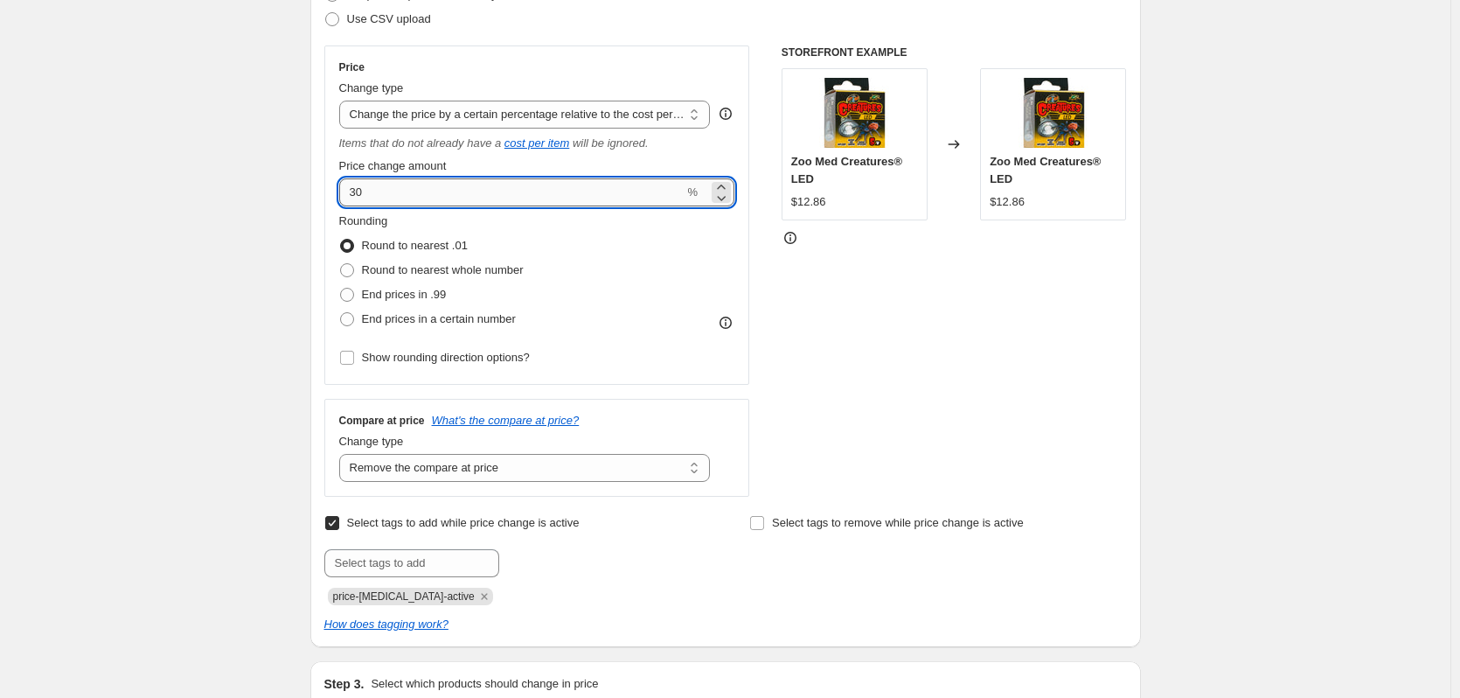
click at [468, 195] on input "30" at bounding box center [511, 192] width 345 height 28
type input "20"
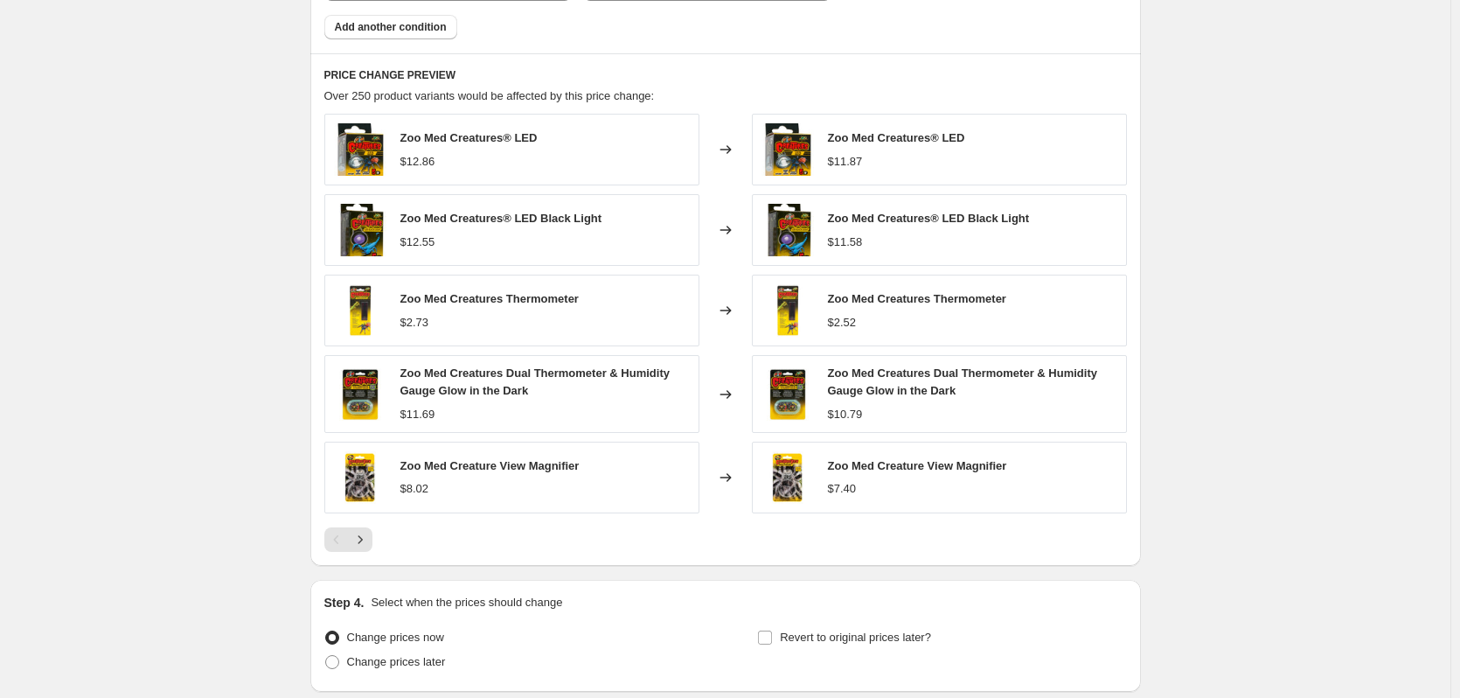
scroll to position [1413, 0]
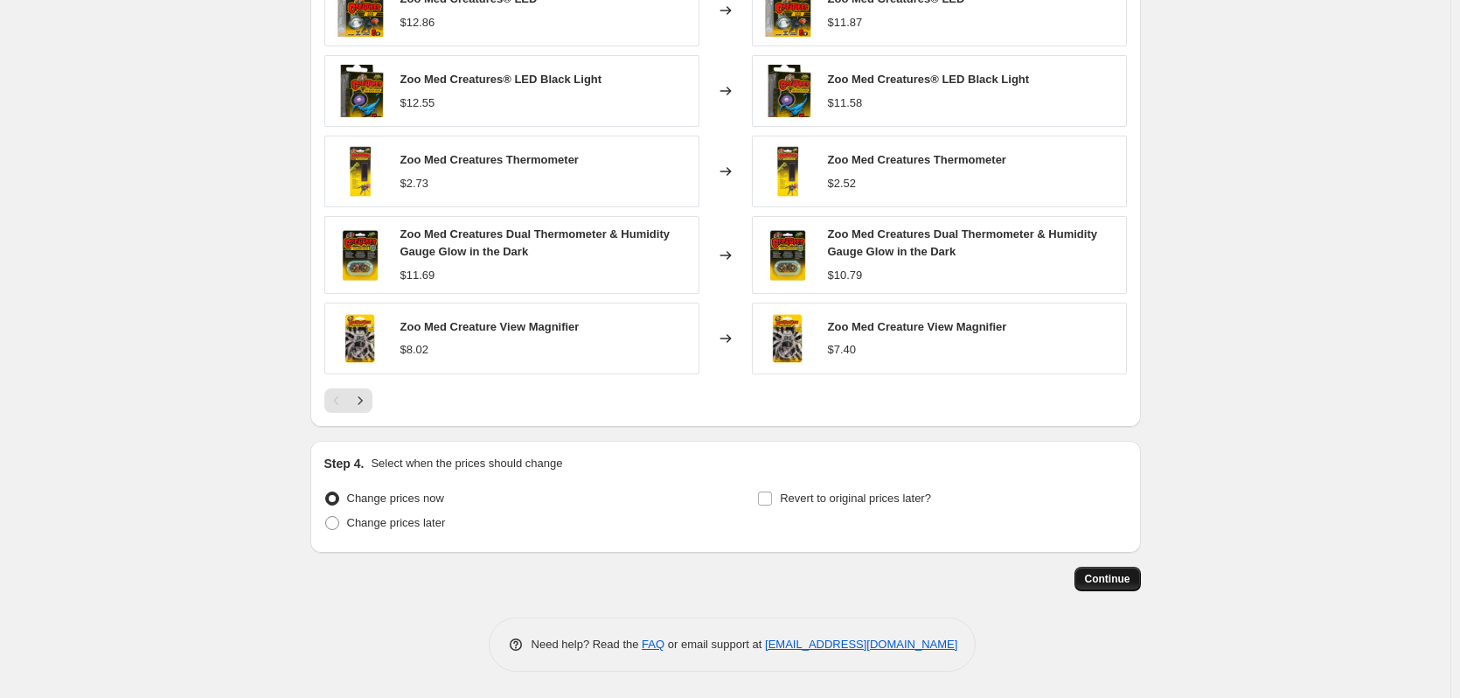
click at [1122, 575] on span "Continue" at bounding box center [1107, 579] width 45 height 14
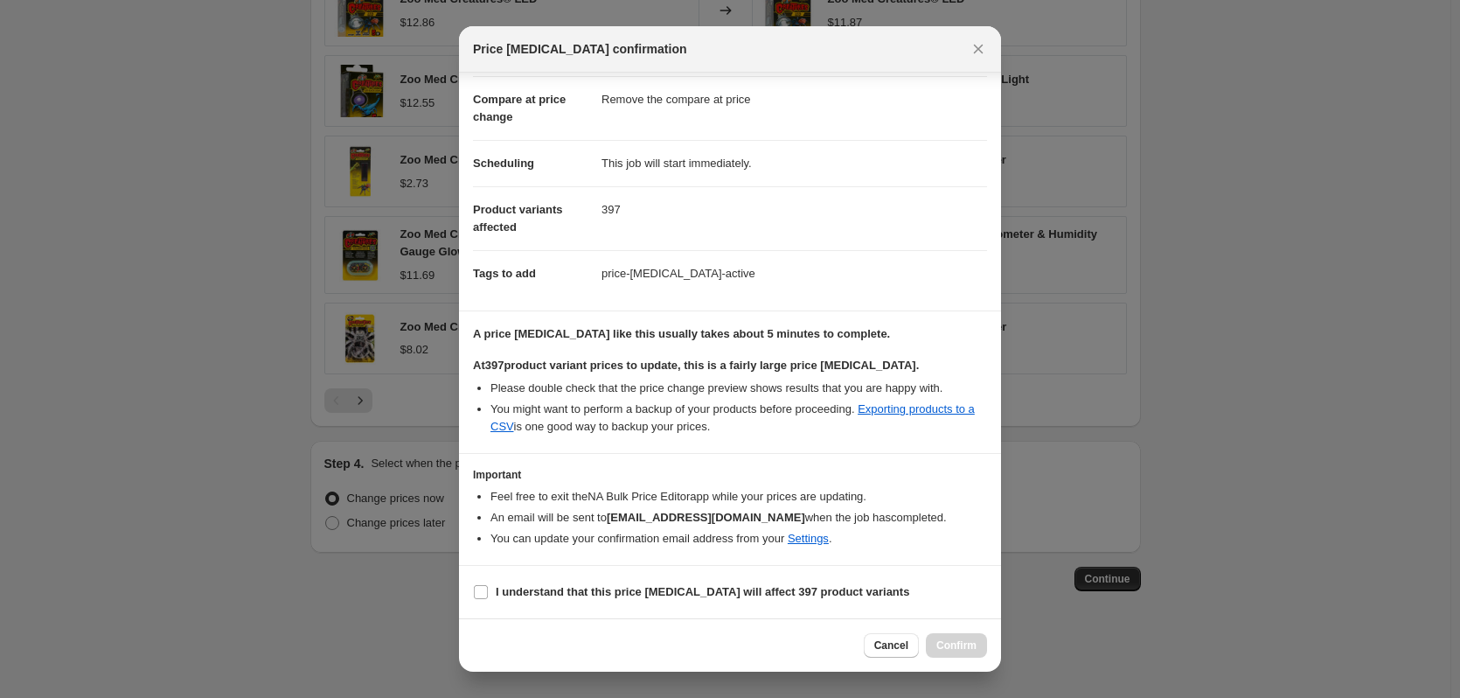
scroll to position [91, 0]
click at [486, 587] on input "I understand that this price change job will affect 397 product variants" at bounding box center [481, 592] width 14 height 14
checkbox input "true"
click at [952, 635] on button "Confirm" at bounding box center [956, 645] width 61 height 24
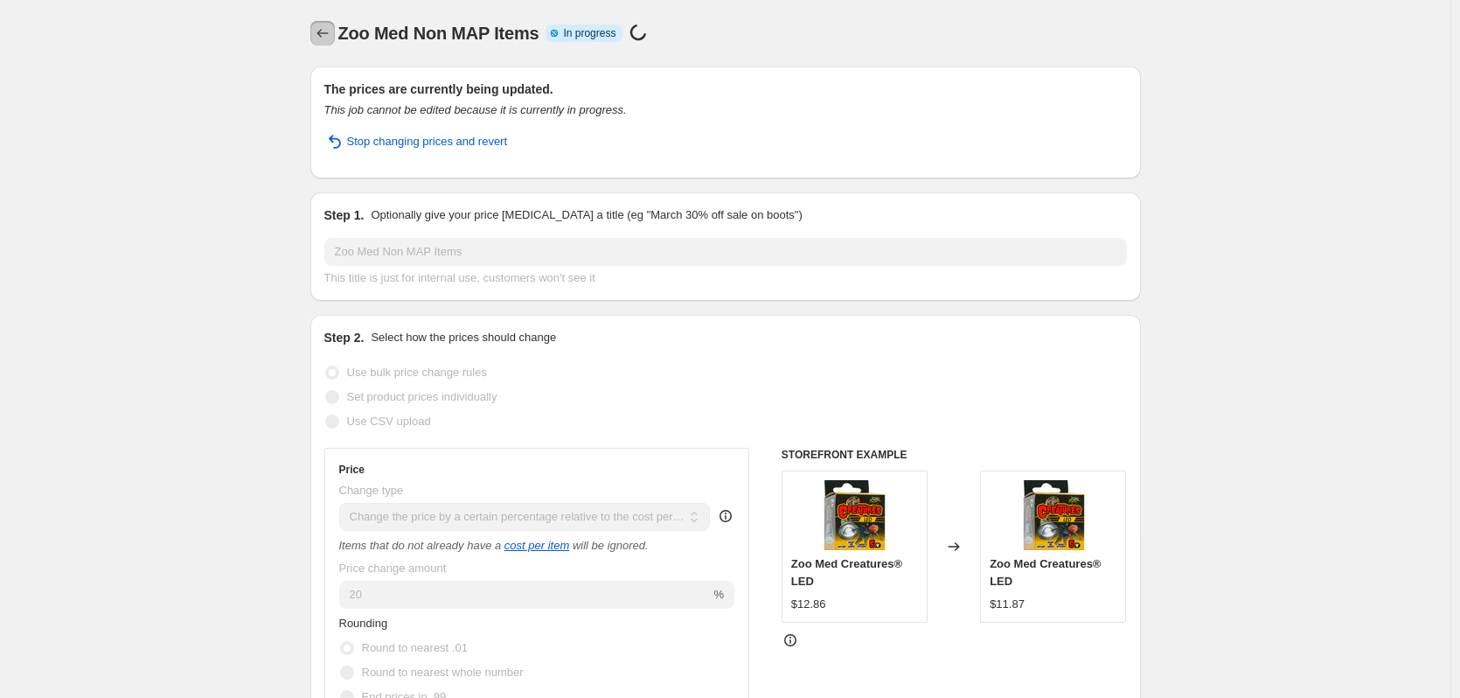
click at [323, 38] on icon "Price change jobs" at bounding box center [322, 32] width 17 height 17
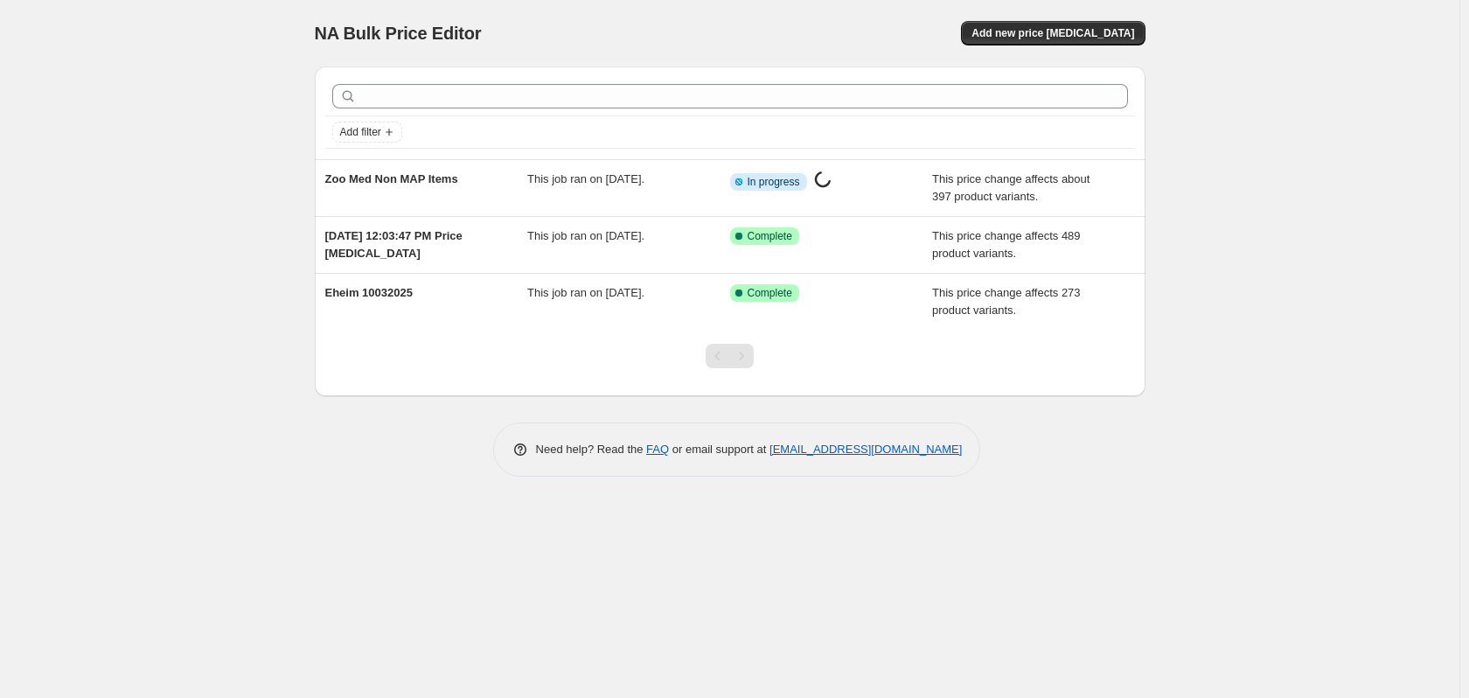
click at [215, 225] on div "NA Bulk Price Editor. This page is ready NA Bulk Price Editor Add new price cha…" at bounding box center [729, 349] width 1459 height 698
click at [336, 441] on div "Need help? Read the FAQ or email support at support+a65494@northern-apps.com" at bounding box center [737, 449] width 817 height 54
